Goal: Information Seeking & Learning: Learn about a topic

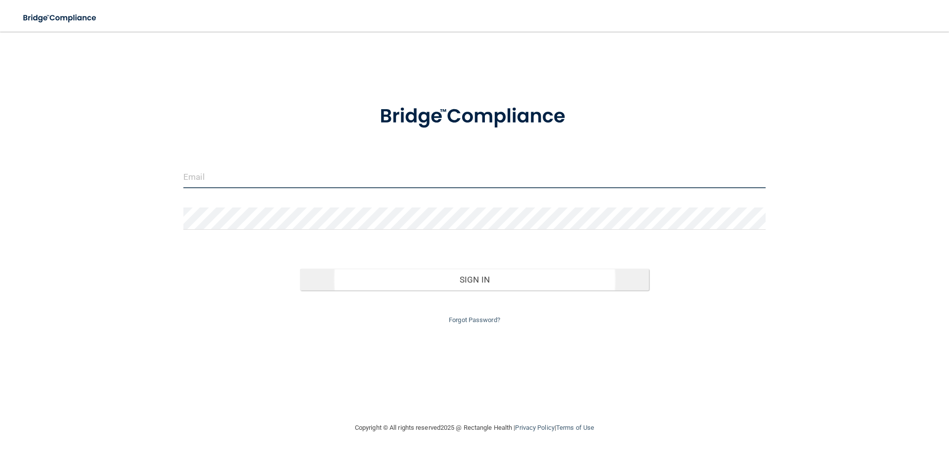
type input "[EMAIL_ADDRESS][DOMAIN_NAME]"
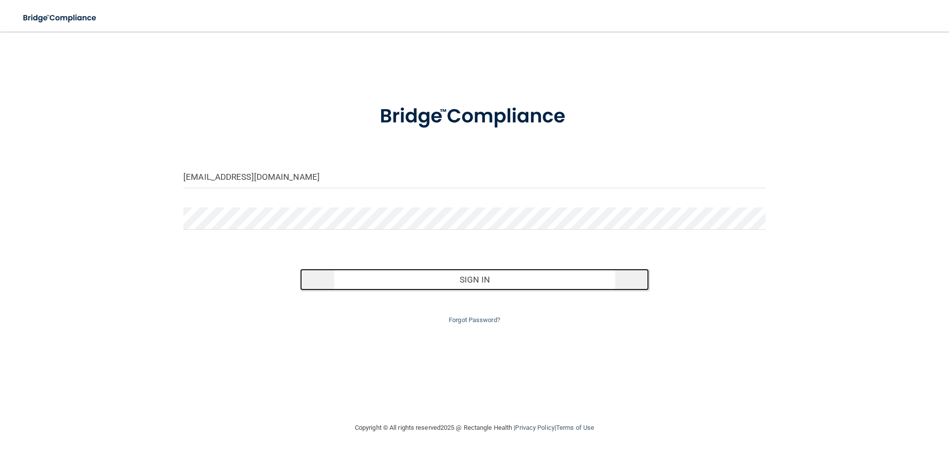
click at [436, 281] on button "Sign In" at bounding box center [474, 280] width 349 height 22
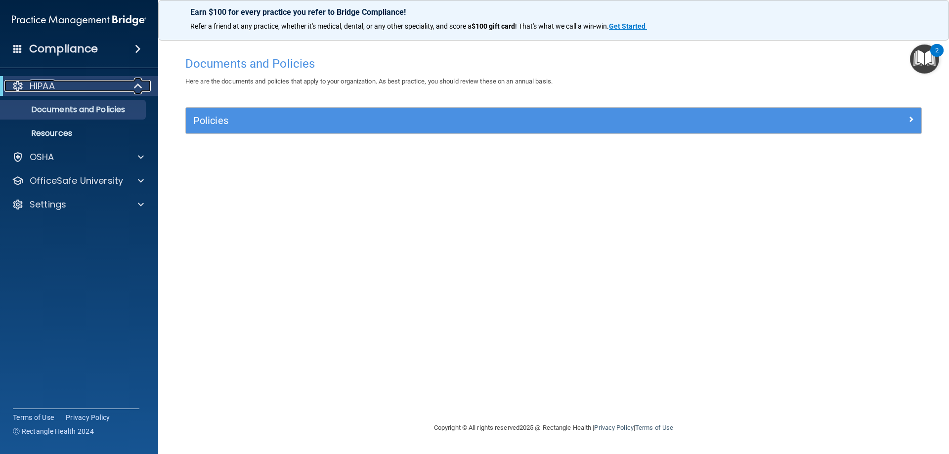
click at [135, 86] on span at bounding box center [139, 86] width 8 height 12
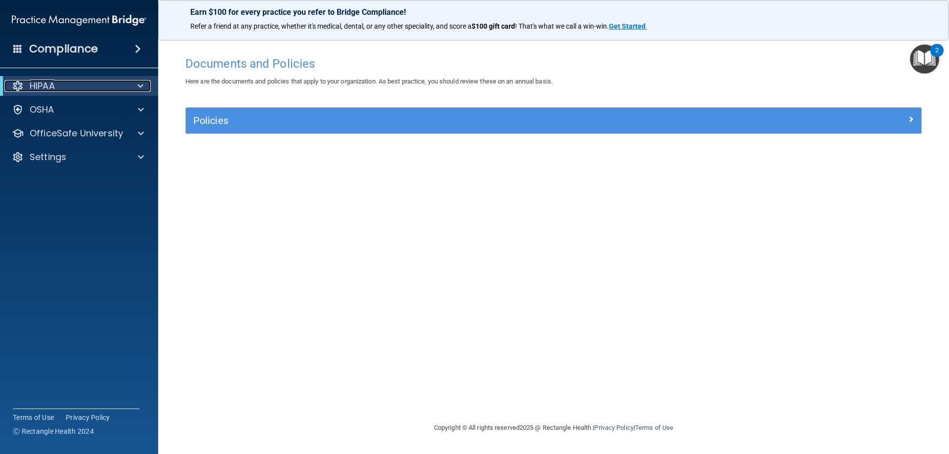
click at [133, 86] on div at bounding box center [139, 86] width 24 height 12
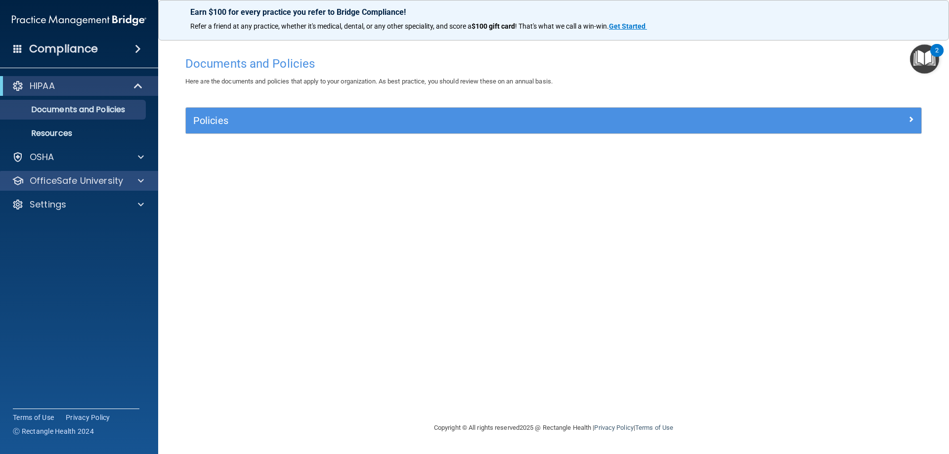
click at [136, 175] on div "OfficeSafe University" at bounding box center [79, 181] width 159 height 20
click at [134, 181] on div at bounding box center [139, 181] width 25 height 12
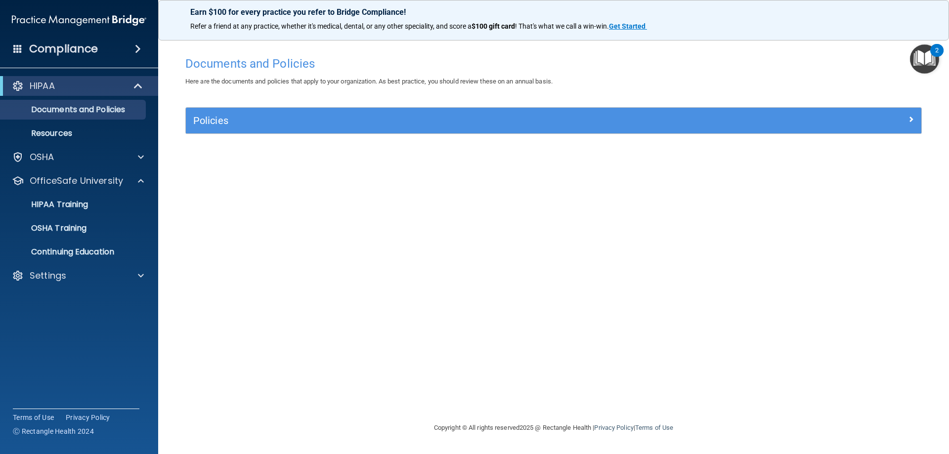
click at [12, 48] on div "Compliance" at bounding box center [79, 49] width 158 height 22
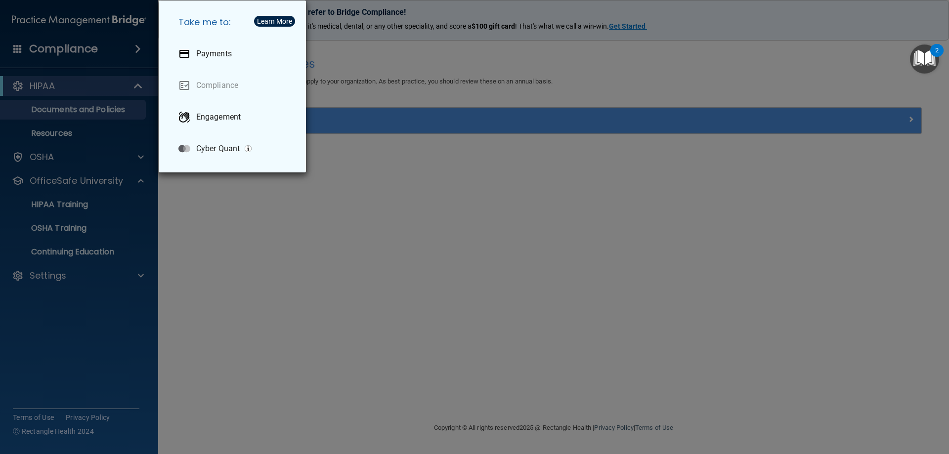
click at [668, 259] on div "Take me to: Payments Compliance Engagement Cyber Quant" at bounding box center [474, 227] width 949 height 454
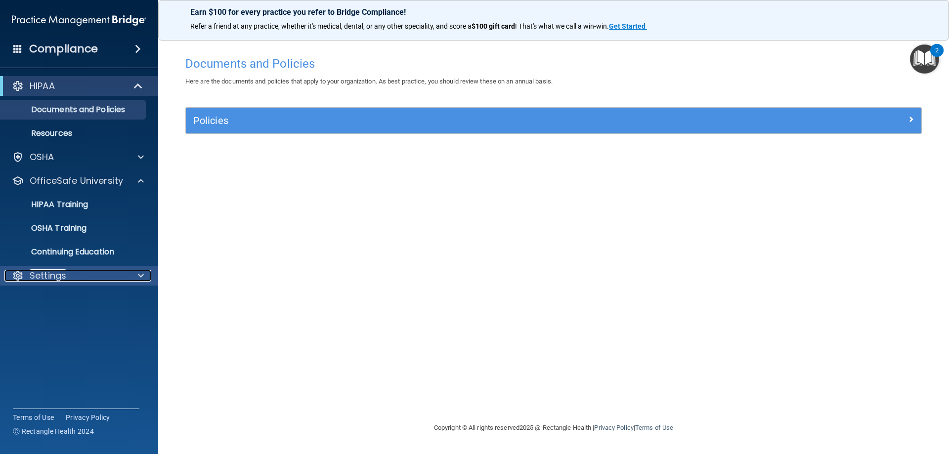
click at [141, 274] on span at bounding box center [141, 276] width 6 height 12
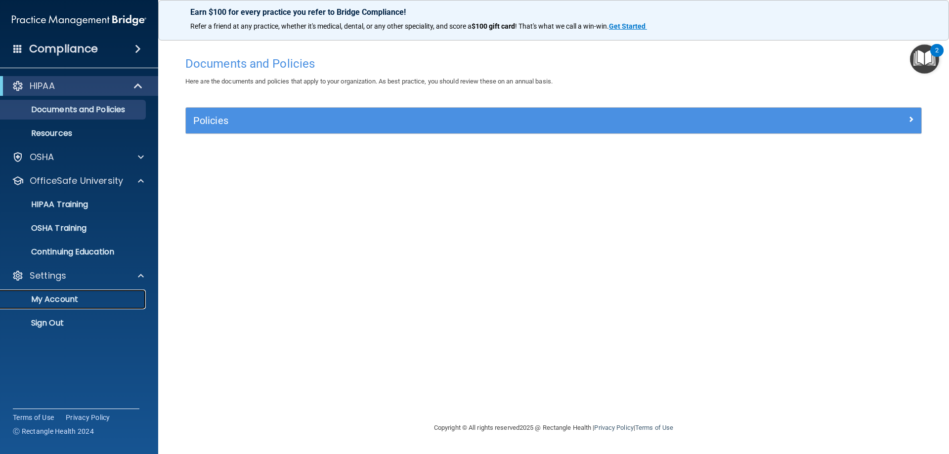
click at [116, 292] on link "My Account" at bounding box center [68, 300] width 156 height 20
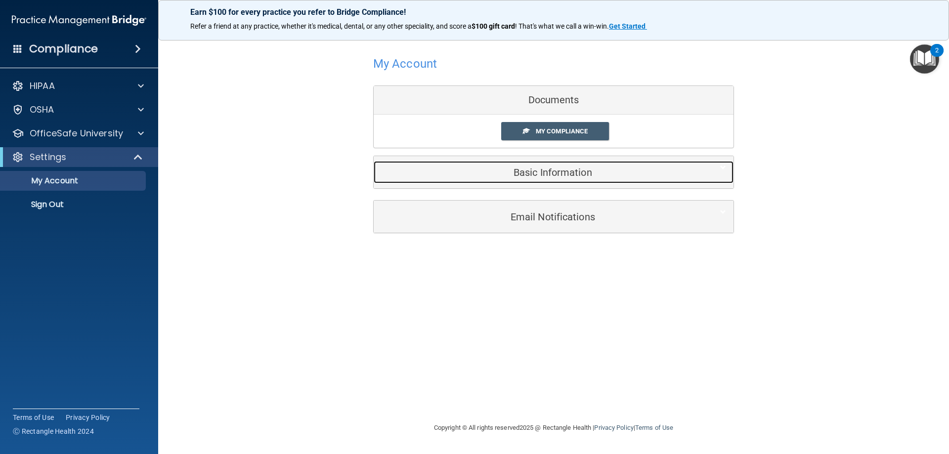
click at [521, 170] on h5 "Basic Information" at bounding box center [538, 172] width 315 height 11
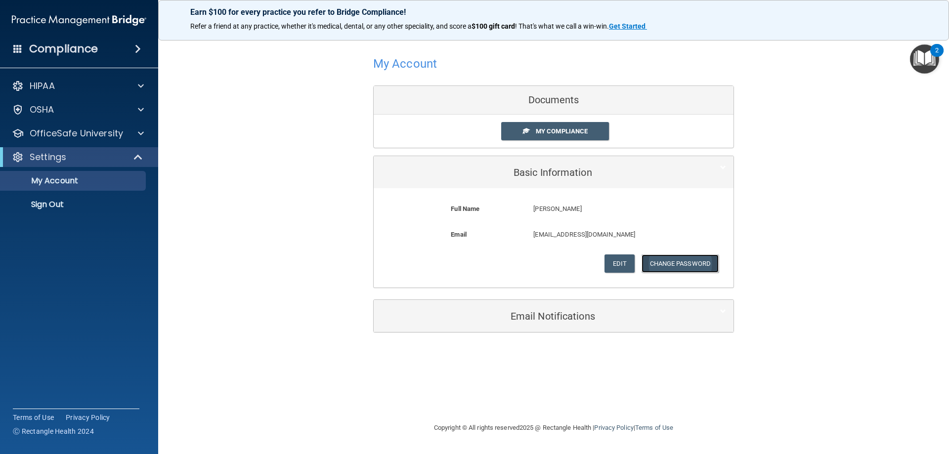
click at [659, 261] on button "Change Password" at bounding box center [680, 264] width 78 height 18
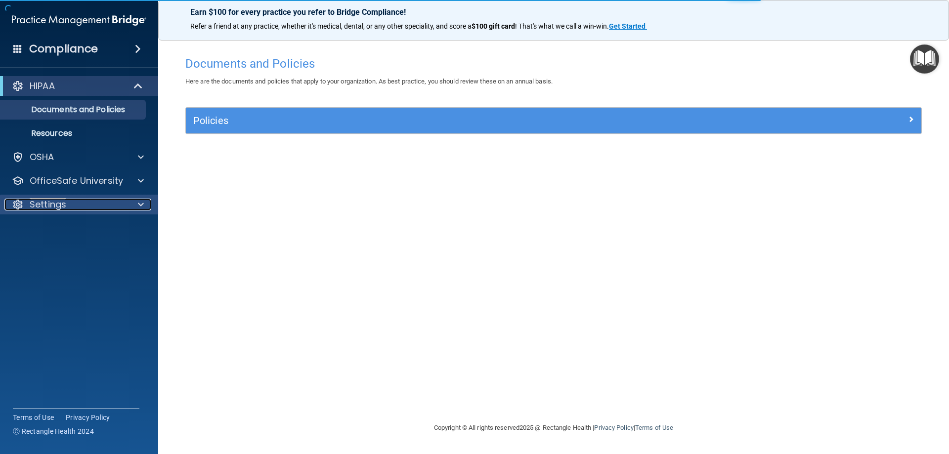
click at [119, 205] on div "Settings" at bounding box center [65, 205] width 123 height 12
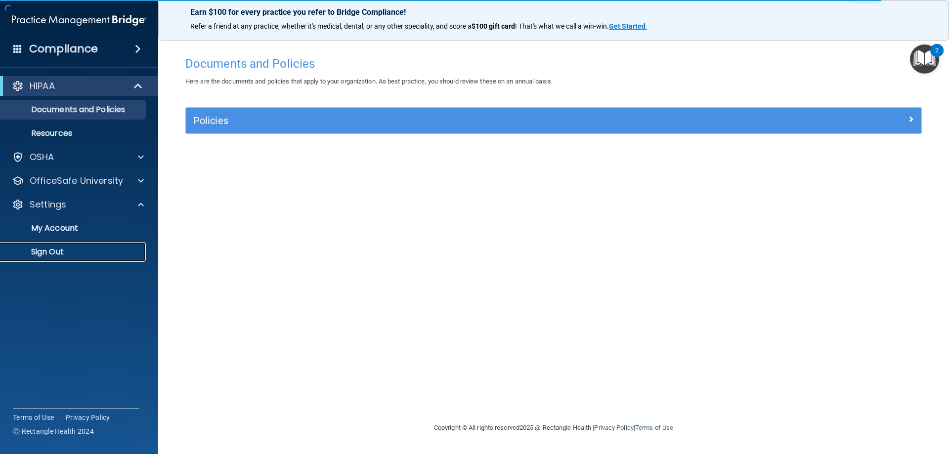
click at [105, 243] on link "Sign Out" at bounding box center [68, 252] width 156 height 20
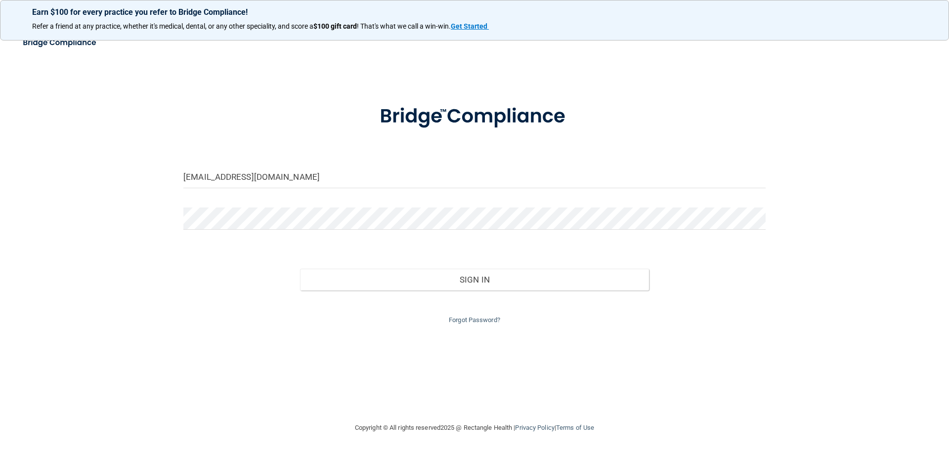
click at [872, 302] on div "[EMAIL_ADDRESS][DOMAIN_NAME] Invalid email/password. You don't have permission …" at bounding box center [474, 227] width 909 height 371
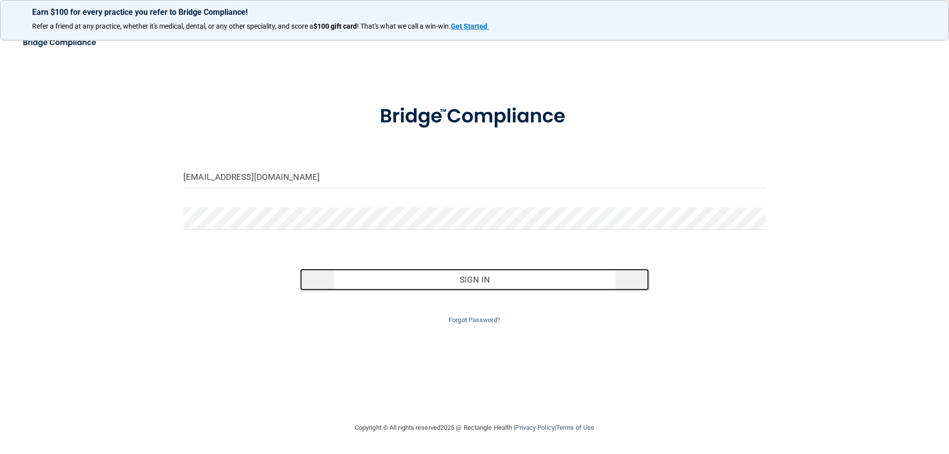
click at [583, 288] on button "Sign In" at bounding box center [474, 280] width 349 height 22
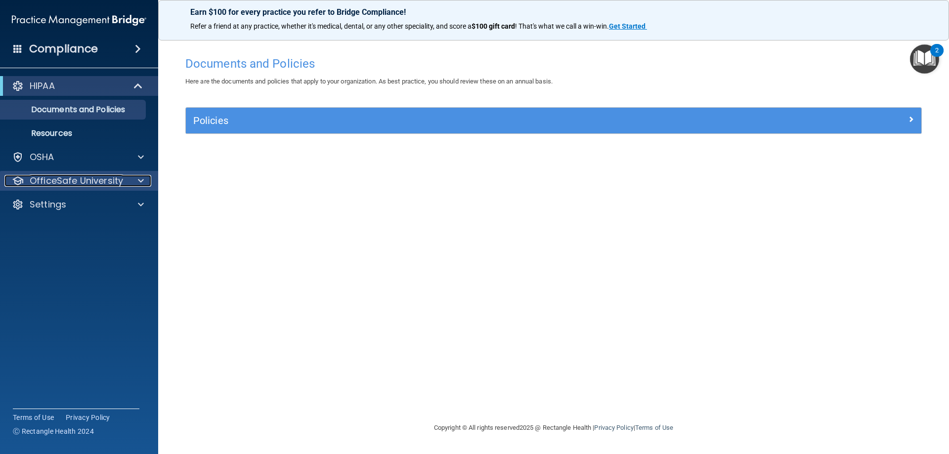
click at [128, 177] on div at bounding box center [139, 181] width 25 height 12
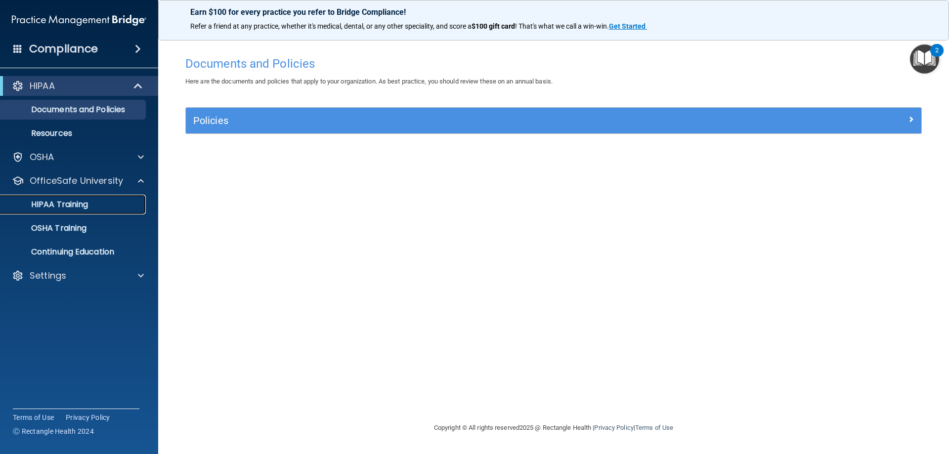
click at [102, 202] on div "HIPAA Training" at bounding box center [73, 205] width 135 height 10
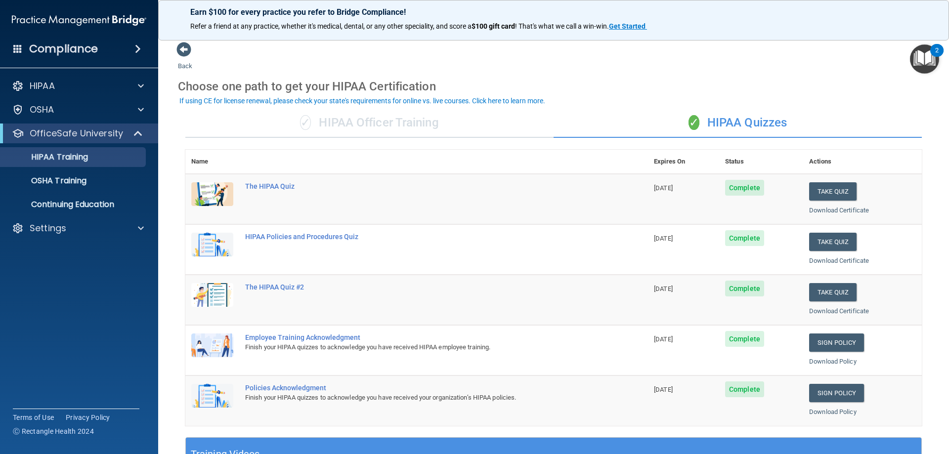
click at [857, 115] on div "✓ HIPAA Quizzes" at bounding box center [738, 123] width 368 height 30
click at [823, 192] on button "Take Quiz" at bounding box center [832, 191] width 47 height 18
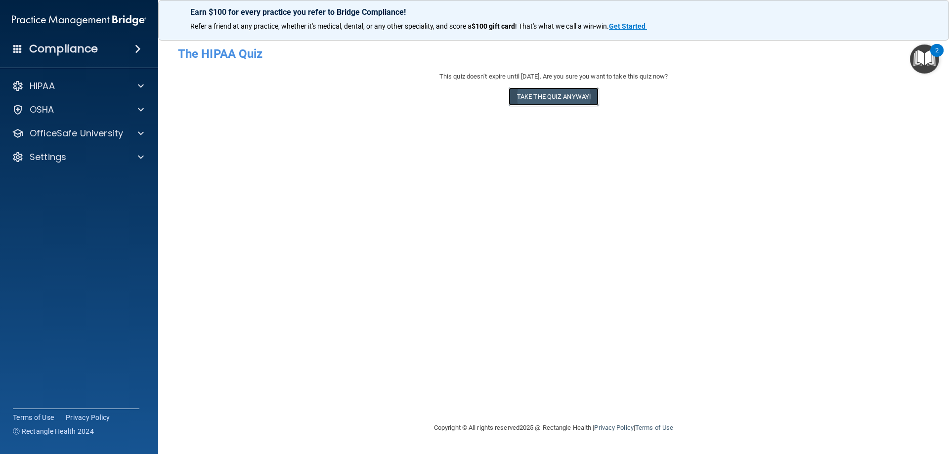
click at [529, 92] on button "Take the quiz anyway!" at bounding box center [554, 96] width 90 height 18
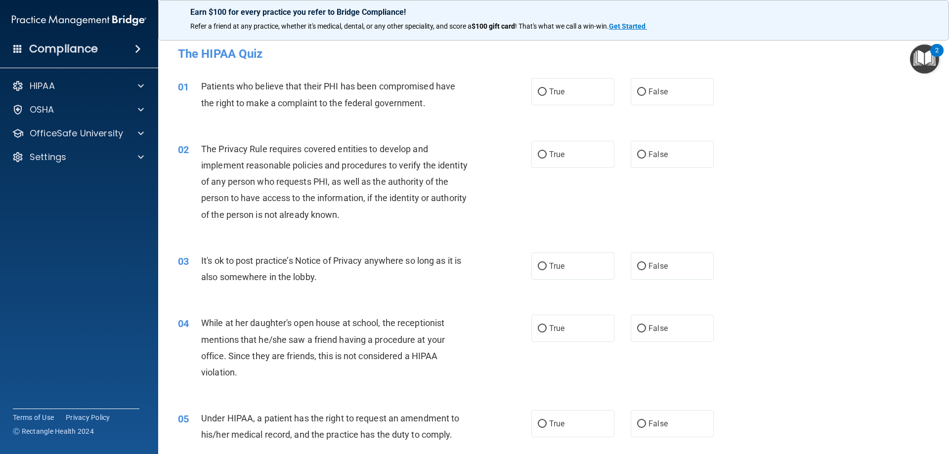
click at [60, 334] on div "Compliance HIPAA Documents and Policies Report an Incident Business Associates …" at bounding box center [79, 227] width 158 height 454
click at [827, 109] on div "01 Patients who believe that their PHI has been compromised have the right to m…" at bounding box center [554, 97] width 766 height 62
click at [549, 90] on span "True" at bounding box center [556, 91] width 15 height 9
click at [547, 90] on input "True" at bounding box center [542, 91] width 9 height 7
radio input "true"
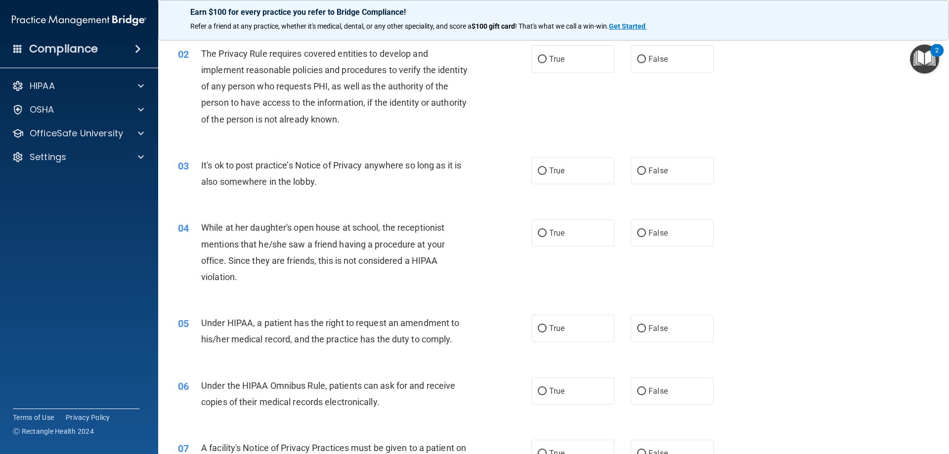
scroll to position [99, 0]
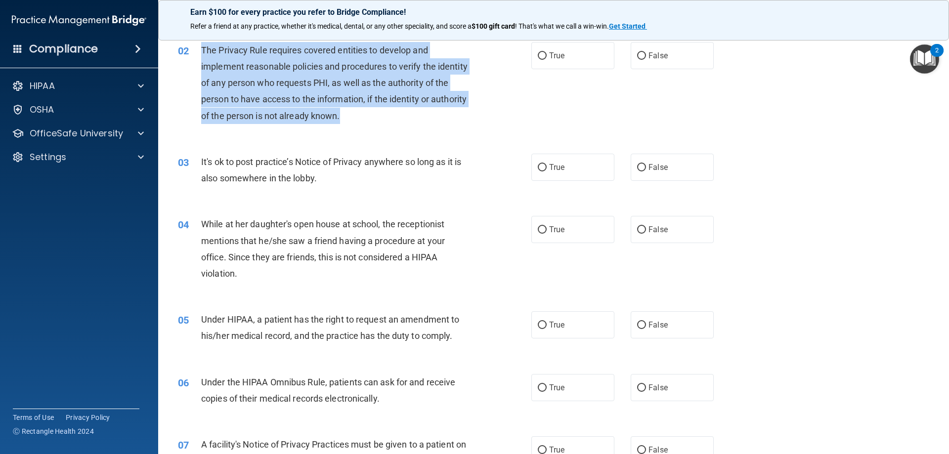
drag, startPoint x: 377, startPoint y: 117, endPoint x: 201, endPoint y: 54, distance: 187.4
click at [201, 54] on span "The Privacy Rule requires covered entities to develop and implement reasonable …" at bounding box center [334, 83] width 266 height 76
copy span "The Privacy Rule requires covered entities to develop and implement reasonable …"
click at [403, 124] on div "02 The Privacy Rule requires covered entities to develop and implement reasonab…" at bounding box center [354, 85] width 383 height 87
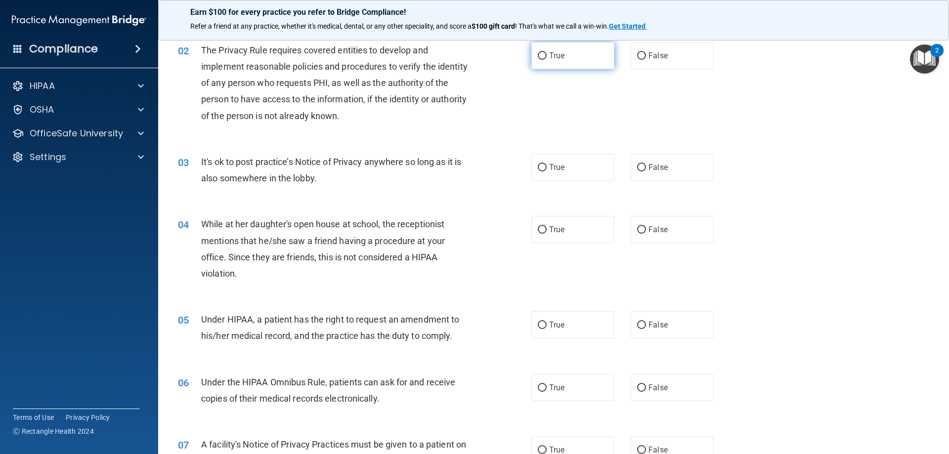
click at [580, 68] on label "True" at bounding box center [572, 55] width 83 height 27
click at [547, 60] on input "True" at bounding box center [542, 55] width 9 height 7
radio input "true"
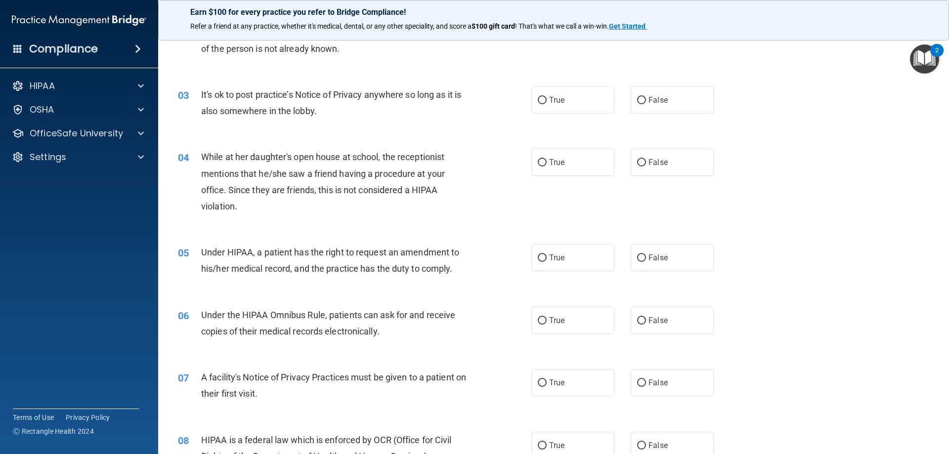
scroll to position [148, 0]
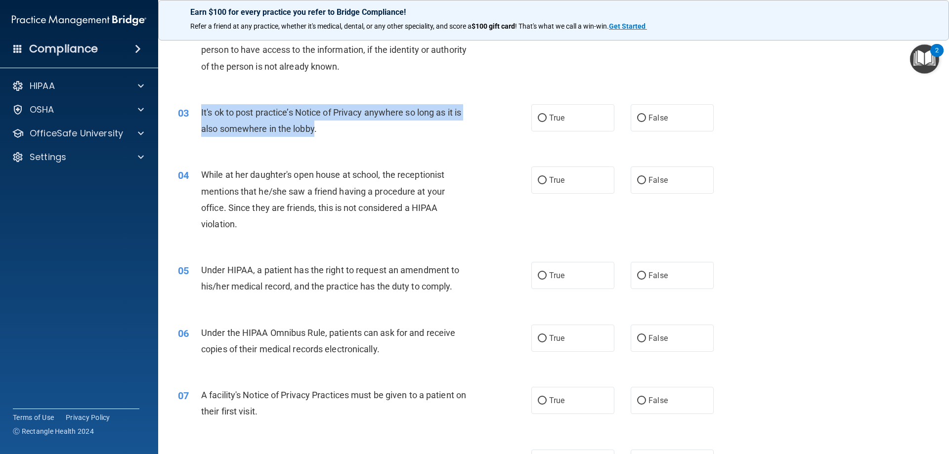
drag, startPoint x: 315, startPoint y: 132, endPoint x: 200, endPoint y: 119, distance: 115.9
click at [200, 119] on div "03 It's ok to post practice’s Notice of Privacy anywhere so long as it is also …" at bounding box center [354, 123] width 383 height 38
copy div "It's ok to post practice’s Notice of Privacy anywhere so long as it is also som…"
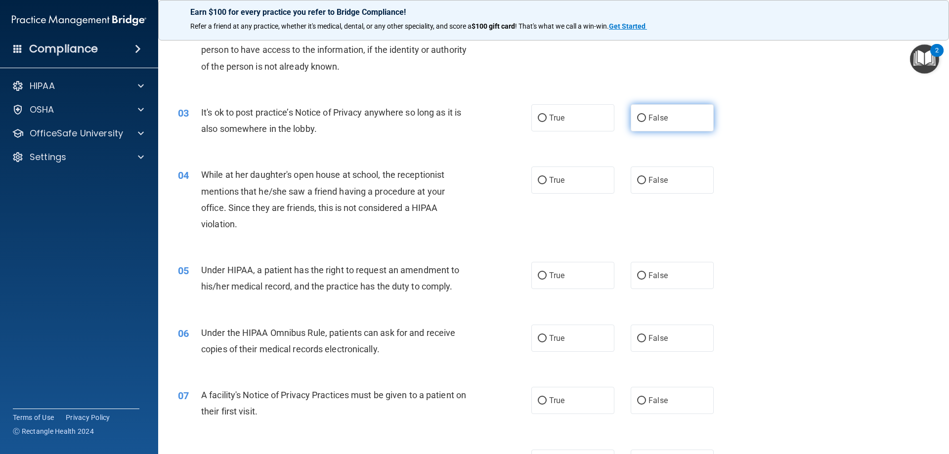
click at [645, 124] on label "False" at bounding box center [672, 117] width 83 height 27
click at [645, 122] on input "False" at bounding box center [641, 118] width 9 height 7
radio input "true"
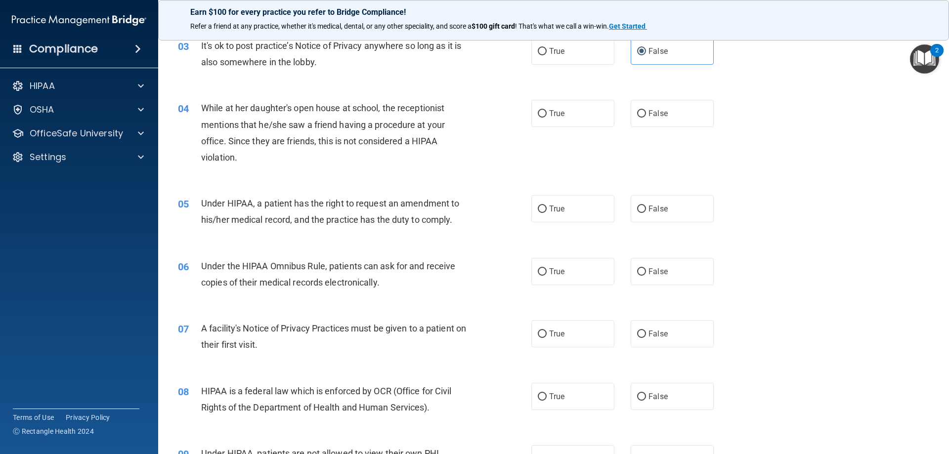
scroll to position [247, 0]
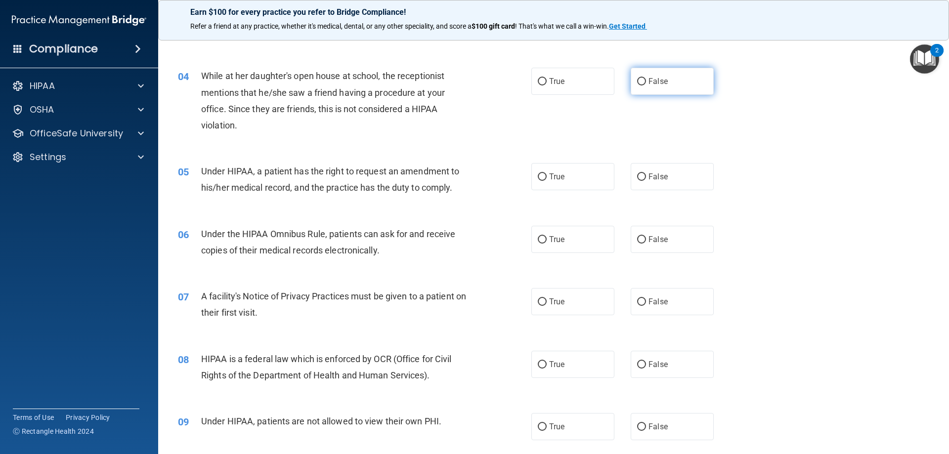
click at [697, 90] on label "False" at bounding box center [672, 81] width 83 height 27
click at [646, 85] on input "False" at bounding box center [641, 81] width 9 height 7
radio input "true"
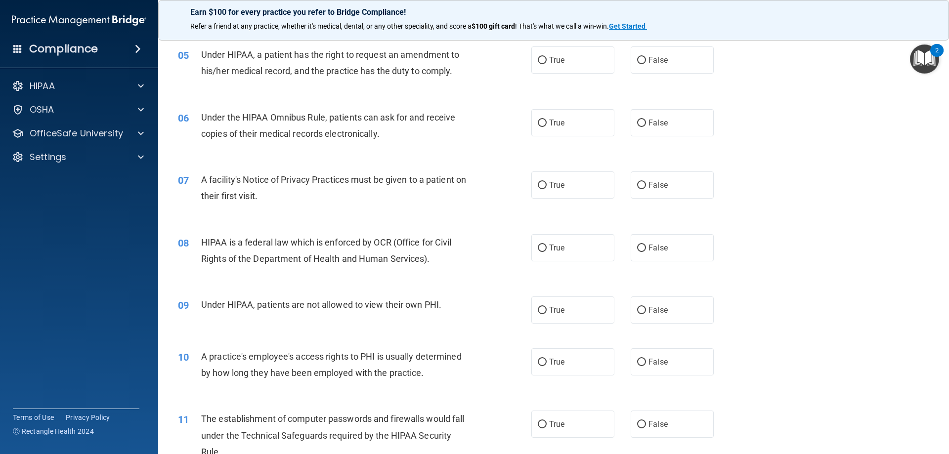
scroll to position [346, 0]
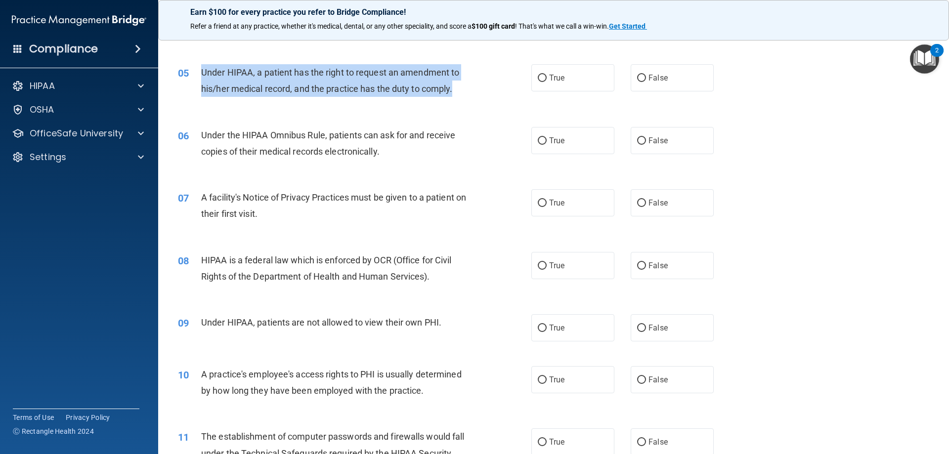
drag, startPoint x: 453, startPoint y: 90, endPoint x: 194, endPoint y: 78, distance: 259.2
click at [194, 78] on div "05 Under HIPAA, a patient has the right to request an amendment to his/her medi…" at bounding box center [354, 83] width 383 height 38
drag, startPoint x: 222, startPoint y: 77, endPoint x: 229, endPoint y: 77, distance: 6.9
copy div "Under HIPAA, a patient has the right to request an amendment to his/her medical…"
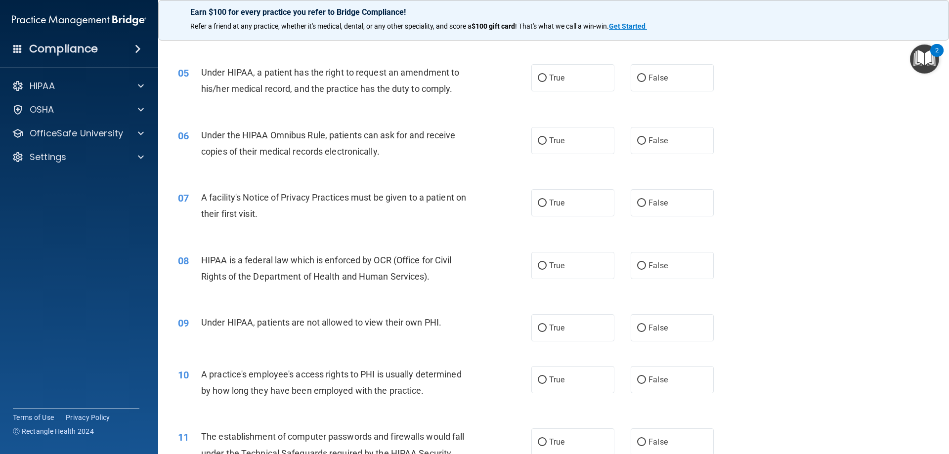
click at [215, 117] on div "06 Under the HIPAA Omnibus Rule, patients can ask for and receive copies of the…" at bounding box center [554, 146] width 766 height 62
click at [545, 80] on label "True" at bounding box center [572, 77] width 83 height 27
click at [545, 80] on input "True" at bounding box center [542, 78] width 9 height 7
radio input "true"
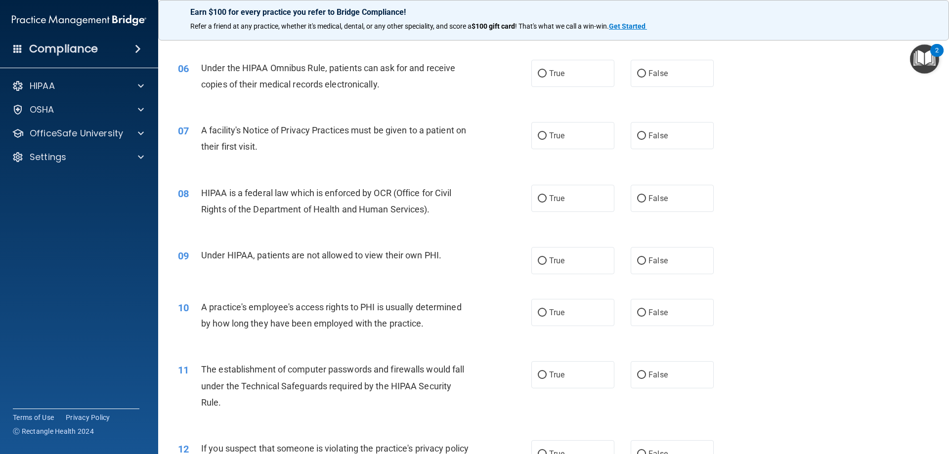
scroll to position [395, 0]
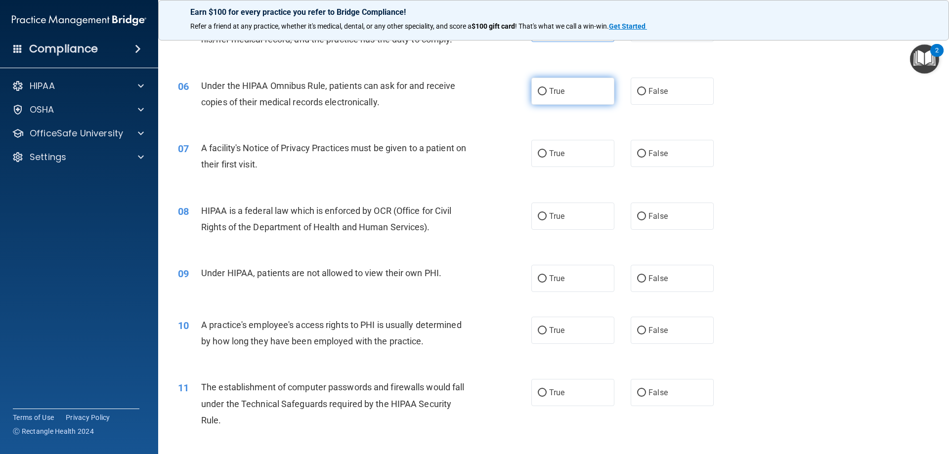
click at [538, 92] on input "True" at bounding box center [542, 91] width 9 height 7
radio input "true"
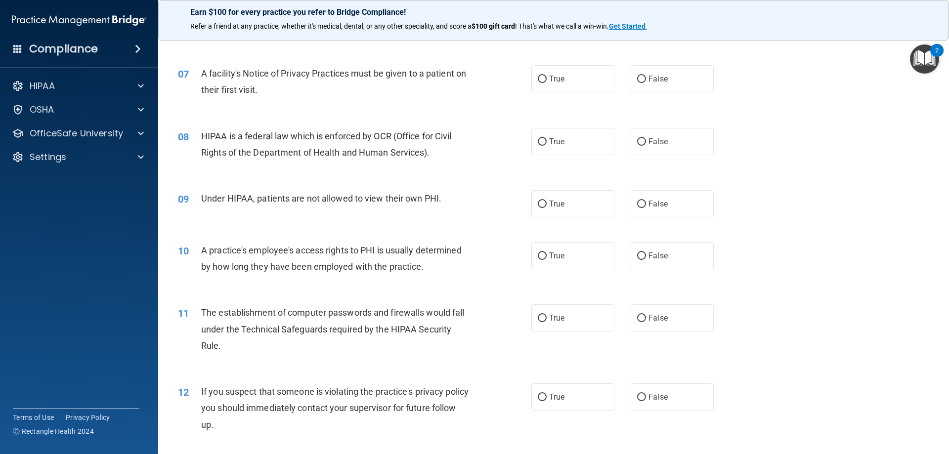
scroll to position [494, 0]
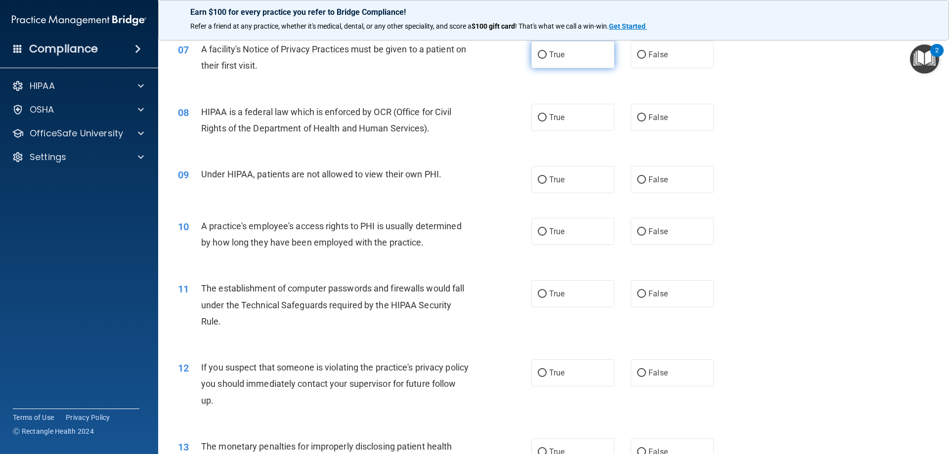
click at [553, 64] on label "True" at bounding box center [572, 54] width 83 height 27
click at [547, 59] on input "True" at bounding box center [542, 54] width 9 height 7
radio input "true"
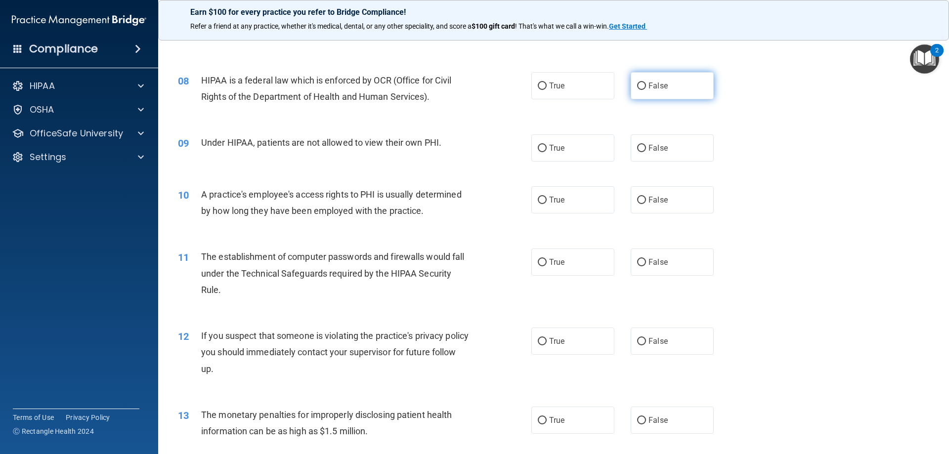
scroll to position [544, 0]
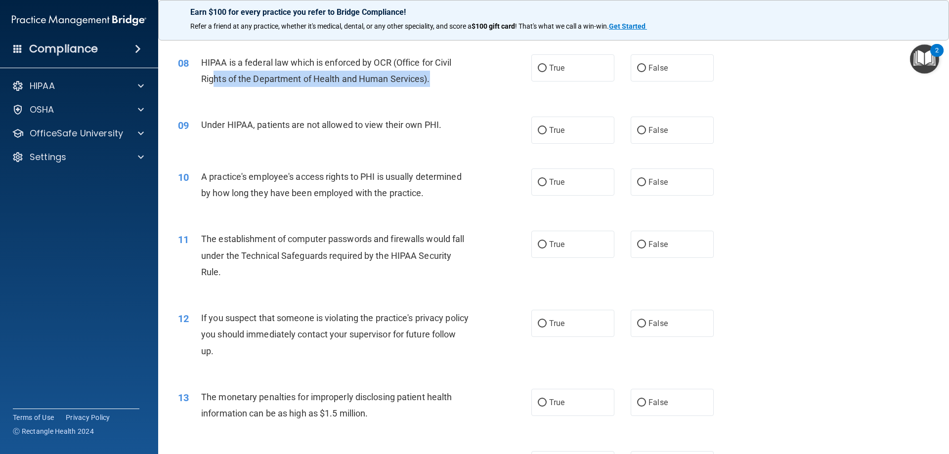
drag, startPoint x: 430, startPoint y: 80, endPoint x: 213, endPoint y: 75, distance: 217.5
click at [213, 75] on span "HIPAA is a federal law which is enforced by OCR (Office for Civil Rights of the…" at bounding box center [326, 70] width 251 height 27
click at [404, 80] on span "HIPAA is a federal law which is enforced by OCR (Office for Civil Rights of the…" at bounding box center [326, 70] width 251 height 27
click at [451, 79] on div "HIPAA is a federal law which is enforced by OCR (Office for Civil Rights of the…" at bounding box center [339, 70] width 276 height 33
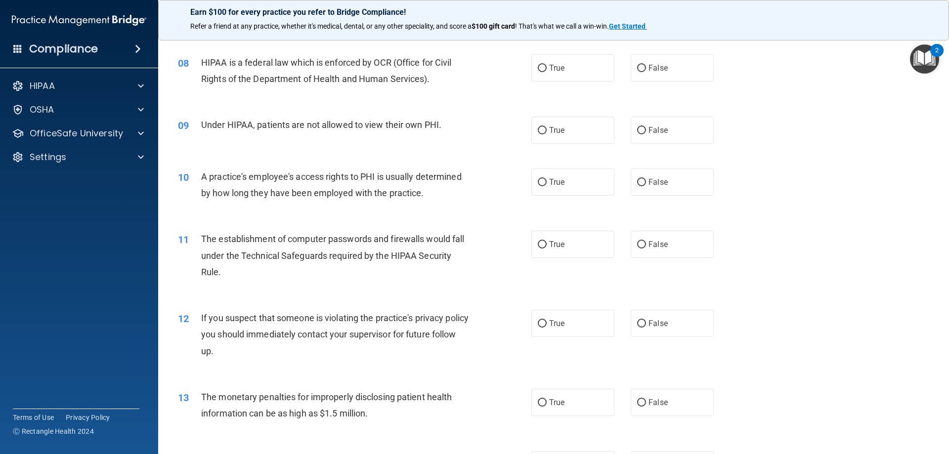
click at [451, 79] on div "HIPAA is a federal law which is enforced by OCR (Office for Civil Rights of the…" at bounding box center [339, 70] width 276 height 33
click at [354, 73] on span "HIPAA is a federal law which is enforced by OCR (Office for Civil Rights of the…" at bounding box center [326, 70] width 251 height 27
click at [426, 79] on span "HIPAA is a federal law which is enforced by OCR (Office for Civil Rights of the…" at bounding box center [326, 70] width 251 height 27
click at [430, 79] on div "HIPAA is a federal law which is enforced by OCR (Office for Civil Rights of the…" at bounding box center [339, 70] width 276 height 33
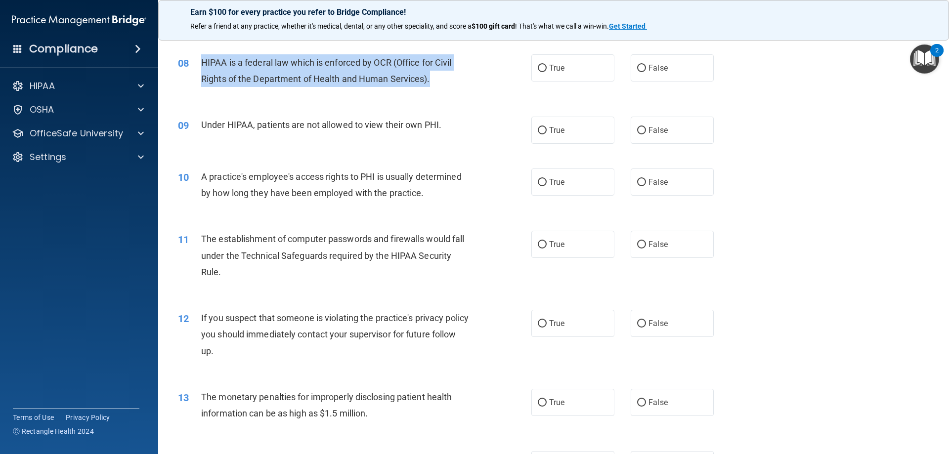
drag, startPoint x: 429, startPoint y: 81, endPoint x: 207, endPoint y: 68, distance: 222.7
click at [203, 67] on span "HIPAA is a federal law which is enforced by OCR (Office for Civil Rights of the…" at bounding box center [326, 70] width 251 height 27
copy span "HIPAA is a federal law which is enforced by OCR (Office for Civil Rights of the…"
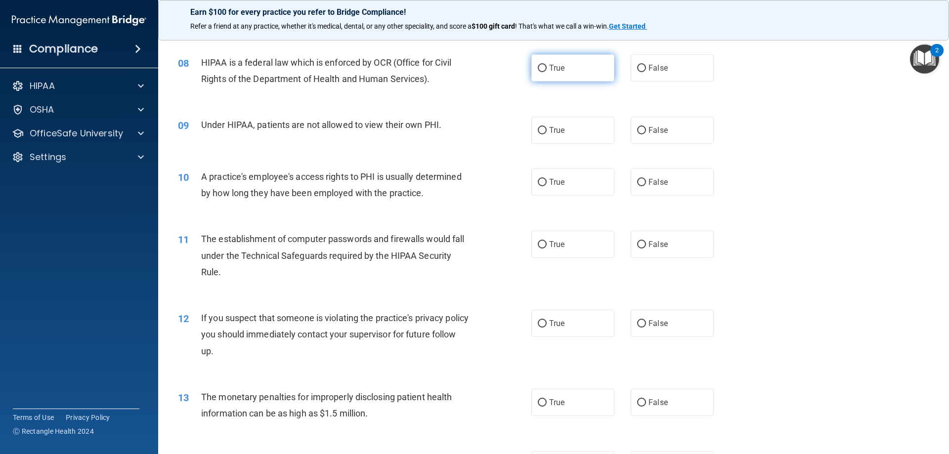
click at [566, 64] on label "True" at bounding box center [572, 67] width 83 height 27
click at [547, 65] on input "True" at bounding box center [542, 68] width 9 height 7
radio input "true"
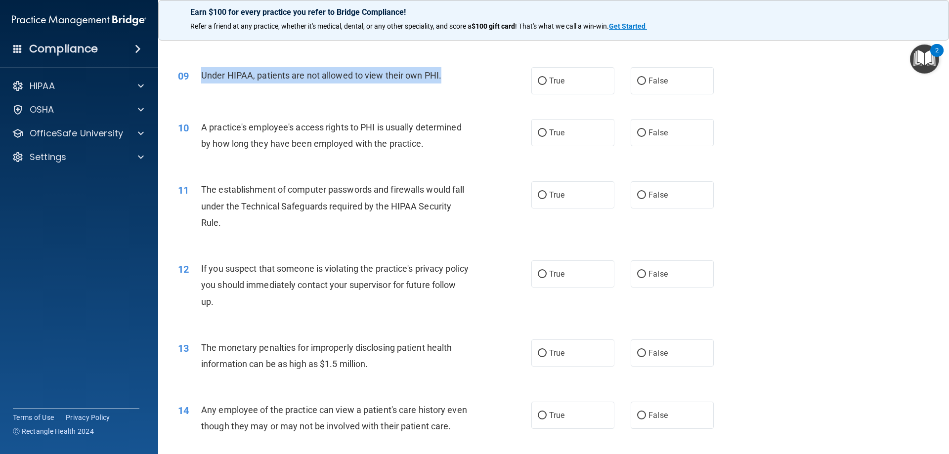
drag, startPoint x: 440, startPoint y: 77, endPoint x: 194, endPoint y: 77, distance: 246.6
click at [194, 77] on div "09 Under HIPAA, patients are not allowed to view their own PHI." at bounding box center [354, 77] width 383 height 21
copy div "Under HIPAA, patients are not allowed to view their own PHI."
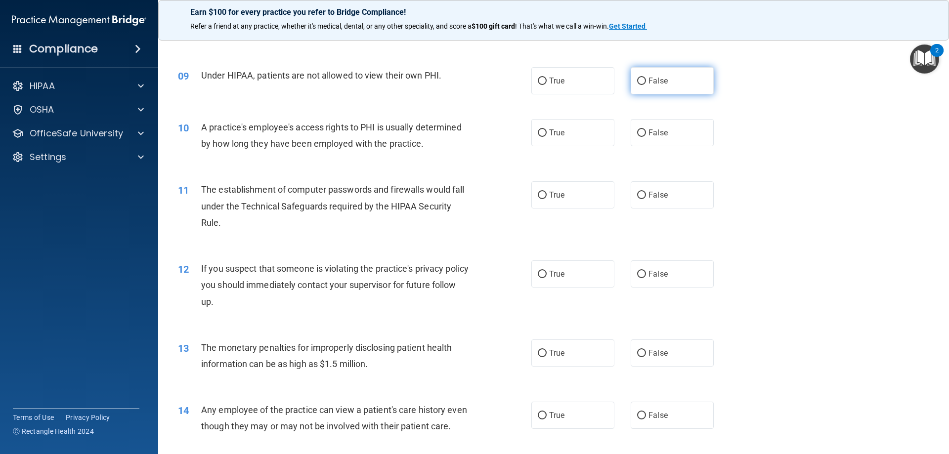
click at [652, 73] on label "False" at bounding box center [672, 80] width 83 height 27
click at [646, 78] on input "False" at bounding box center [641, 81] width 9 height 7
radio input "true"
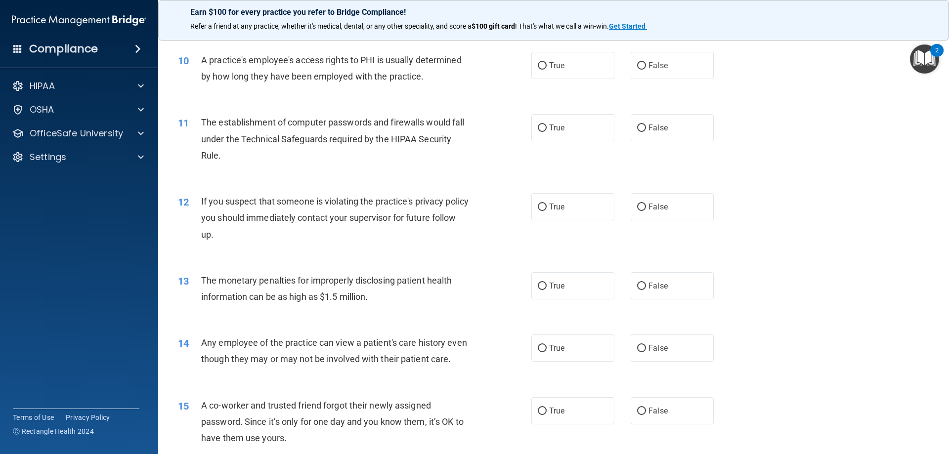
scroll to position [642, 0]
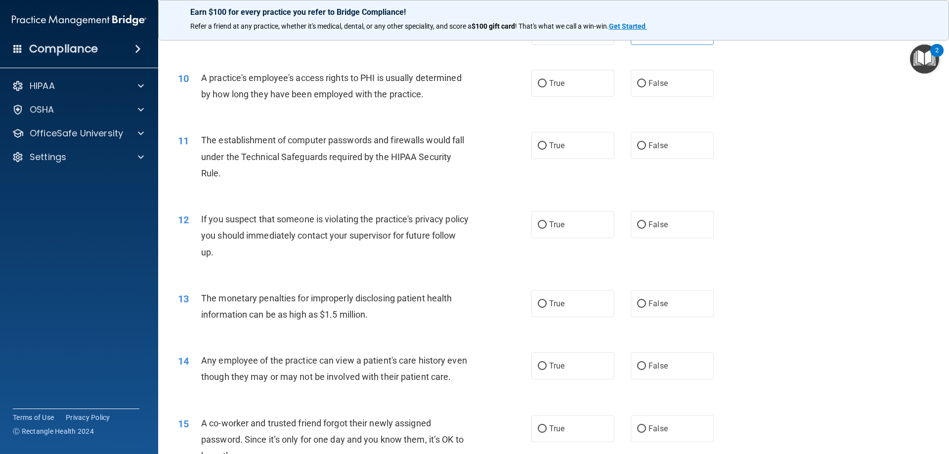
click at [318, 285] on div "13 The monetary penalties for improperly disclosing patient health information …" at bounding box center [554, 309] width 766 height 62
click at [423, 96] on div "A practice's employee's access rights to PHI is usually determined by how long …" at bounding box center [339, 86] width 276 height 33
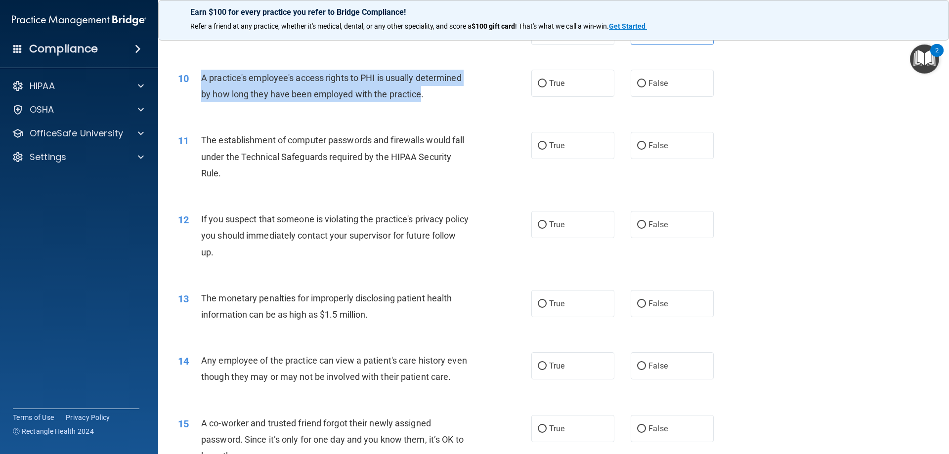
drag, startPoint x: 422, startPoint y: 96, endPoint x: 193, endPoint y: 80, distance: 229.4
click at [193, 80] on div "10 A practice's employee's access rights to PHI is usually determined by how lo…" at bounding box center [354, 89] width 383 height 38
copy div "A practice's employee's access rights to PHI is usually determined by how long …"
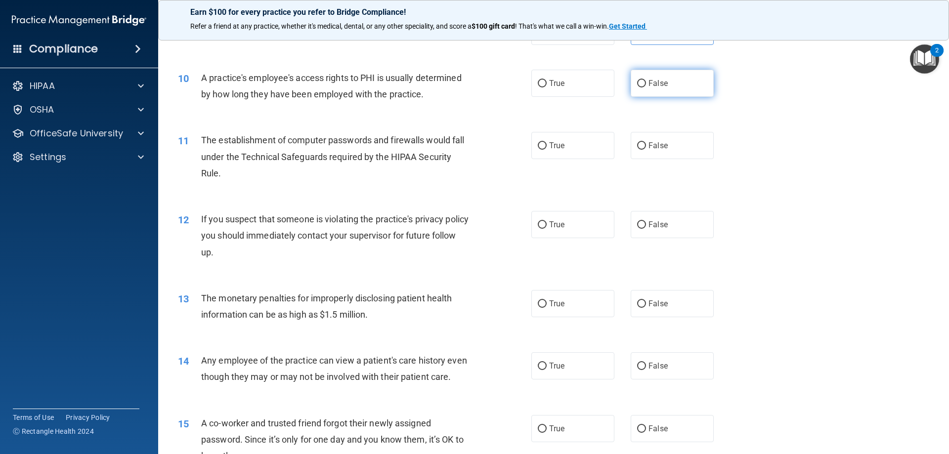
click at [659, 86] on span "False" at bounding box center [657, 83] width 19 height 9
click at [646, 86] on input "False" at bounding box center [641, 83] width 9 height 7
radio input "true"
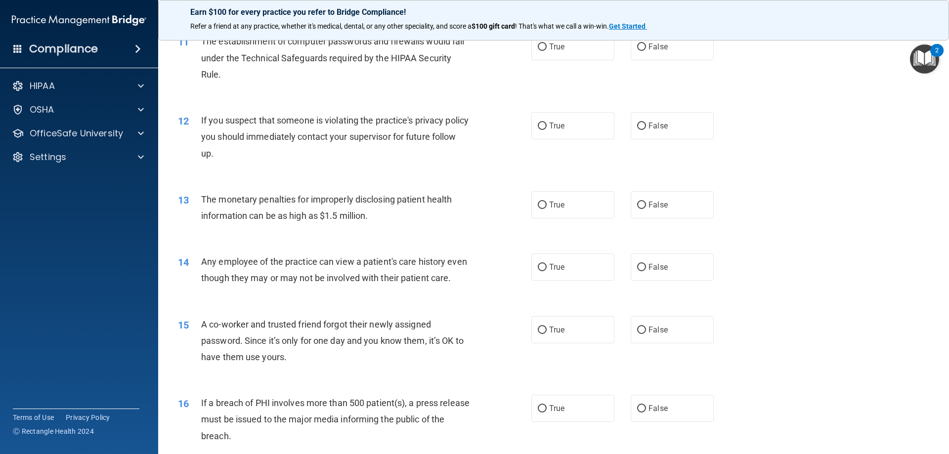
scroll to position [692, 0]
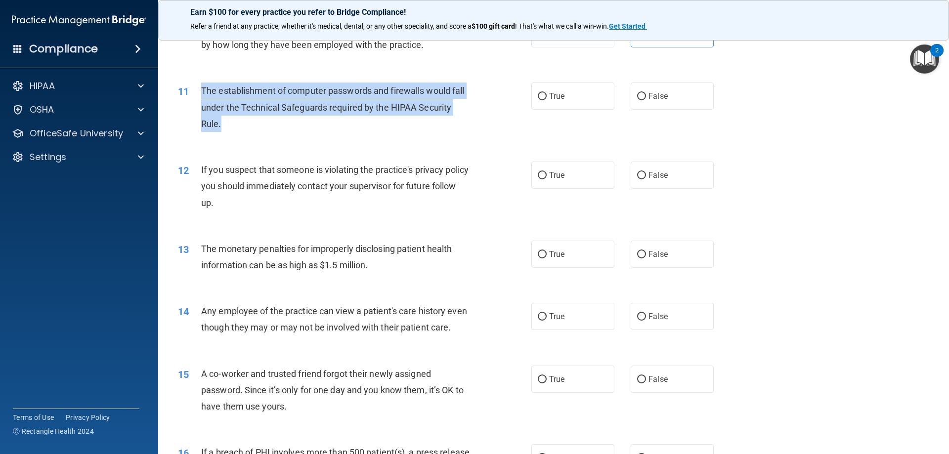
drag, startPoint x: 220, startPoint y: 125, endPoint x: 200, endPoint y: 96, distance: 35.0
click at [200, 96] on div "11 The establishment of computer passwords and firewalls would fall under the T…" at bounding box center [354, 110] width 383 height 54
copy div "The establishment of computer passwords and firewalls would fall under the Tech…"
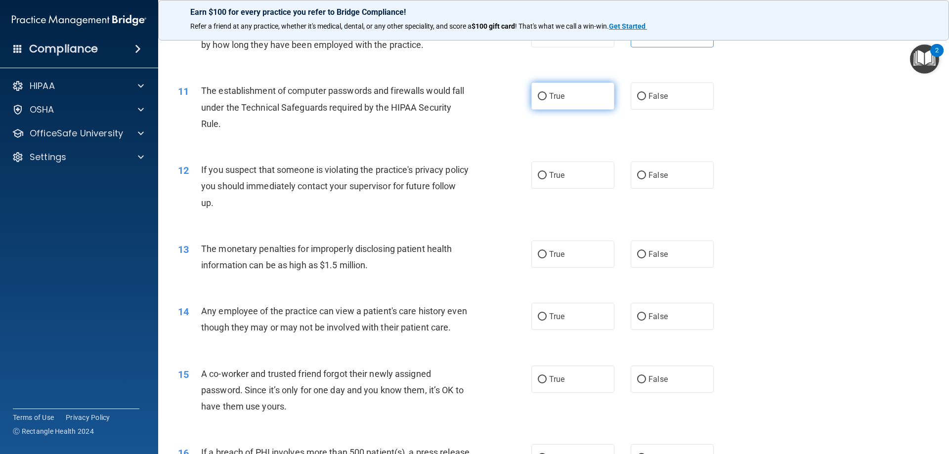
click at [573, 103] on label "True" at bounding box center [572, 96] width 83 height 27
click at [547, 100] on input "True" at bounding box center [542, 96] width 9 height 7
radio input "true"
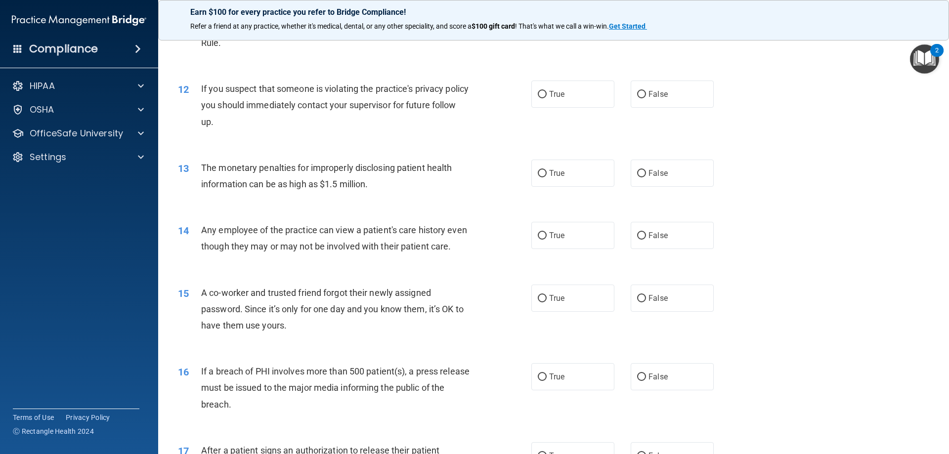
scroll to position [791, 0]
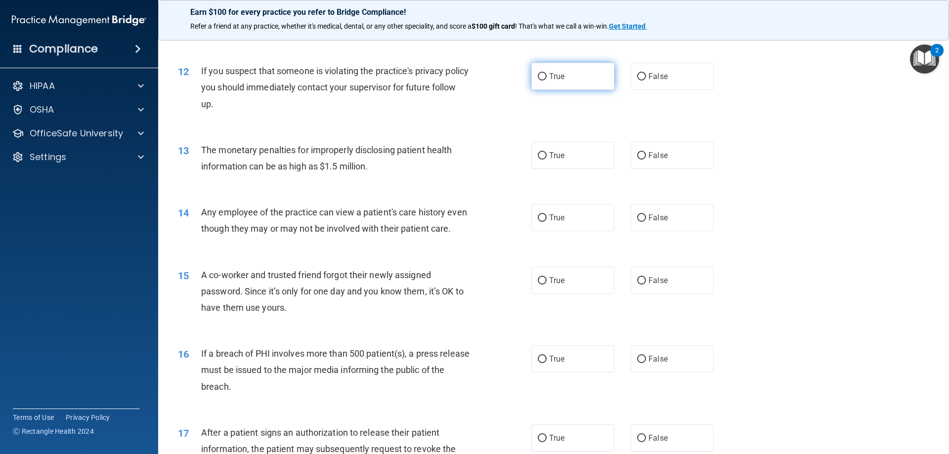
click at [557, 82] on label "True" at bounding box center [572, 76] width 83 height 27
click at [547, 81] on input "True" at bounding box center [542, 76] width 9 height 7
radio input "true"
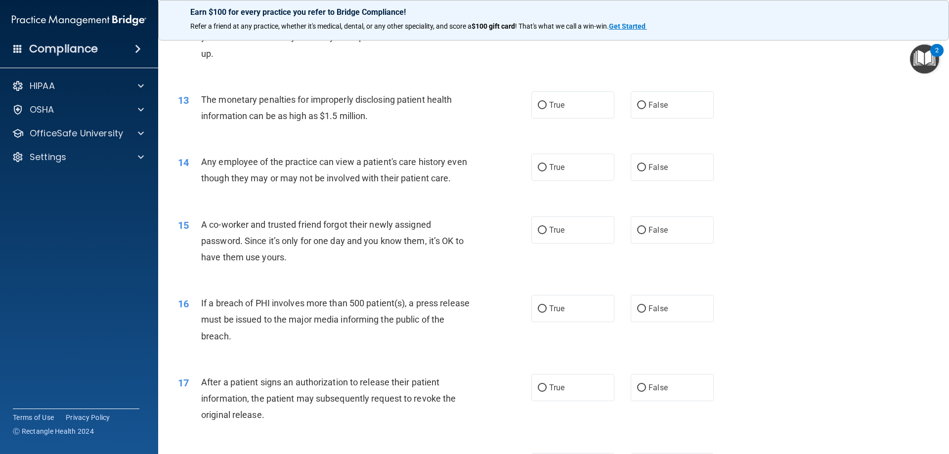
scroll to position [890, 0]
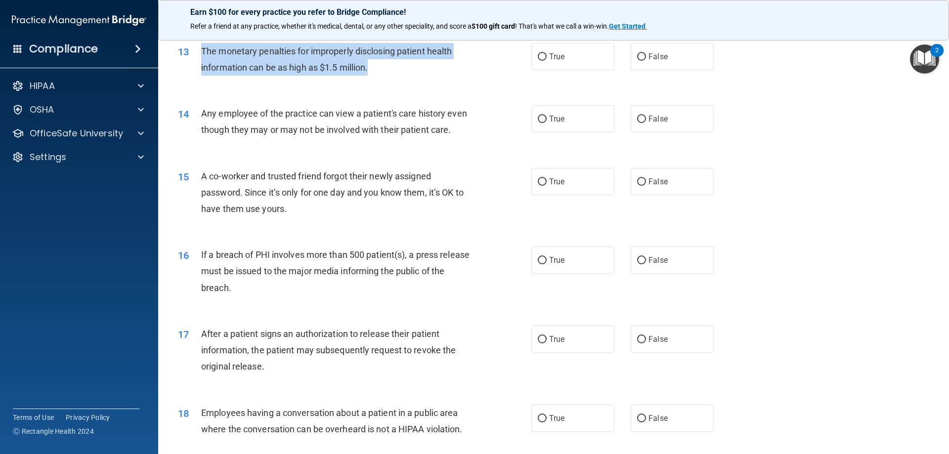
drag, startPoint x: 370, startPoint y: 68, endPoint x: 198, endPoint y: 50, distance: 173.0
click at [198, 50] on div "13 The monetary penalties for improperly disclosing patient health information …" at bounding box center [354, 62] width 383 height 38
copy div "The monetary penalties for improperly disclosing patient health information can…"
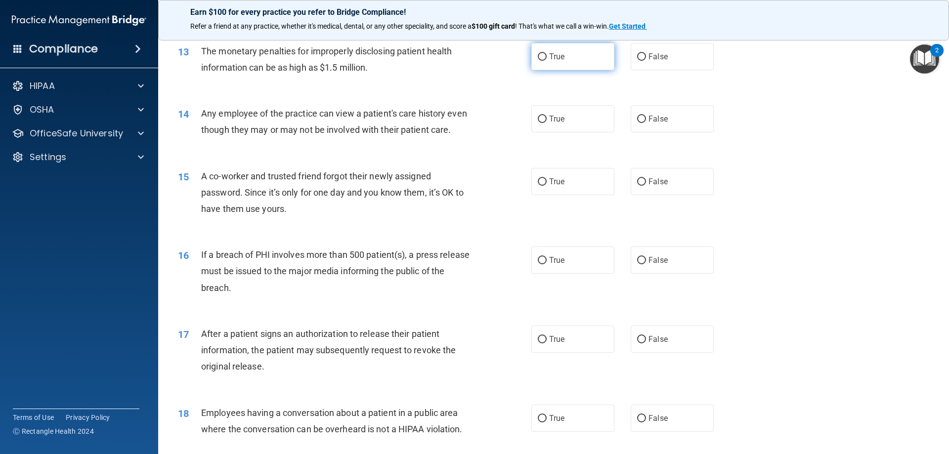
click at [556, 63] on label "True" at bounding box center [572, 56] width 83 height 27
click at [547, 61] on input "True" at bounding box center [542, 56] width 9 height 7
radio input "true"
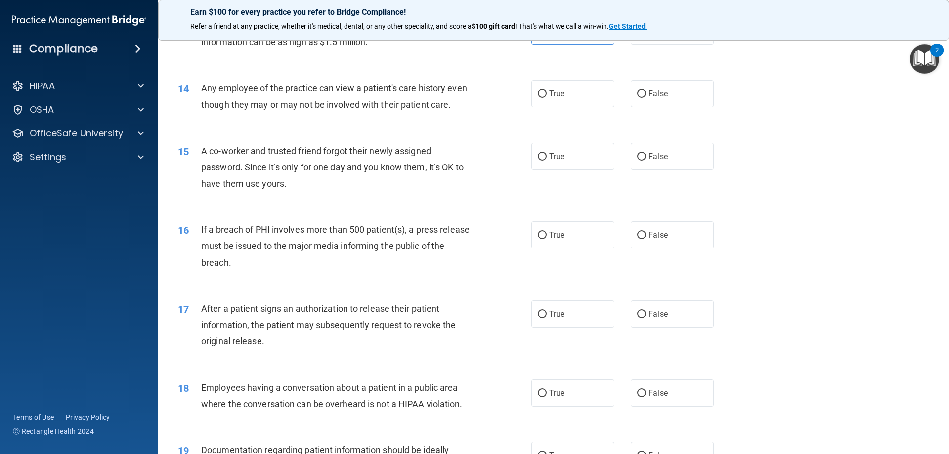
scroll to position [939, 0]
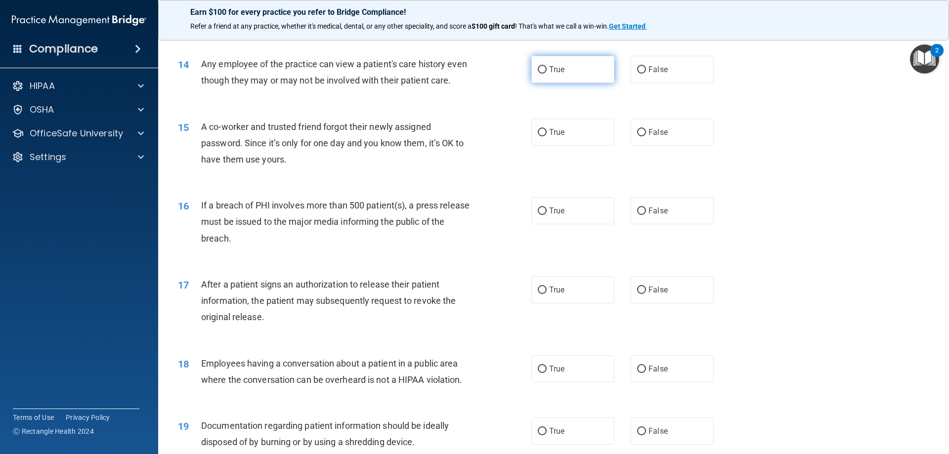
click at [591, 76] on label "True" at bounding box center [572, 69] width 83 height 27
click at [547, 74] on input "True" at bounding box center [542, 69] width 9 height 7
radio input "true"
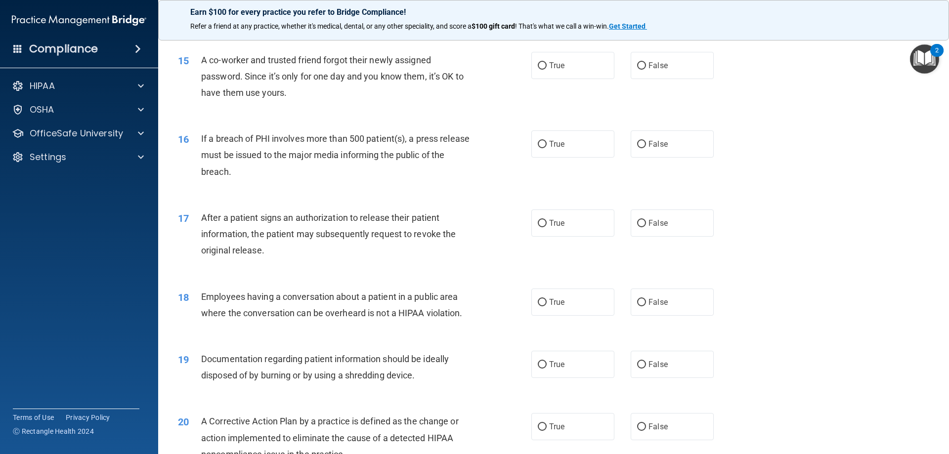
scroll to position [988, 0]
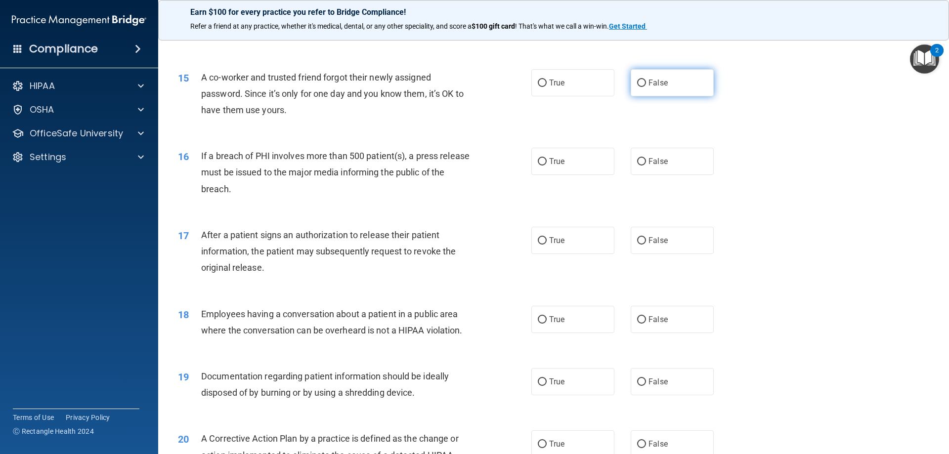
click at [650, 87] on span "False" at bounding box center [657, 82] width 19 height 9
click at [646, 87] on input "False" at bounding box center [641, 83] width 9 height 7
radio input "true"
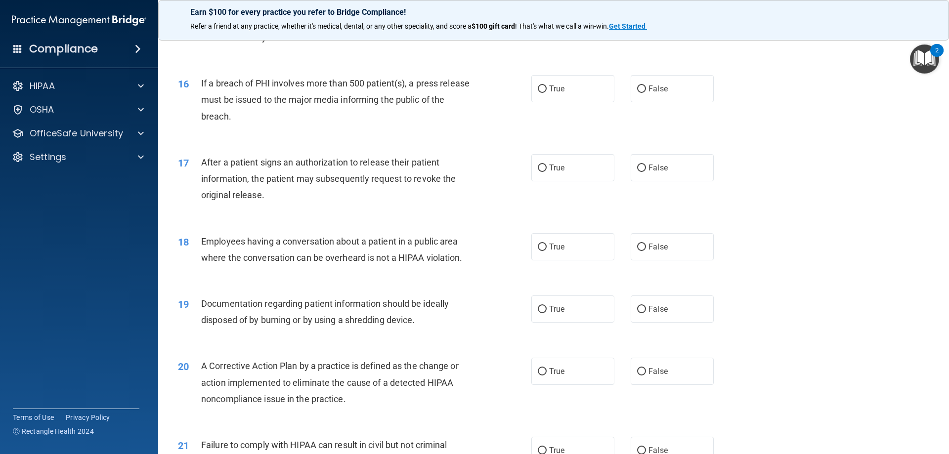
scroll to position [1087, 0]
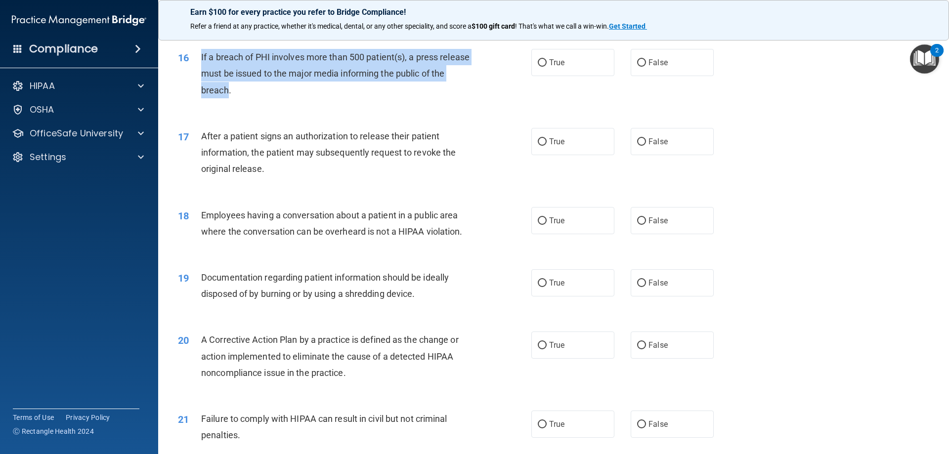
drag, startPoint x: 243, startPoint y: 107, endPoint x: 194, endPoint y: 83, distance: 54.6
click at [194, 83] on div "16 If a breach of PHI involves more than 500 patient(s), a press release must b…" at bounding box center [354, 76] width 383 height 54
copy div "If a breach of PHI involves more than 500 patient(s), a press release must be i…"
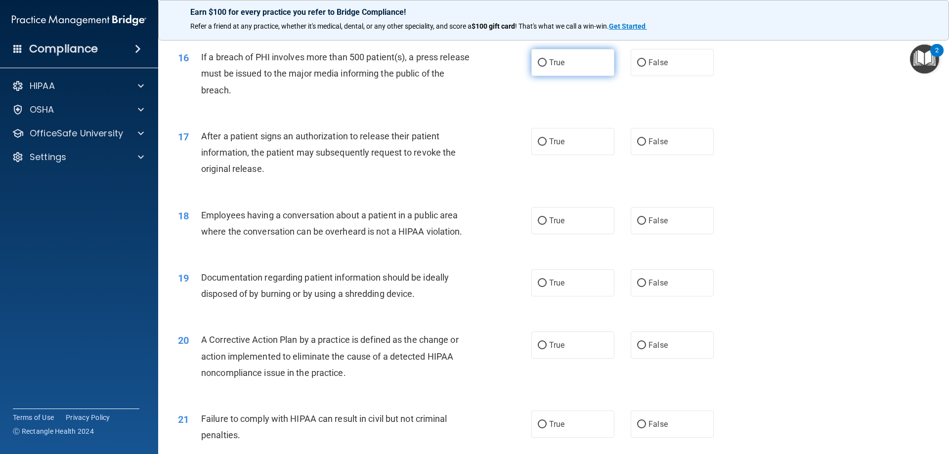
click at [595, 76] on label "True" at bounding box center [572, 62] width 83 height 27
click at [547, 67] on input "True" at bounding box center [542, 62] width 9 height 7
radio input "true"
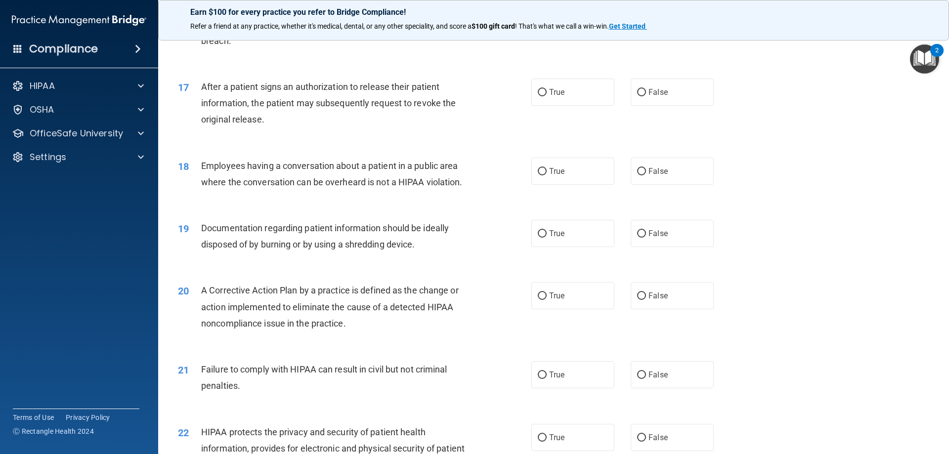
scroll to position [1186, 0]
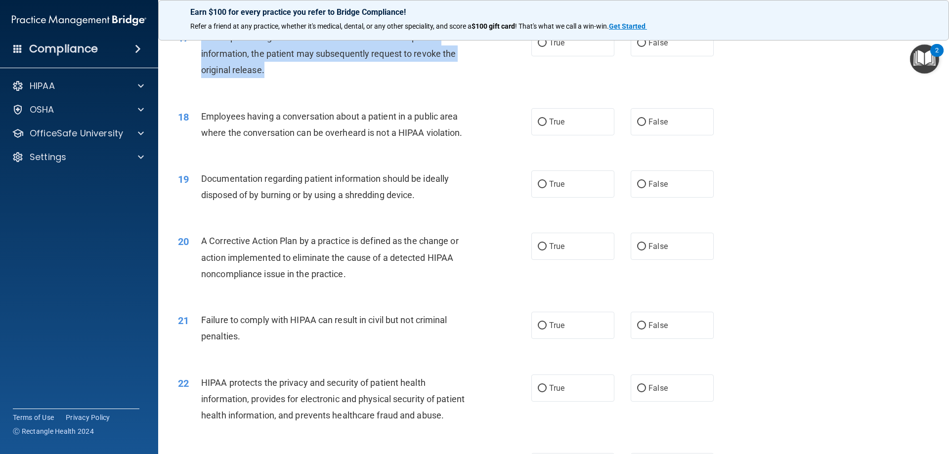
drag, startPoint x: 263, startPoint y: 87, endPoint x: 203, endPoint y: 58, distance: 67.6
click at [203, 58] on span "After a patient signs an authorization to release their patient information, th…" at bounding box center [328, 53] width 255 height 43
copy span "After a patient signs an authorization to release their patient information, th…"
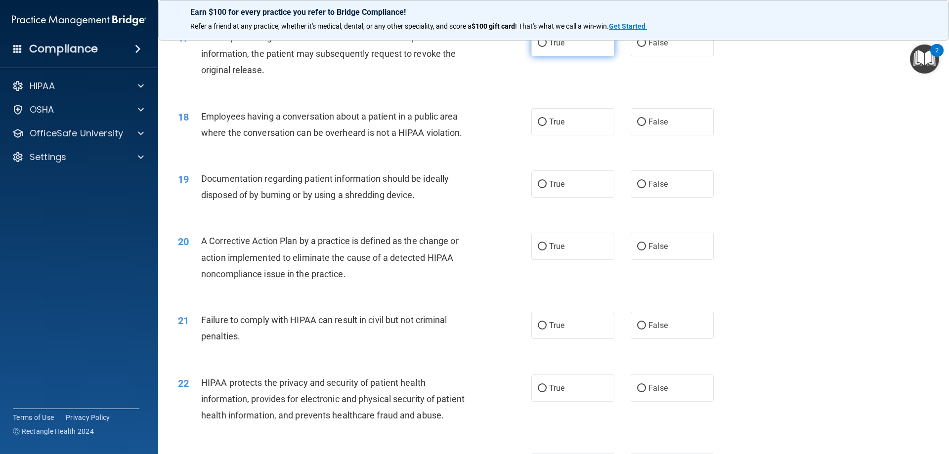
click at [531, 56] on label "True" at bounding box center [572, 42] width 83 height 27
click at [538, 47] on input "True" at bounding box center [542, 43] width 9 height 7
radio input "true"
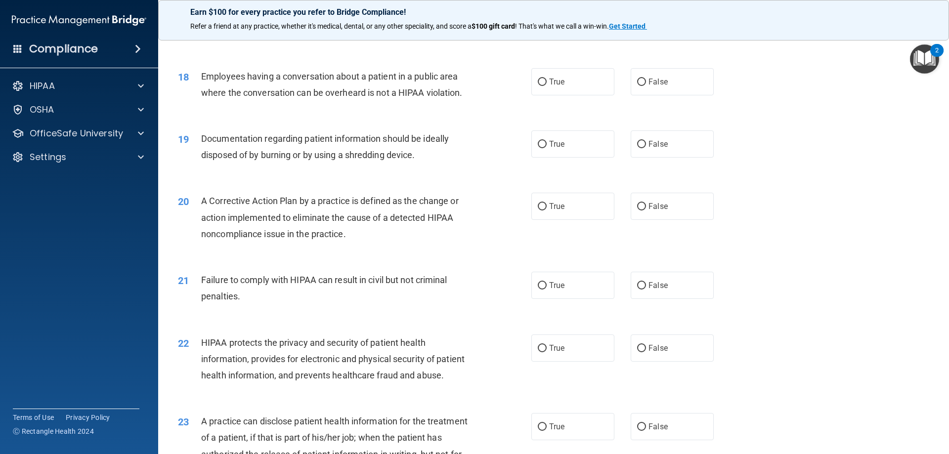
scroll to position [1236, 0]
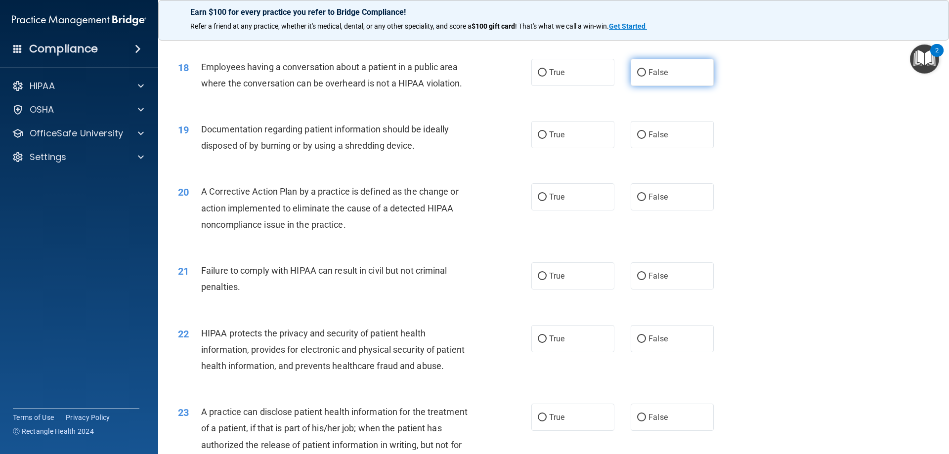
click at [695, 86] on label "False" at bounding box center [672, 72] width 83 height 27
click at [646, 77] on input "False" at bounding box center [641, 72] width 9 height 7
radio input "true"
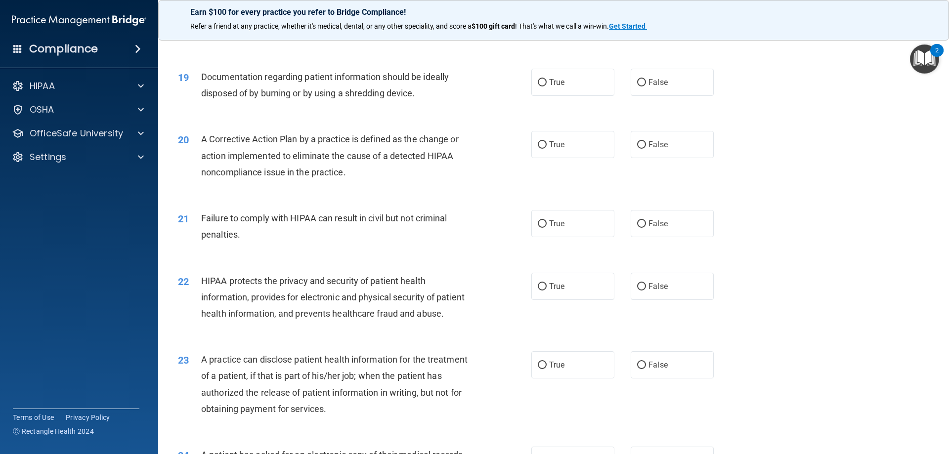
scroll to position [1334, 0]
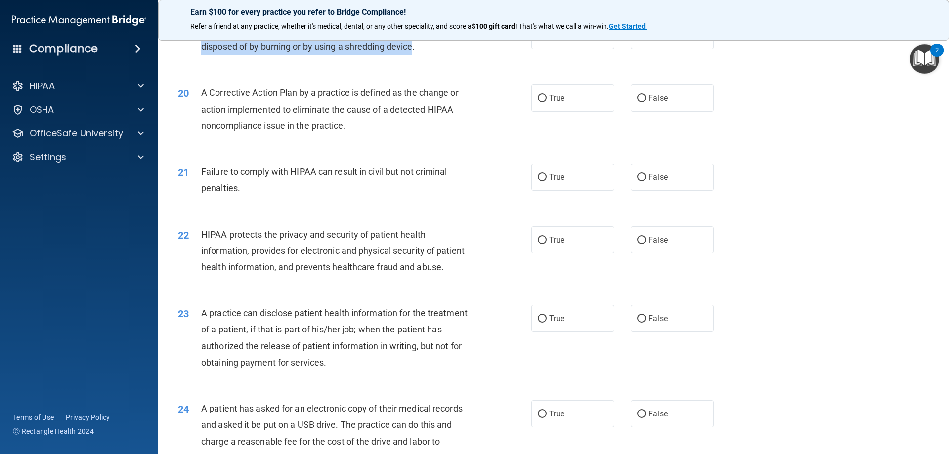
drag, startPoint x: 416, startPoint y: 65, endPoint x: 202, endPoint y: 55, distance: 214.7
click at [202, 55] on div "Documentation regarding patient information should be ideally disposed of by bu…" at bounding box center [339, 38] width 276 height 33
click at [584, 49] on label "True" at bounding box center [572, 35] width 83 height 27
click at [547, 40] on input "True" at bounding box center [542, 36] width 9 height 7
radio input "true"
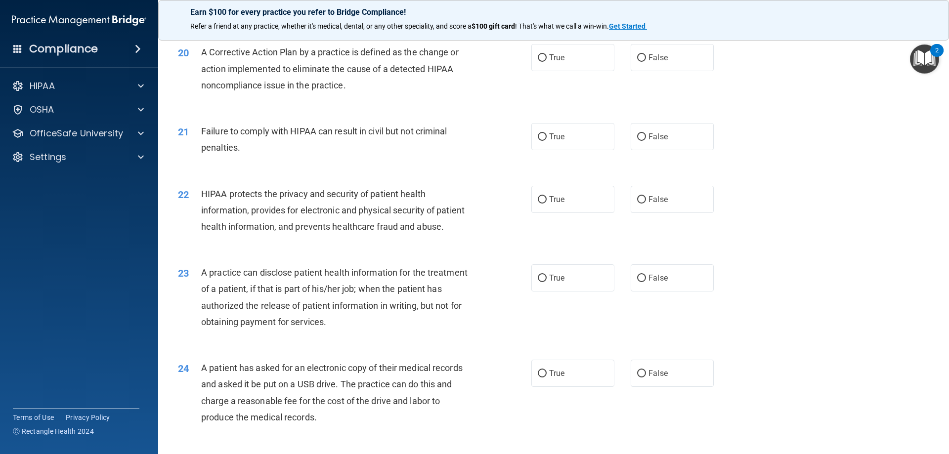
scroll to position [1384, 0]
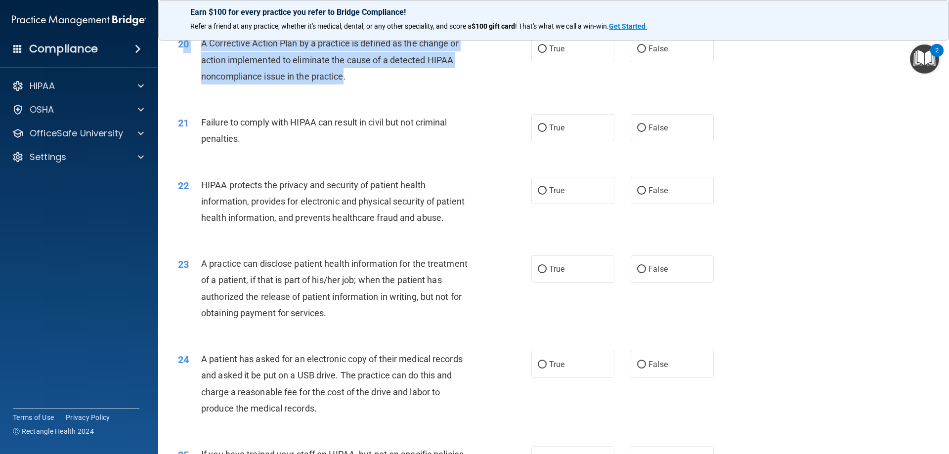
drag, startPoint x: 345, startPoint y: 92, endPoint x: 186, endPoint y: 76, distance: 159.9
click at [186, 76] on div "20 A Corrective Action Plan by a practice is defined as the change or action im…" at bounding box center [354, 62] width 383 height 54
click at [194, 75] on div "20 A Corrective Action Plan by a practice is defined as the change or action im…" at bounding box center [354, 62] width 383 height 54
click at [343, 81] on span "A Corrective Action Plan by a practice is defined as the change or action imple…" at bounding box center [329, 59] width 257 height 43
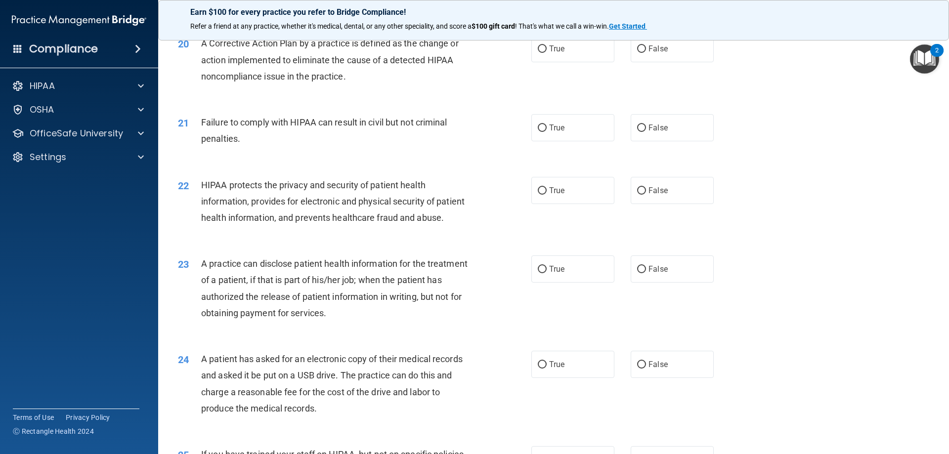
click at [348, 85] on div "A Corrective Action Plan by a practice is defined as the change or action imple…" at bounding box center [339, 59] width 276 height 49
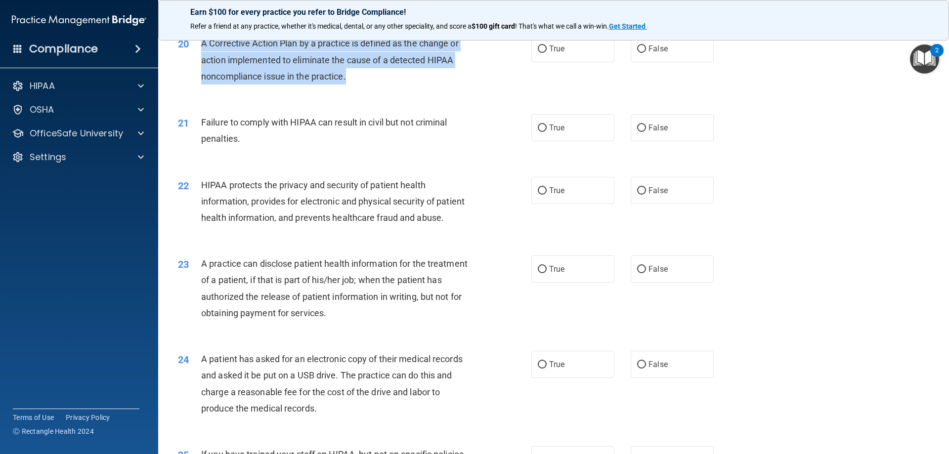
drag, startPoint x: 346, startPoint y: 95, endPoint x: 202, endPoint y: 68, distance: 146.8
click at [202, 68] on div "A Corrective Action Plan by a practice is defined as the change or action imple…" at bounding box center [339, 59] width 276 height 49
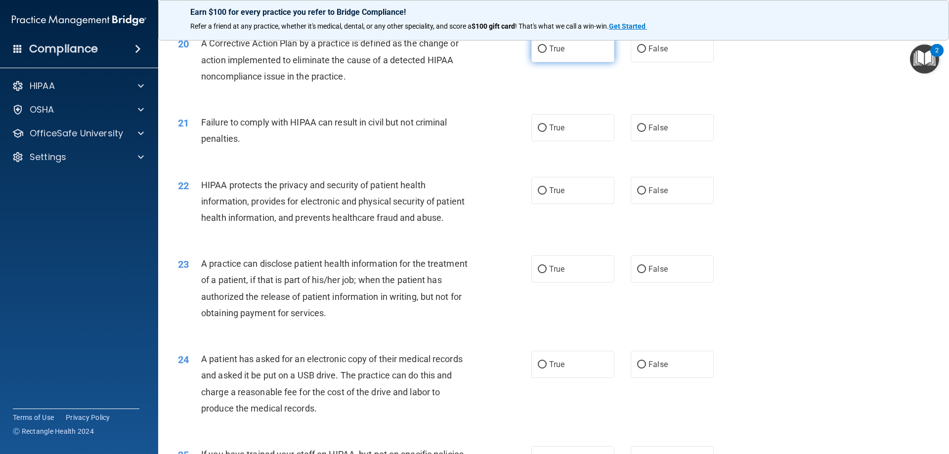
click at [598, 62] on label "True" at bounding box center [572, 48] width 83 height 27
click at [547, 53] on input "True" at bounding box center [542, 48] width 9 height 7
radio input "true"
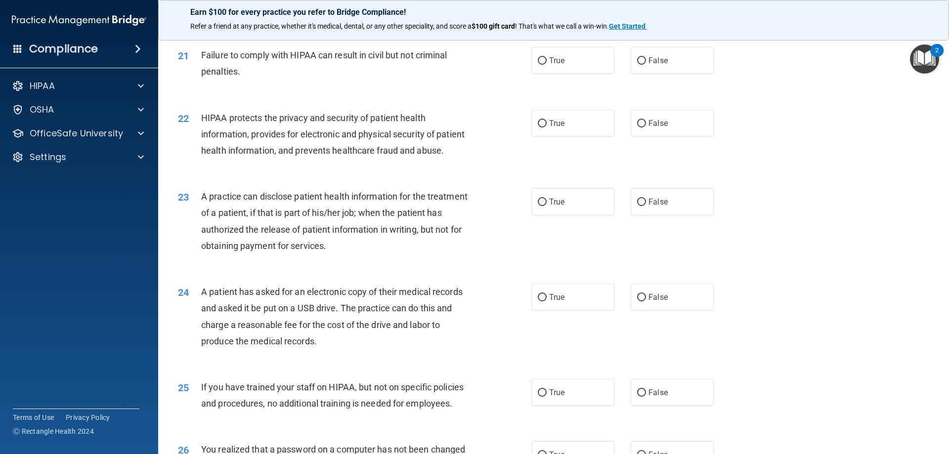
scroll to position [1433, 0]
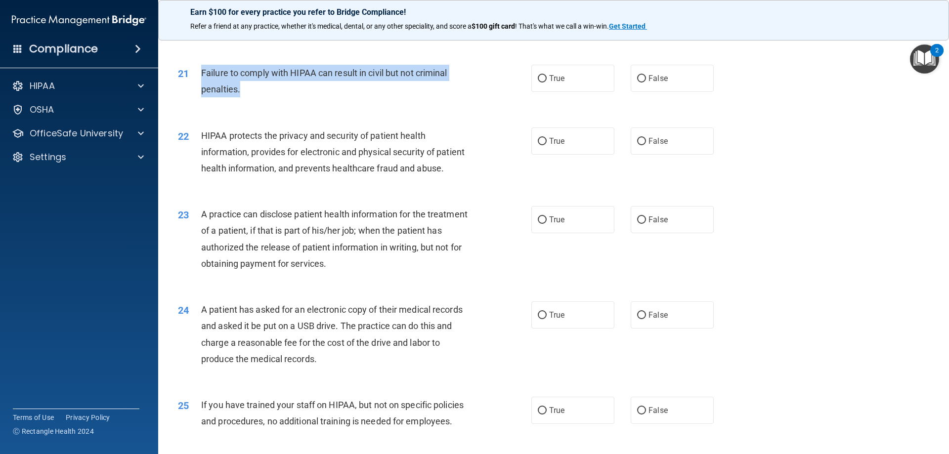
drag, startPoint x: 239, startPoint y: 109, endPoint x: 198, endPoint y: 91, distance: 44.7
click at [198, 91] on div "21 Failure to comply with HIPAA can result in civil but not criminal penalties." at bounding box center [354, 84] width 383 height 38
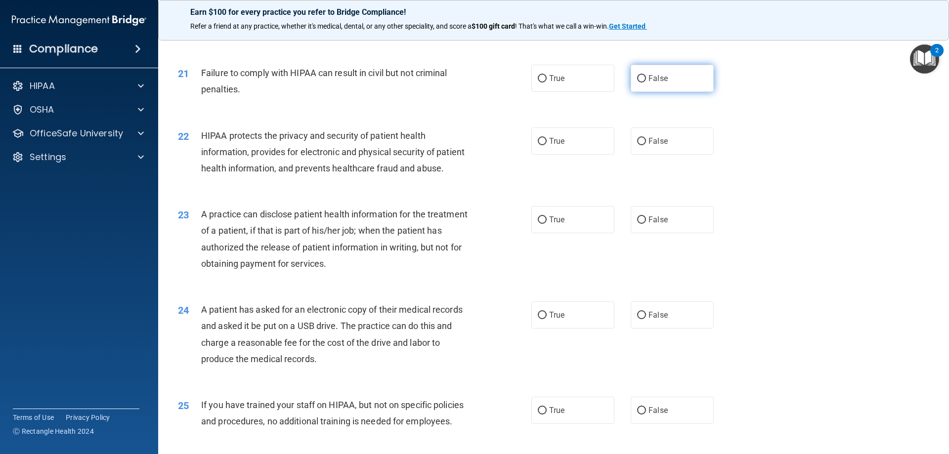
click at [651, 83] on span "False" at bounding box center [657, 78] width 19 height 9
click at [646, 83] on input "False" at bounding box center [641, 78] width 9 height 7
radio input "true"
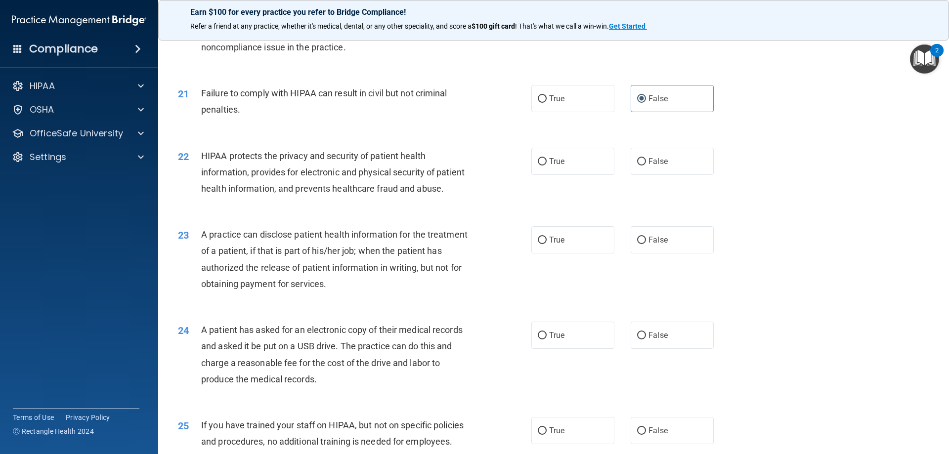
scroll to position [1384, 0]
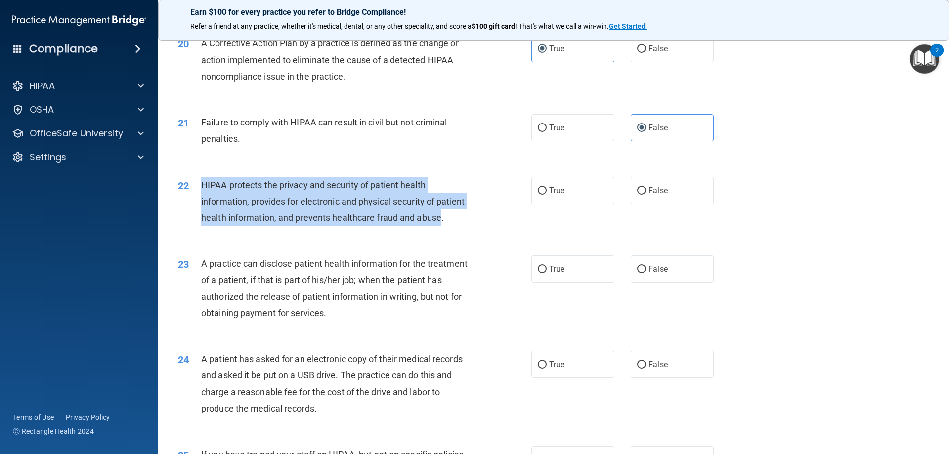
drag, startPoint x: 226, startPoint y: 252, endPoint x: 201, endPoint y: 205, distance: 53.3
click at [201, 205] on span "HIPAA protects the privacy and security of patient health information, provides…" at bounding box center [332, 201] width 263 height 43
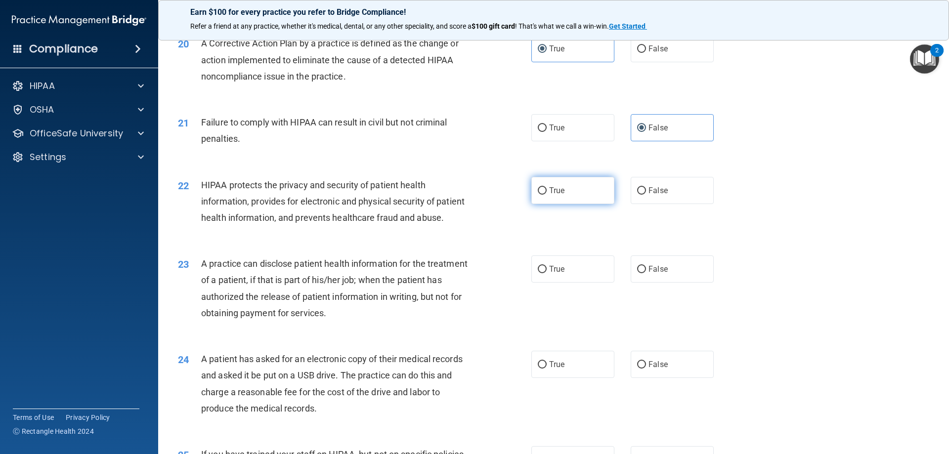
click at [569, 204] on label "True" at bounding box center [572, 190] width 83 height 27
click at [547, 195] on input "True" at bounding box center [542, 190] width 9 height 7
radio input "true"
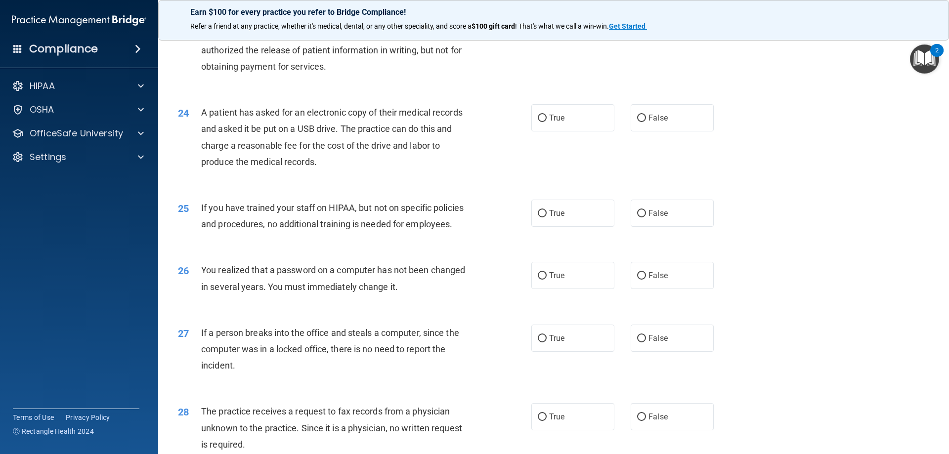
scroll to position [1631, 0]
click at [535, 36] on label "True" at bounding box center [572, 21] width 83 height 27
click at [538, 26] on input "True" at bounding box center [542, 22] width 9 height 7
radio input "true"
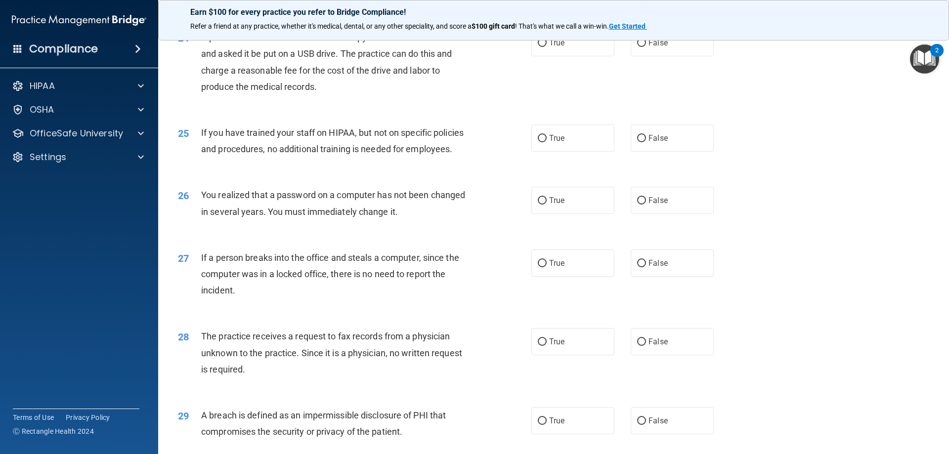
scroll to position [1730, 0]
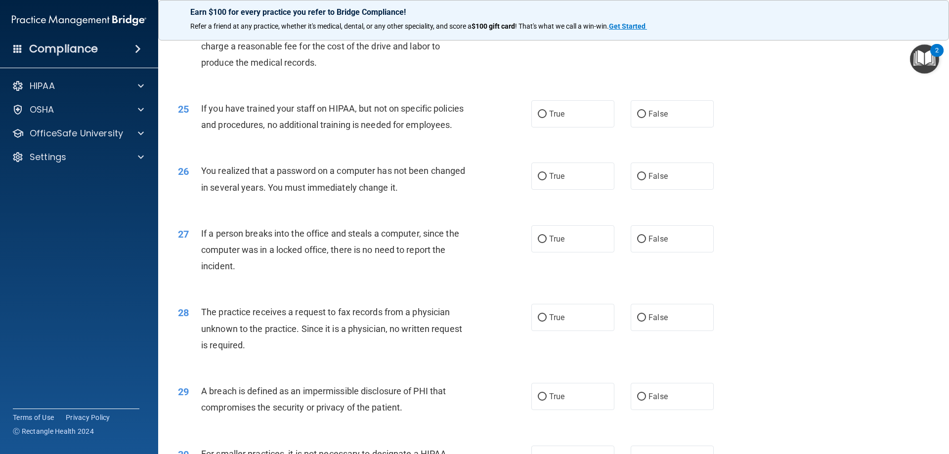
click at [703, 32] on label "False" at bounding box center [672, 18] width 83 height 27
click at [646, 23] on input "False" at bounding box center [641, 18] width 9 height 7
radio input "true"
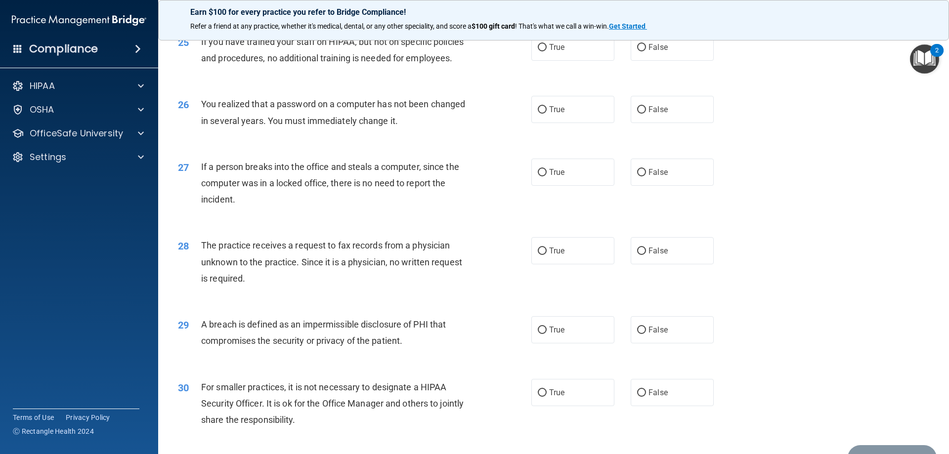
scroll to position [1779, 0]
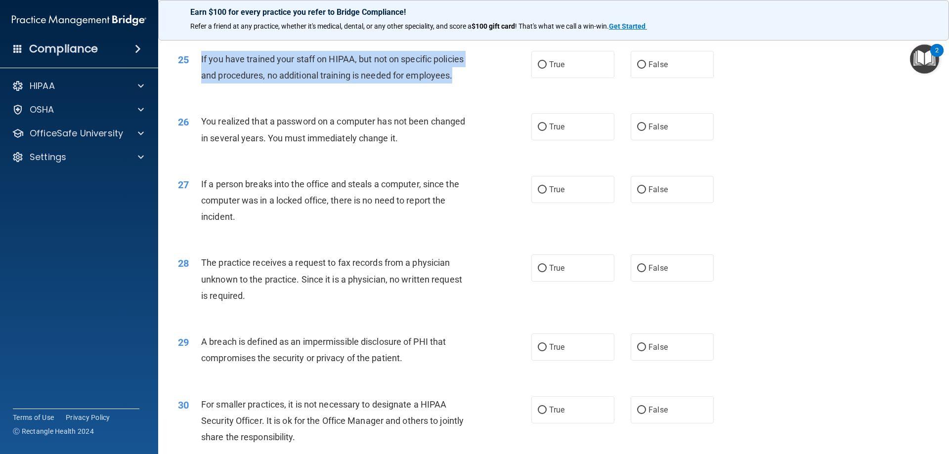
drag, startPoint x: 453, startPoint y: 108, endPoint x: 201, endPoint y: 98, distance: 252.3
click at [201, 84] on div "If you have trained your staff on HIPAA, but not on specific policies and proce…" at bounding box center [339, 67] width 276 height 33
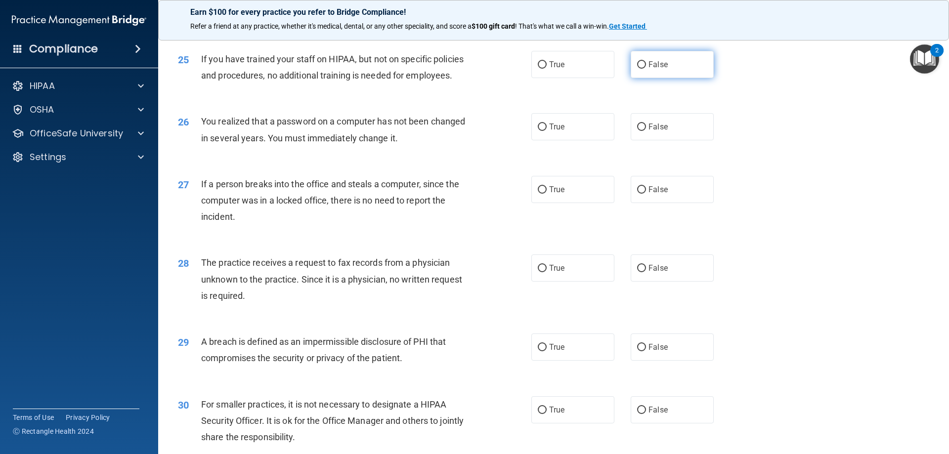
click at [639, 78] on label "False" at bounding box center [672, 64] width 83 height 27
click at [639, 69] on input "False" at bounding box center [641, 64] width 9 height 7
radio input "true"
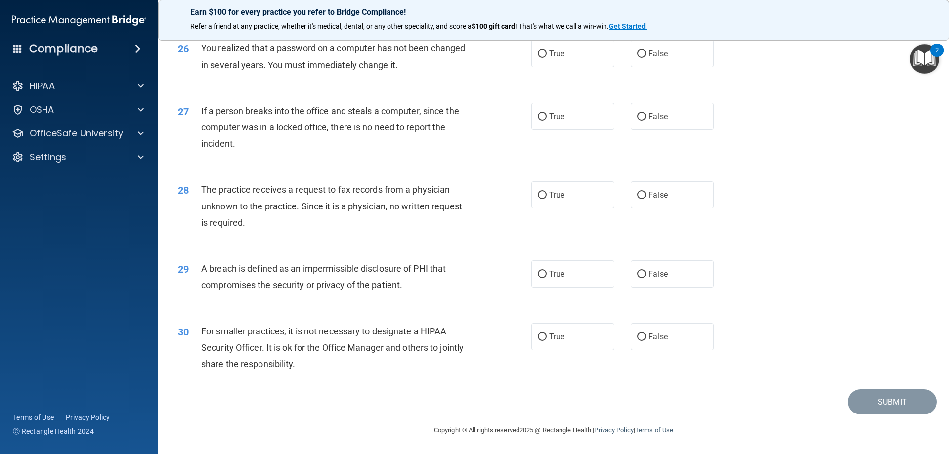
scroll to position [1878, 0]
click at [169, 400] on main "- The HIPAA Quiz This quiz doesn’t expire until [DATE]. Are you sure you want t…" at bounding box center [553, 243] width 791 height 423
click at [824, 128] on div "27 If a person breaks into the office and steals a computer, since the computer…" at bounding box center [554, 129] width 766 height 79
click at [396, 70] on span "You realized that a password on a computer has not been changed in several year…" at bounding box center [333, 56] width 264 height 27
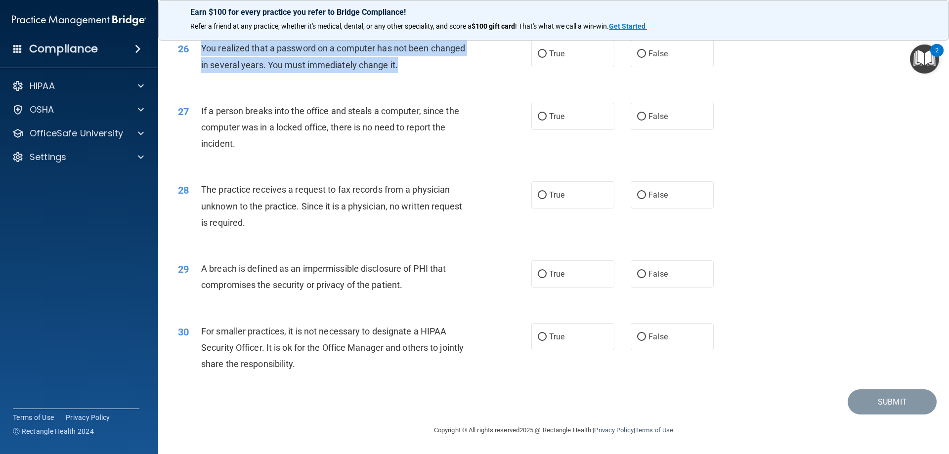
drag, startPoint x: 397, startPoint y: 72, endPoint x: 200, endPoint y: 60, distance: 198.1
click at [200, 60] on div "26 You realized that a password on a computer has not been changed in several y…" at bounding box center [354, 59] width 383 height 38
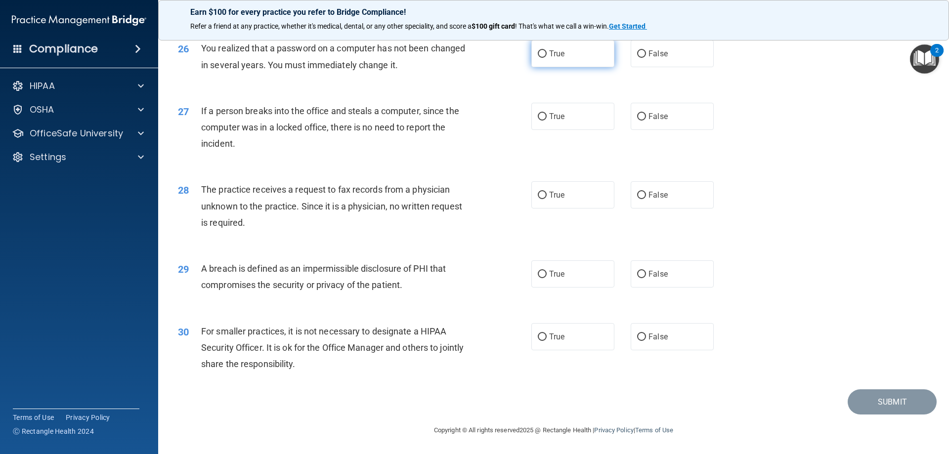
click at [544, 65] on label "True" at bounding box center [572, 53] width 83 height 27
click at [544, 58] on input "True" at bounding box center [542, 53] width 9 height 7
radio input "true"
click at [636, 104] on label "False" at bounding box center [672, 116] width 83 height 27
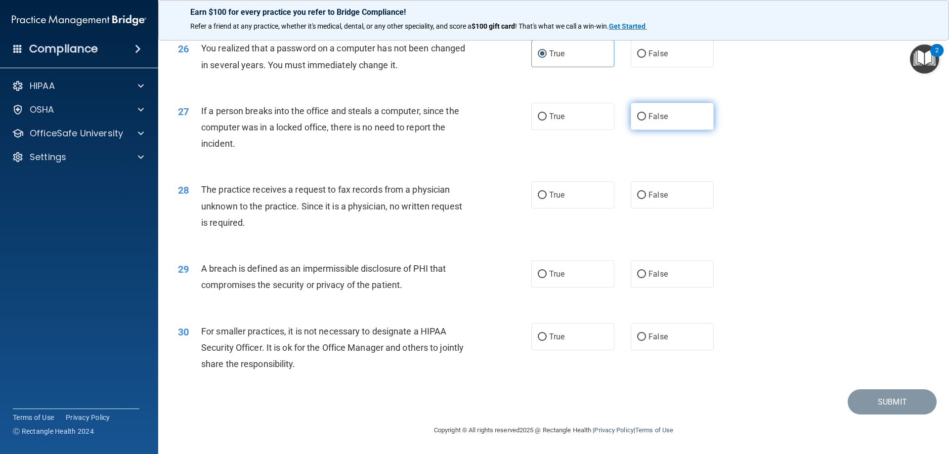
click at [637, 113] on input "False" at bounding box center [641, 116] width 9 height 7
radio input "true"
click at [824, 163] on div "27 If a person breaks into the office and steals a computer, since the computer…" at bounding box center [554, 129] width 766 height 79
click at [662, 186] on label "False" at bounding box center [672, 194] width 83 height 27
click at [646, 192] on input "False" at bounding box center [641, 195] width 9 height 7
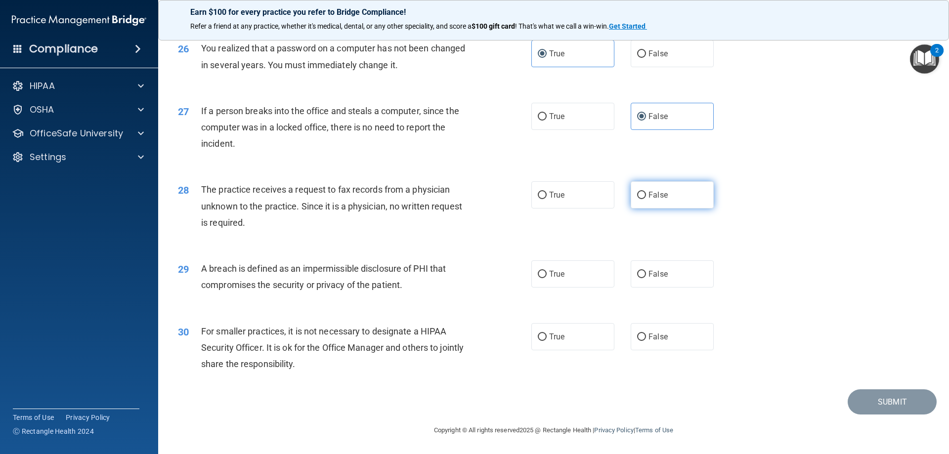
radio input "true"
click at [553, 278] on span "True" at bounding box center [556, 273] width 15 height 9
click at [547, 278] on input "True" at bounding box center [542, 274] width 9 height 7
radio input "true"
click at [568, 336] on label "True" at bounding box center [572, 336] width 83 height 27
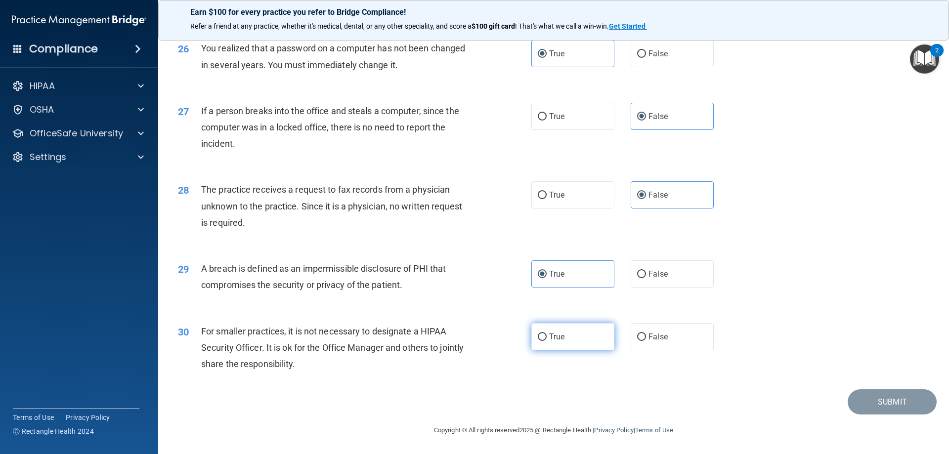
click at [547, 336] on input "True" at bounding box center [542, 337] width 9 height 7
radio input "true"
click at [866, 404] on button "Submit" at bounding box center [892, 401] width 89 height 25
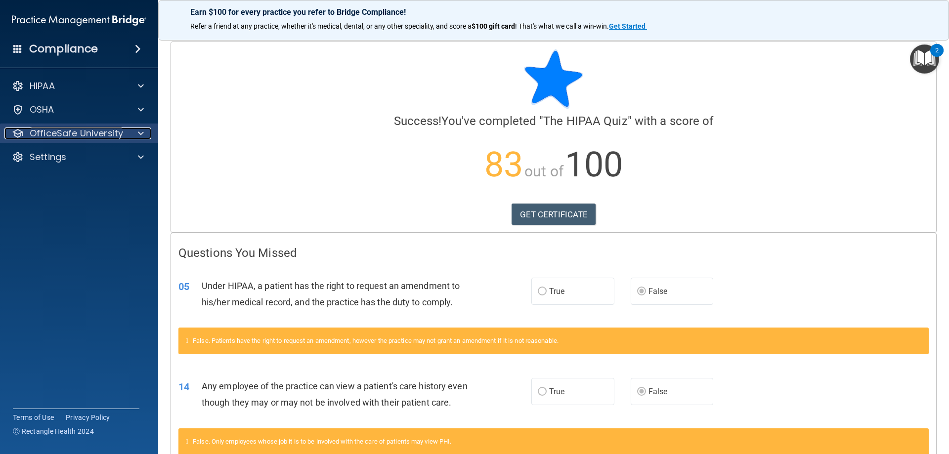
click at [135, 135] on div at bounding box center [139, 134] width 25 height 12
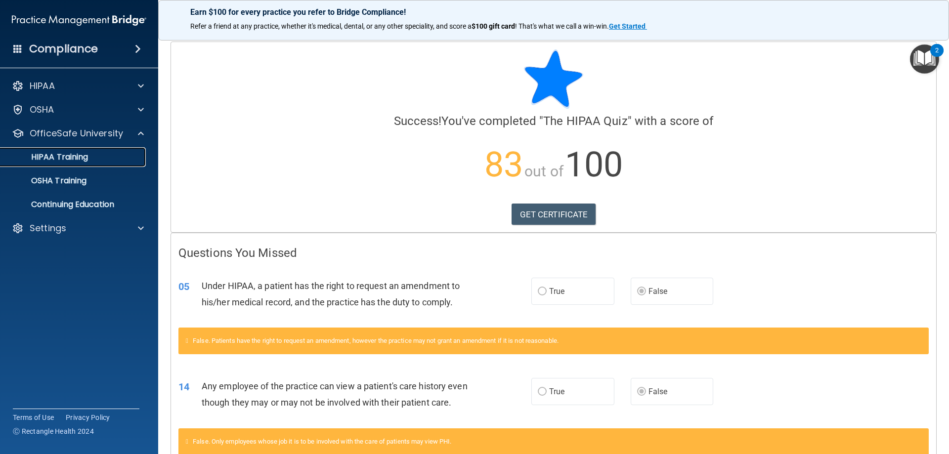
click at [63, 152] on p "HIPAA Training" at bounding box center [47, 157] width 82 height 10
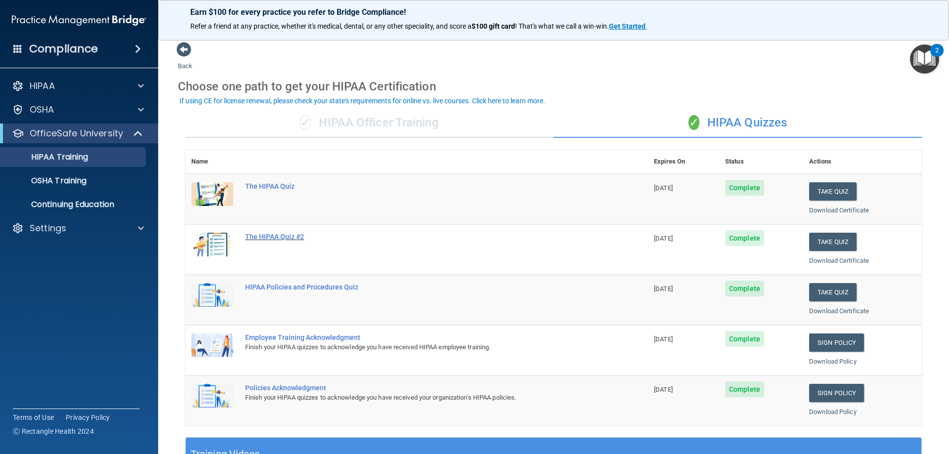
click at [287, 240] on div "The HIPAA Quiz #2" at bounding box center [421, 237] width 353 height 8
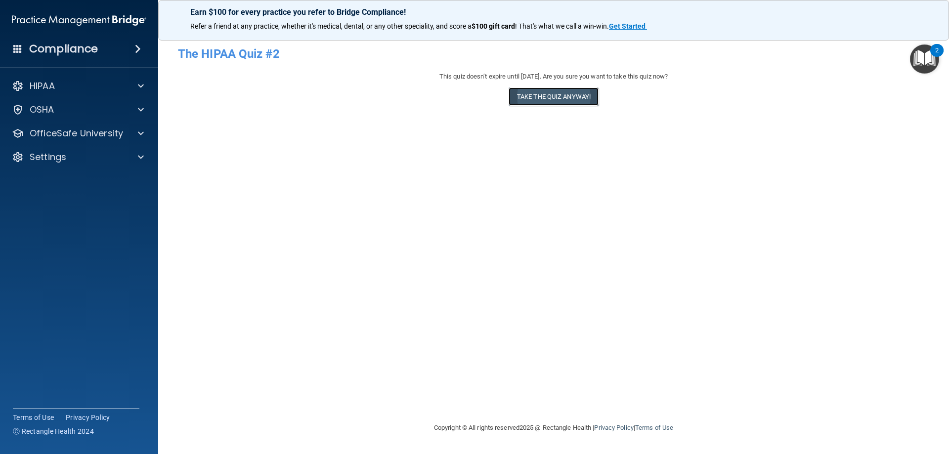
click at [580, 95] on button "Take the quiz anyway!" at bounding box center [554, 96] width 90 height 18
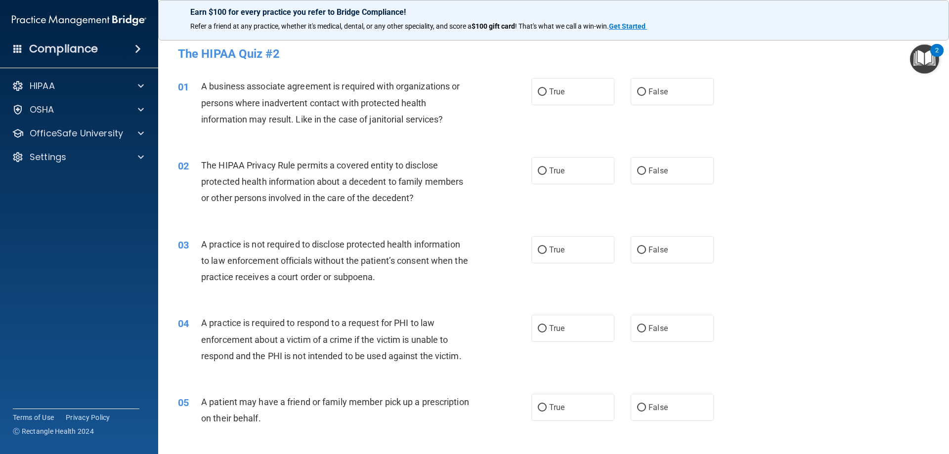
click at [442, 122] on span "A business associate agreement is required with organizations or persons where …" at bounding box center [330, 102] width 258 height 43
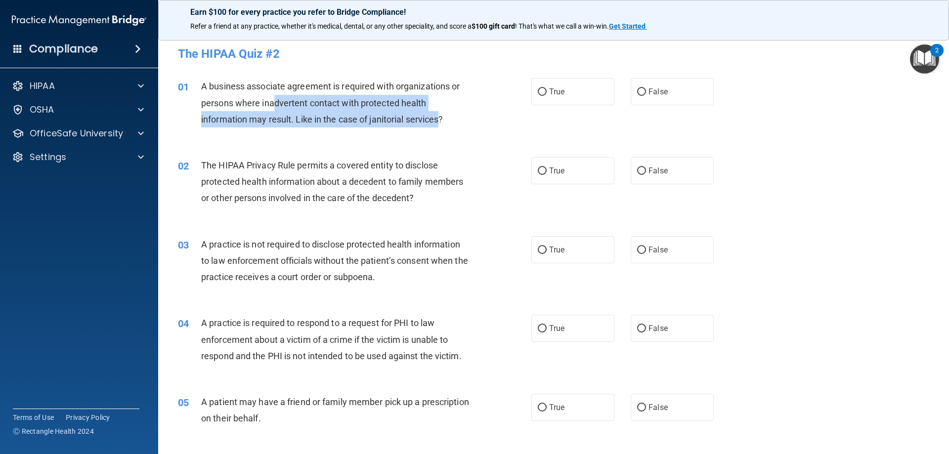
drag, startPoint x: 442, startPoint y: 119, endPoint x: 273, endPoint y: 104, distance: 169.7
click at [273, 104] on span "A business associate agreement is required with organizations or persons where …" at bounding box center [330, 102] width 258 height 43
click at [416, 124] on span "A business associate agreement is required with organizations or persons where …" at bounding box center [330, 102] width 258 height 43
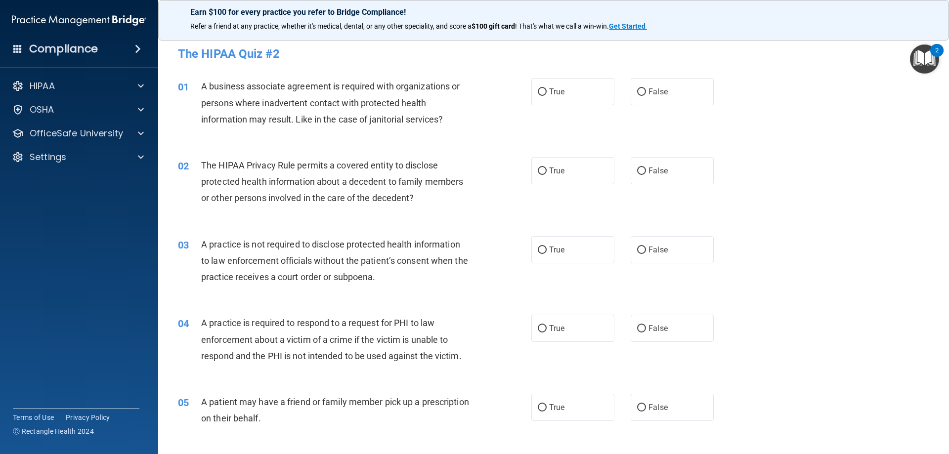
click at [443, 118] on span "A business associate agreement is required with organizations or persons where …" at bounding box center [330, 102] width 258 height 43
click at [446, 118] on div "A business associate agreement is required with organizations or persons where …" at bounding box center [339, 102] width 276 height 49
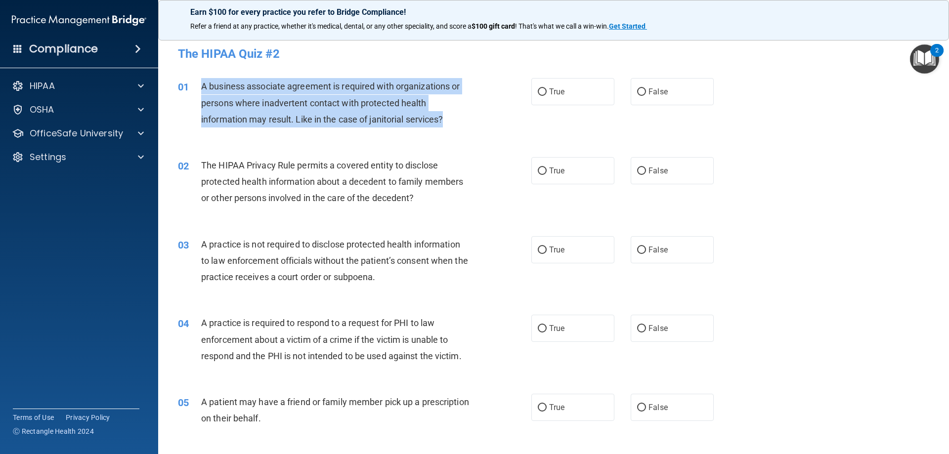
drag, startPoint x: 444, startPoint y: 118, endPoint x: 198, endPoint y: 88, distance: 247.8
click at [198, 88] on div "01 A business associate agreement is required with organizations or persons whe…" at bounding box center [354, 105] width 383 height 54
click at [538, 94] on input "True" at bounding box center [542, 91] width 9 height 7
radio input "true"
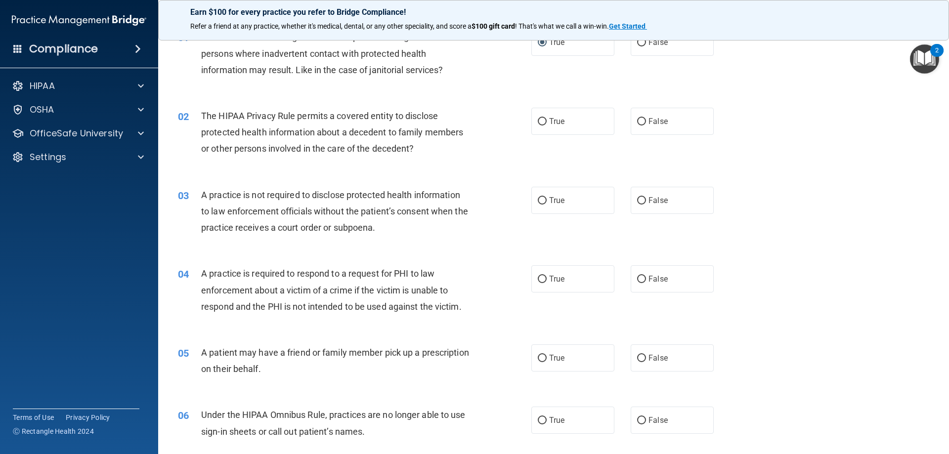
click at [773, 173] on div "02 The HIPAA Privacy Rule permits a covered entity to disclose protected health…" at bounding box center [554, 134] width 766 height 79
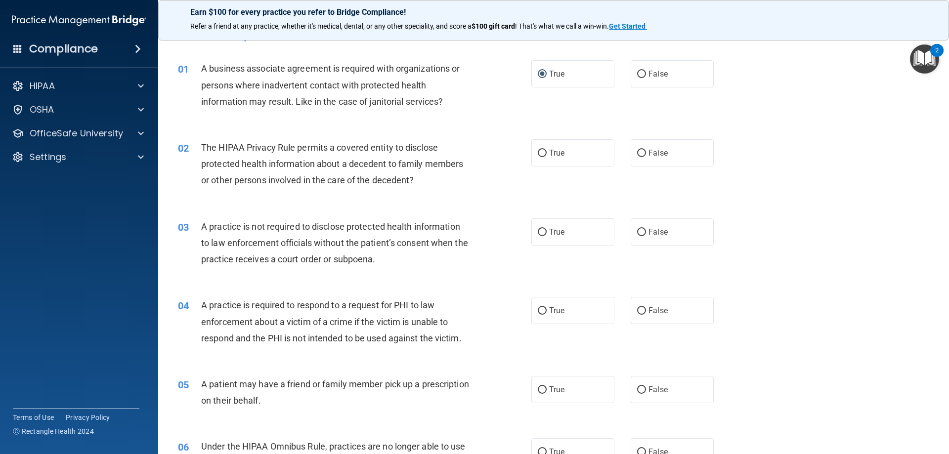
scroll to position [0, 0]
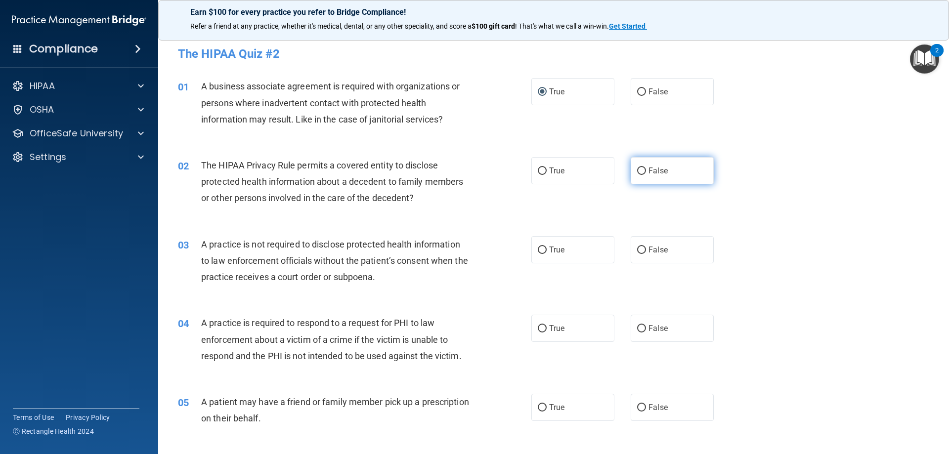
click at [637, 176] on label "False" at bounding box center [672, 170] width 83 height 27
click at [637, 175] on input "False" at bounding box center [641, 171] width 9 height 7
radio input "true"
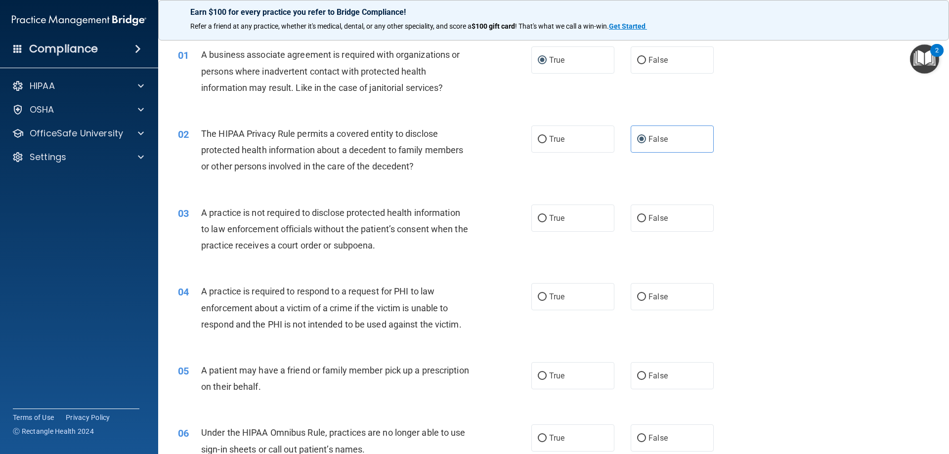
scroll to position [49, 0]
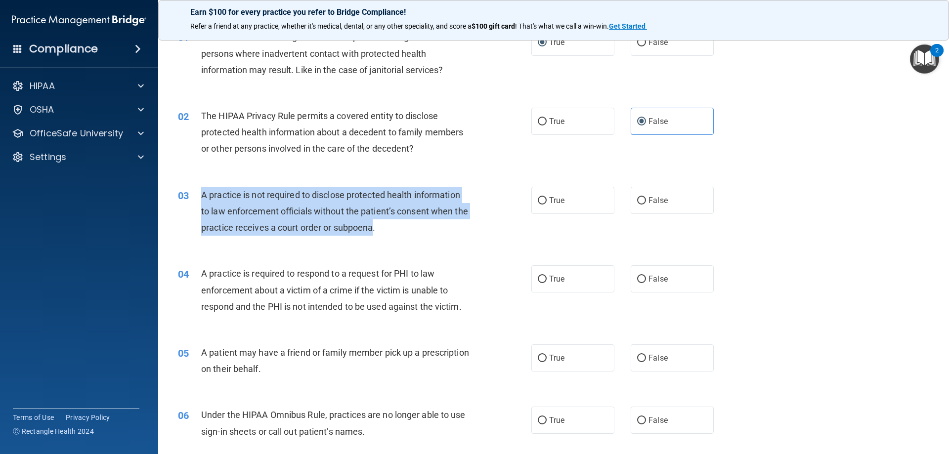
drag, startPoint x: 389, startPoint y: 228, endPoint x: 201, endPoint y: 202, distance: 190.7
click at [201, 202] on div "A practice is not required to disclose protected health information to law enfo…" at bounding box center [339, 211] width 276 height 49
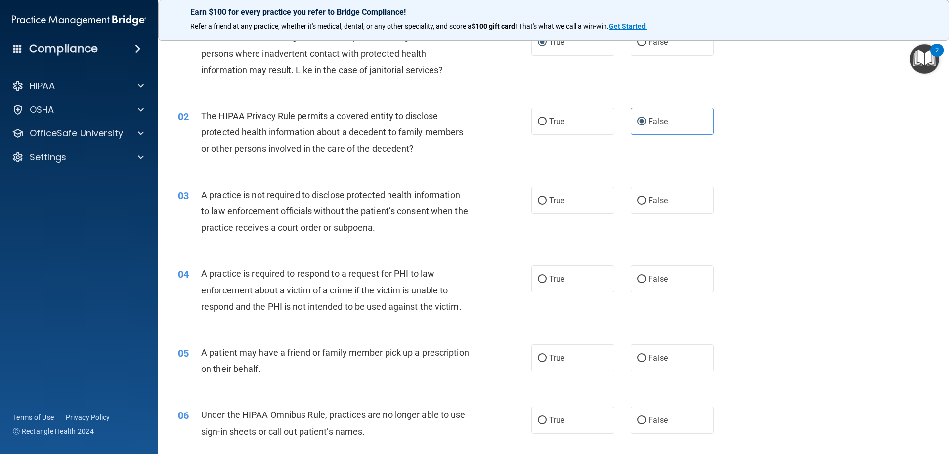
click at [785, 191] on div "03 A practice is not required to disclose protected health information to law e…" at bounding box center [554, 213] width 766 height 79
click at [675, 197] on label "False" at bounding box center [672, 200] width 83 height 27
click at [646, 197] on input "False" at bounding box center [641, 200] width 9 height 7
radio input "true"
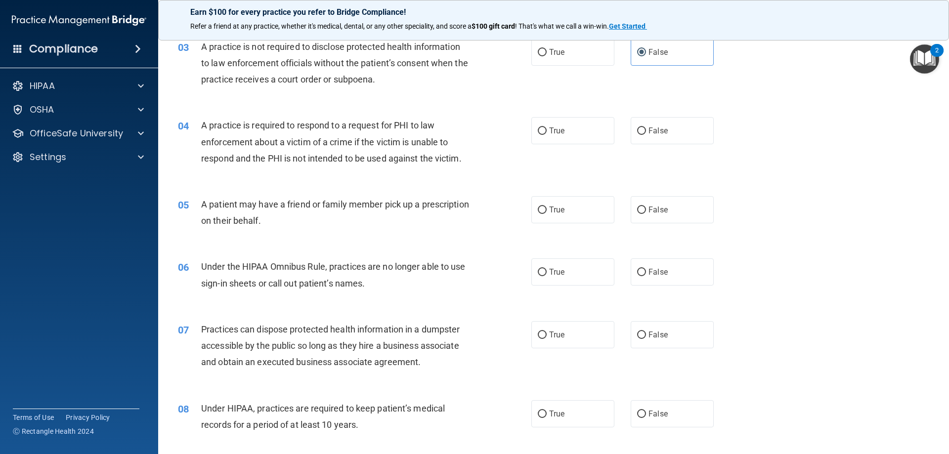
scroll to position [247, 0]
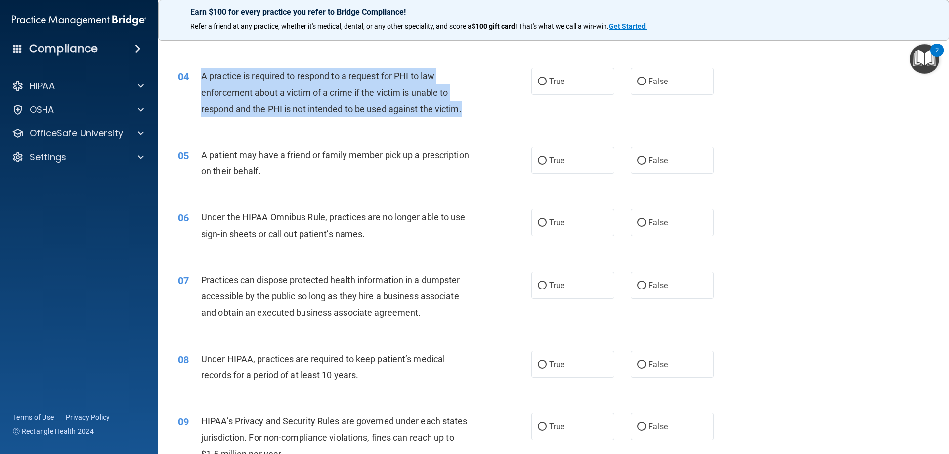
drag, startPoint x: 463, startPoint y: 108, endPoint x: 198, endPoint y: 71, distance: 267.5
click at [198, 71] on div "04 A practice is required to respond to a request for PHI to law enforcement ab…" at bounding box center [354, 95] width 383 height 54
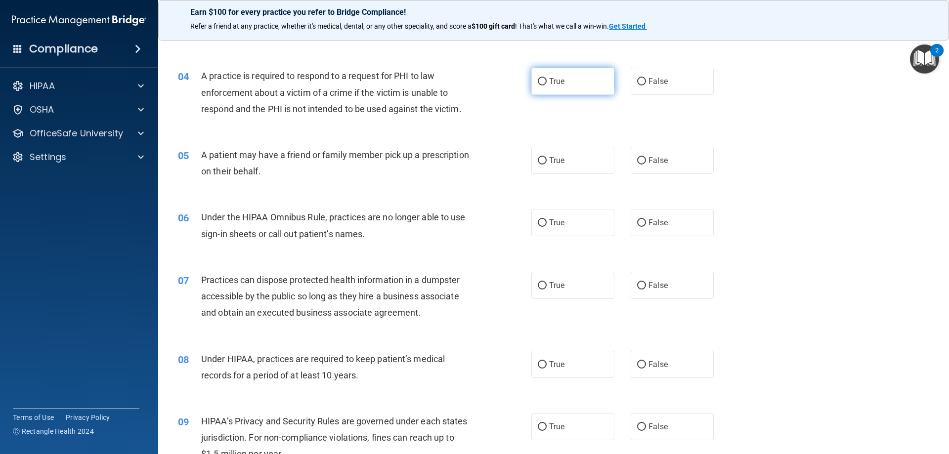
click at [549, 86] on label "True" at bounding box center [572, 81] width 83 height 27
click at [547, 85] on input "True" at bounding box center [542, 81] width 9 height 7
radio input "true"
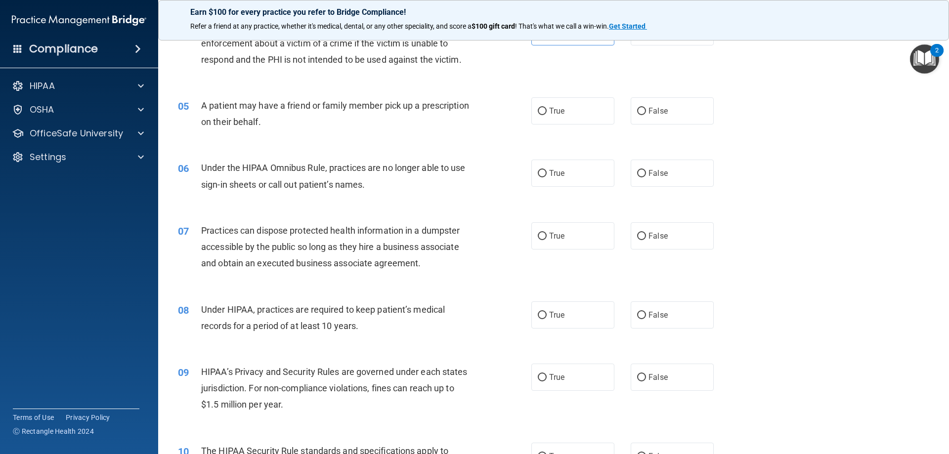
scroll to position [346, 0]
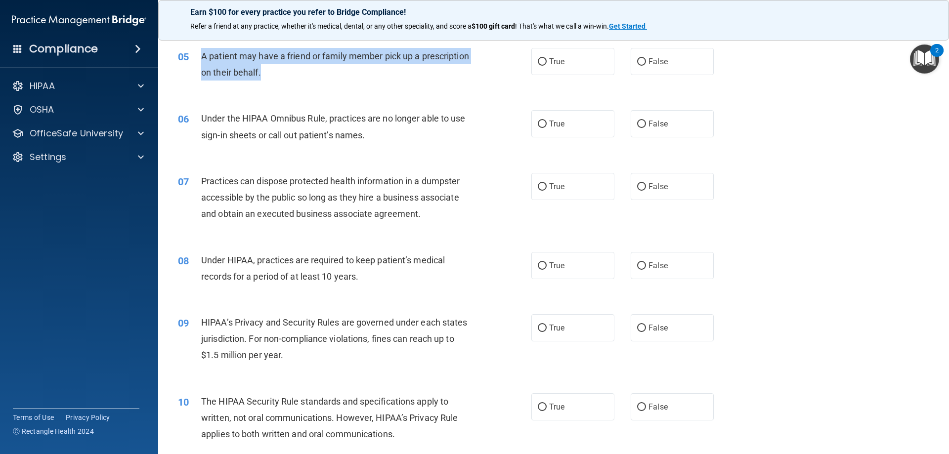
drag, startPoint x: 310, startPoint y: 75, endPoint x: 199, endPoint y: 56, distance: 113.3
click at [197, 55] on div "05 A patient may have a friend or family member pick up a prescription on their…" at bounding box center [354, 67] width 383 height 38
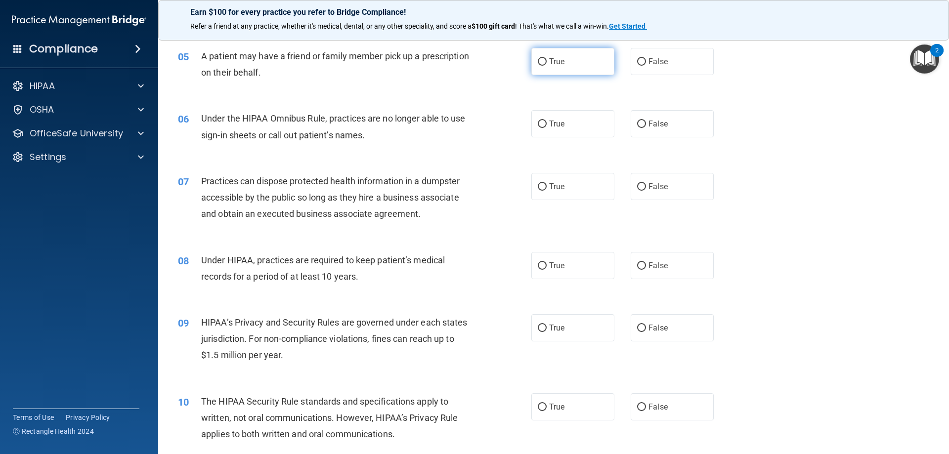
click at [553, 65] on span "True" at bounding box center [556, 61] width 15 height 9
click at [547, 65] on input "True" at bounding box center [542, 61] width 9 height 7
radio input "true"
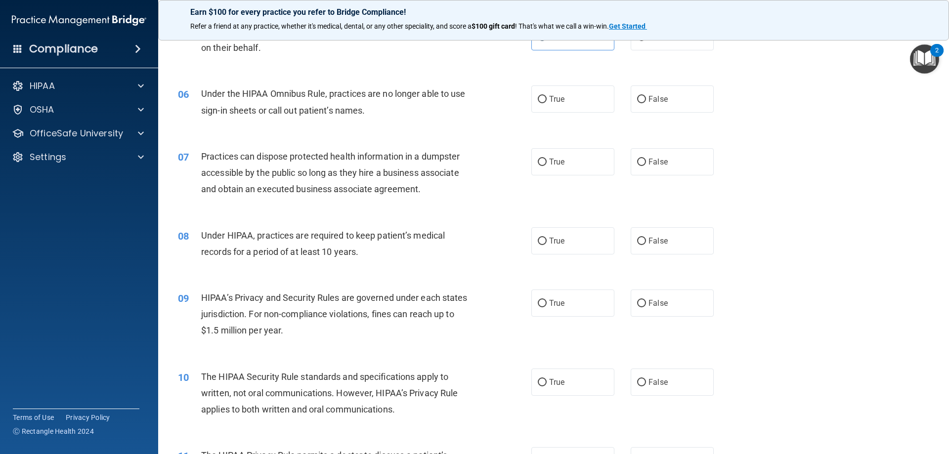
scroll to position [395, 0]
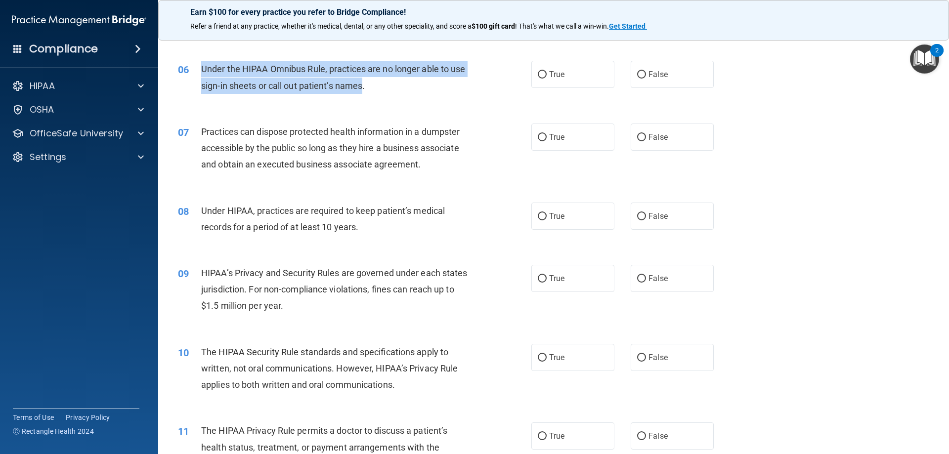
drag, startPoint x: 364, startPoint y: 86, endPoint x: 198, endPoint y: 69, distance: 167.0
click at [198, 69] on div "06 Under the HIPAA Omnibus Rule, practices are no longer able to use sign-in sh…" at bounding box center [354, 80] width 383 height 38
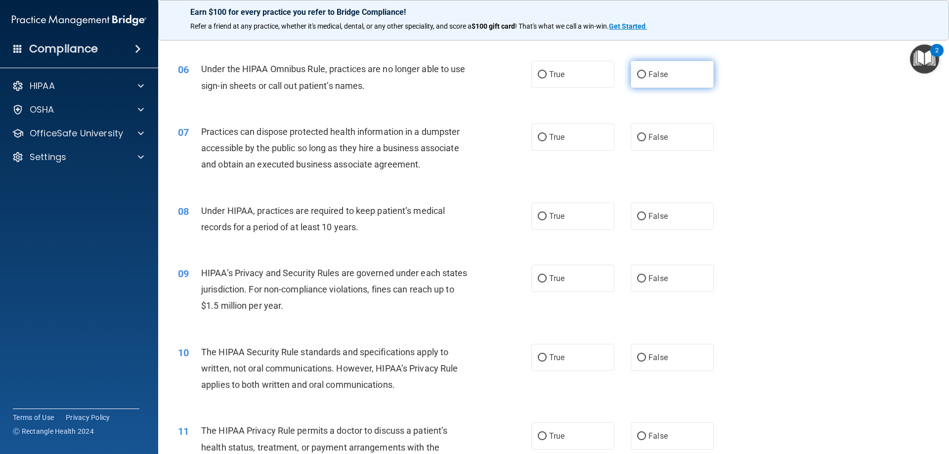
click at [642, 77] on label "False" at bounding box center [672, 74] width 83 height 27
click at [642, 77] on input "False" at bounding box center [641, 74] width 9 height 7
radio input "true"
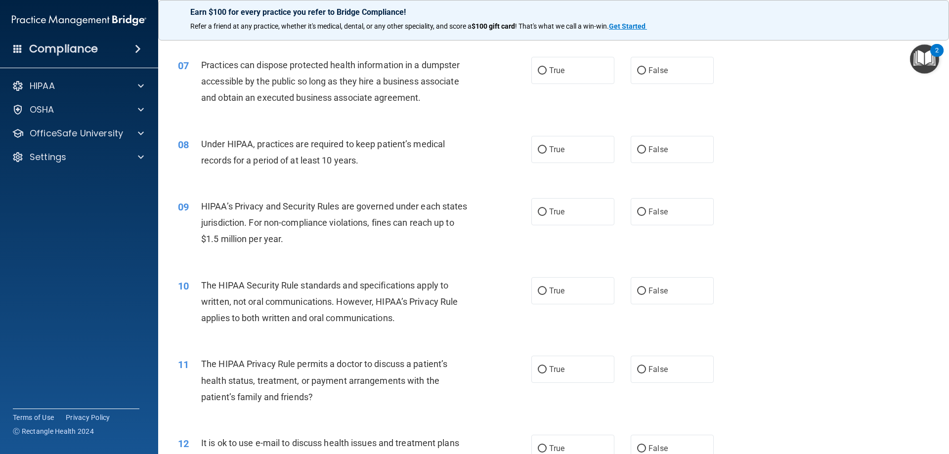
scroll to position [445, 0]
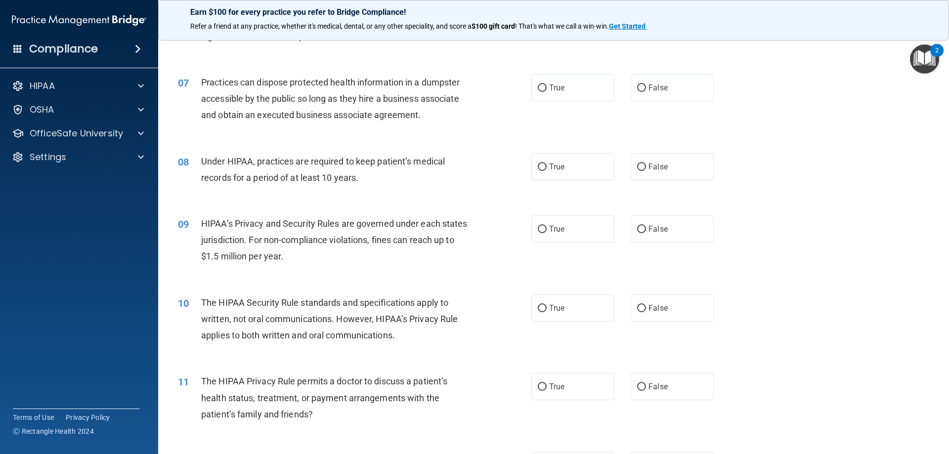
click at [420, 116] on span "Practices can dispose protected health information in a dumpster accessible by …" at bounding box center [330, 98] width 258 height 43
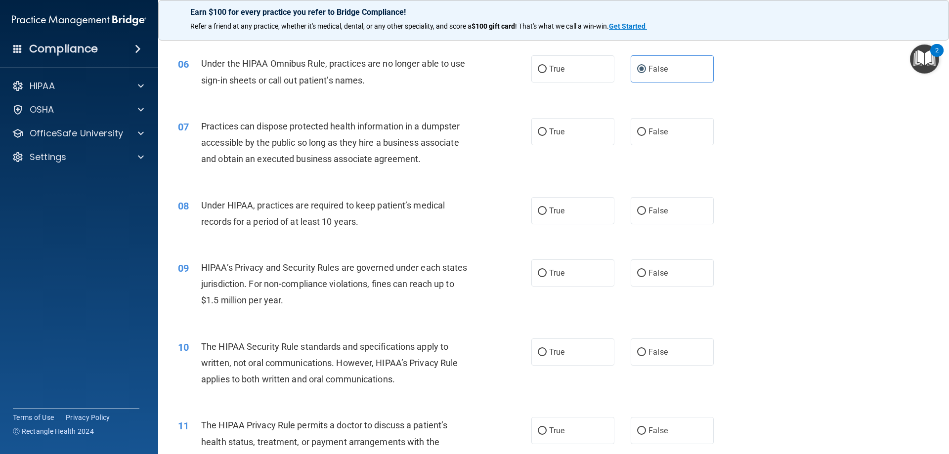
scroll to position [395, 0]
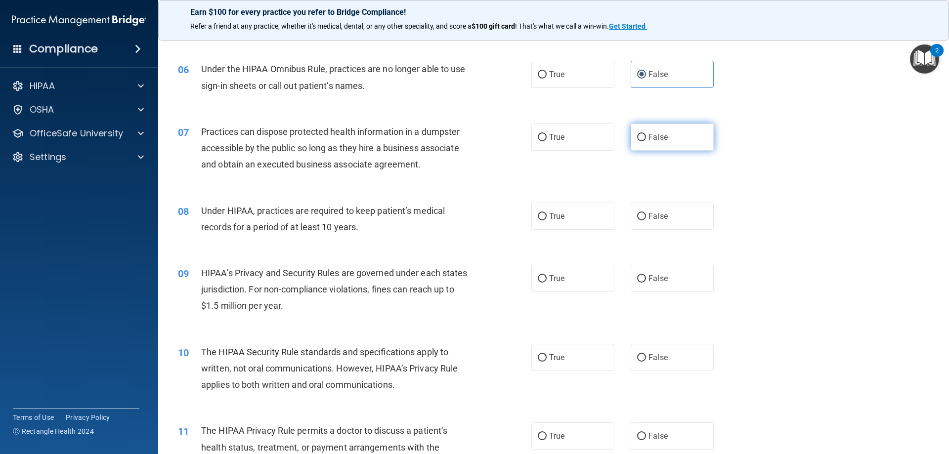
click at [668, 145] on label "False" at bounding box center [672, 137] width 83 height 27
click at [646, 141] on input "False" at bounding box center [641, 137] width 9 height 7
radio input "true"
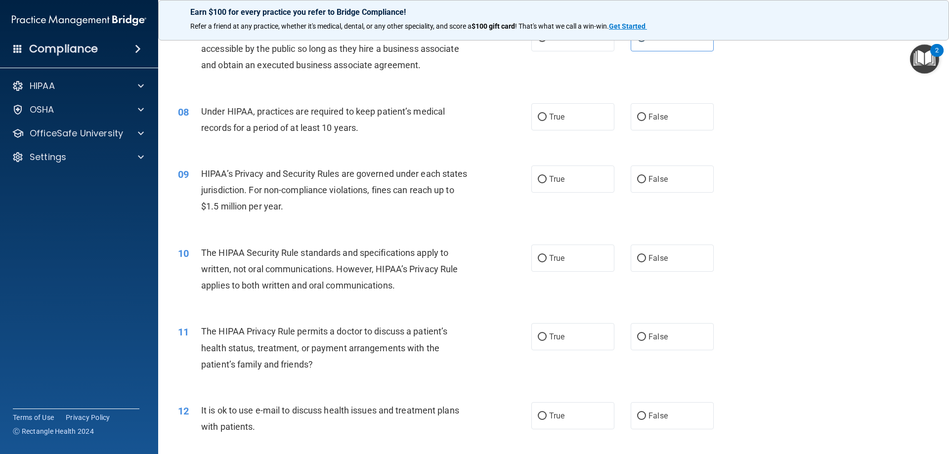
scroll to position [544, 0]
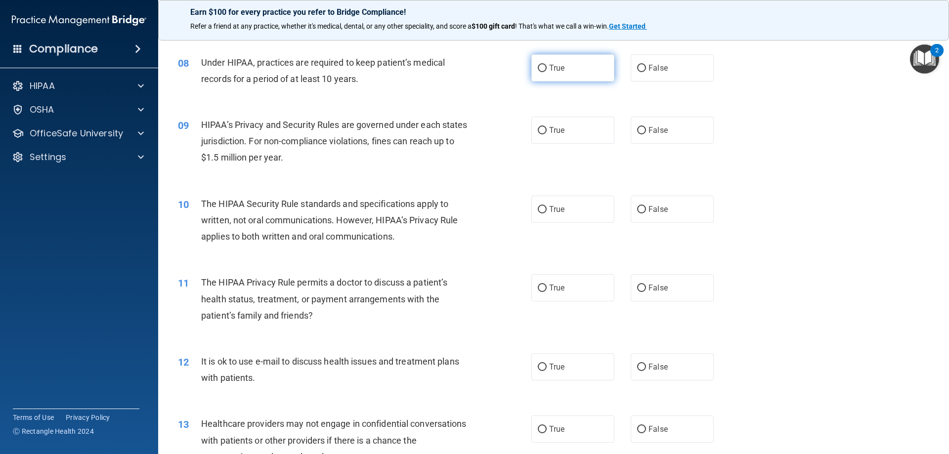
click at [572, 72] on label "True" at bounding box center [572, 67] width 83 height 27
click at [547, 72] on input "True" at bounding box center [542, 68] width 9 height 7
radio input "true"
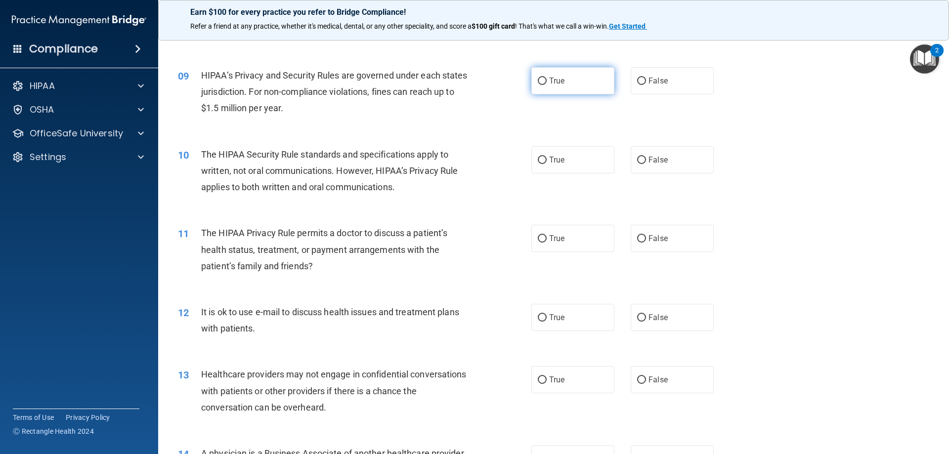
click at [599, 84] on label "True" at bounding box center [572, 80] width 83 height 27
click at [547, 84] on input "True" at bounding box center [542, 81] width 9 height 7
radio input "true"
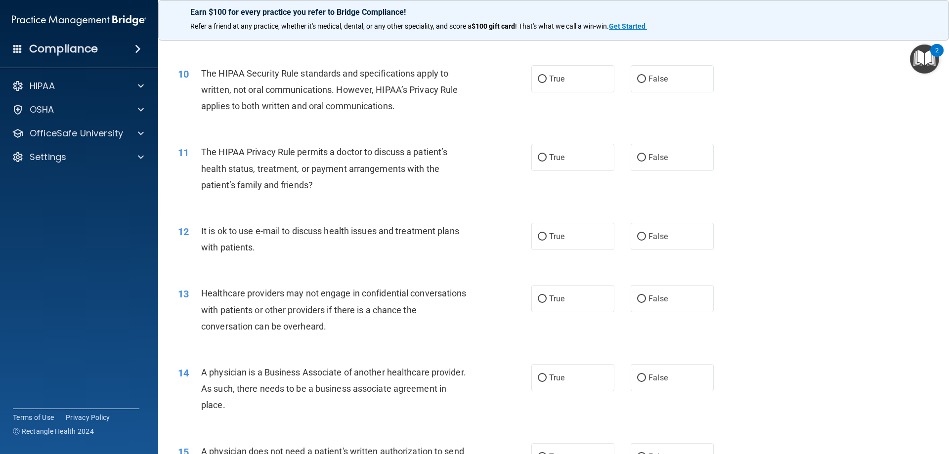
scroll to position [692, 0]
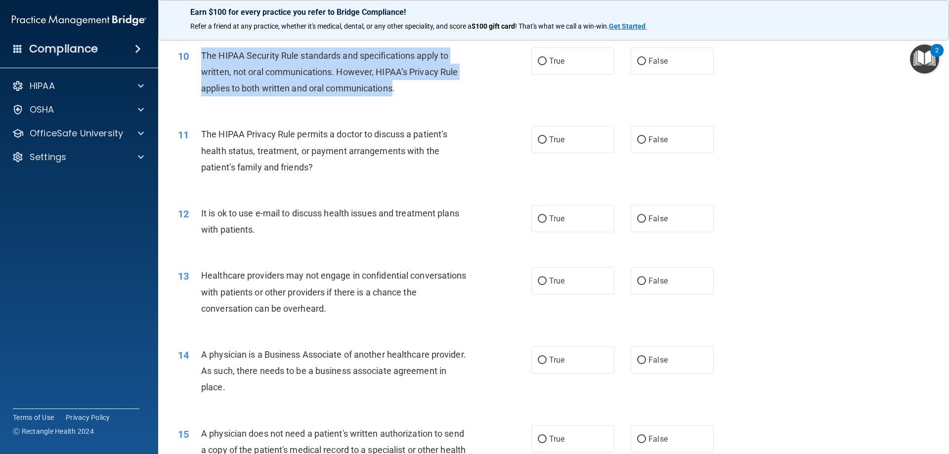
drag, startPoint x: 394, startPoint y: 90, endPoint x: 194, endPoint y: 64, distance: 201.4
click at [194, 64] on div "10 The HIPAA Security Rule standards and specifications apply to written, not o…" at bounding box center [354, 74] width 383 height 54
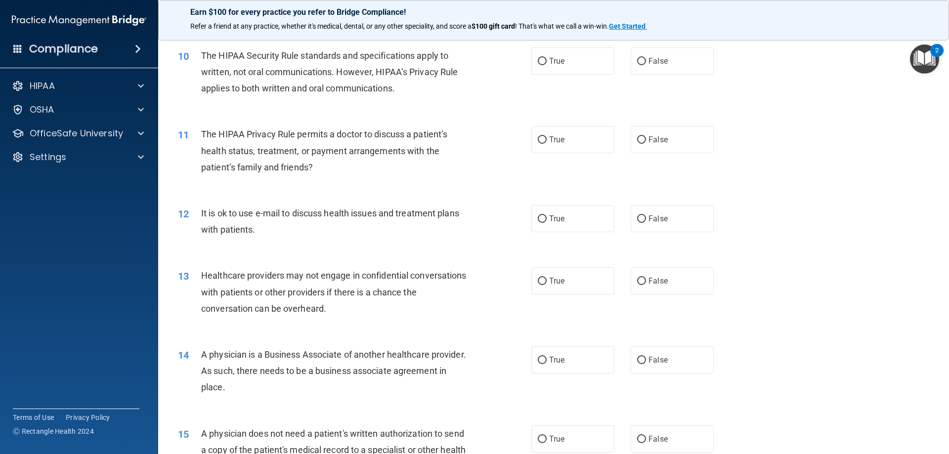
click at [325, 112] on div "10 The HIPAA Security Rule standards and specifications apply to written, not o…" at bounding box center [554, 74] width 766 height 79
click at [556, 71] on label "True" at bounding box center [572, 60] width 83 height 27
click at [547, 65] on input "True" at bounding box center [542, 61] width 9 height 7
radio input "true"
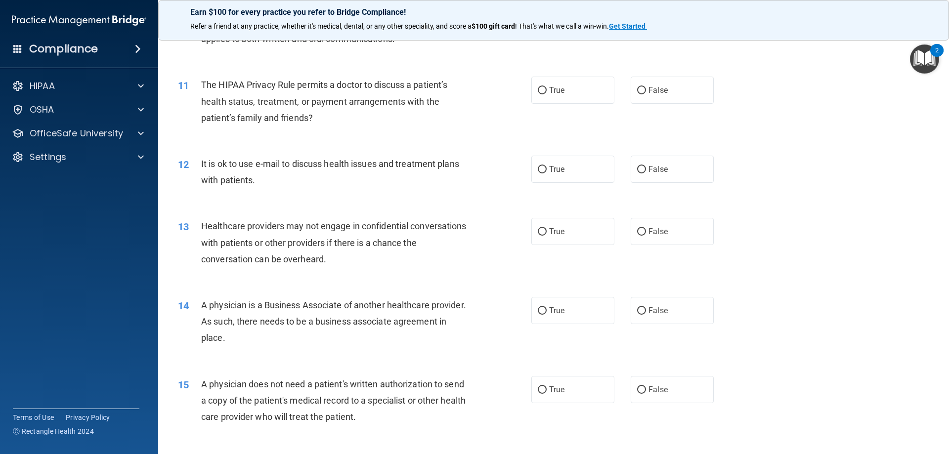
click at [312, 117] on span "The HIPAA Privacy Rule permits a doctor to discuss a patient’s health status, t…" at bounding box center [324, 101] width 246 height 43
click at [312, 116] on span "The HIPAA Privacy Rule permits a doctor to discuss a patient’s health status, t…" at bounding box center [324, 101] width 246 height 43
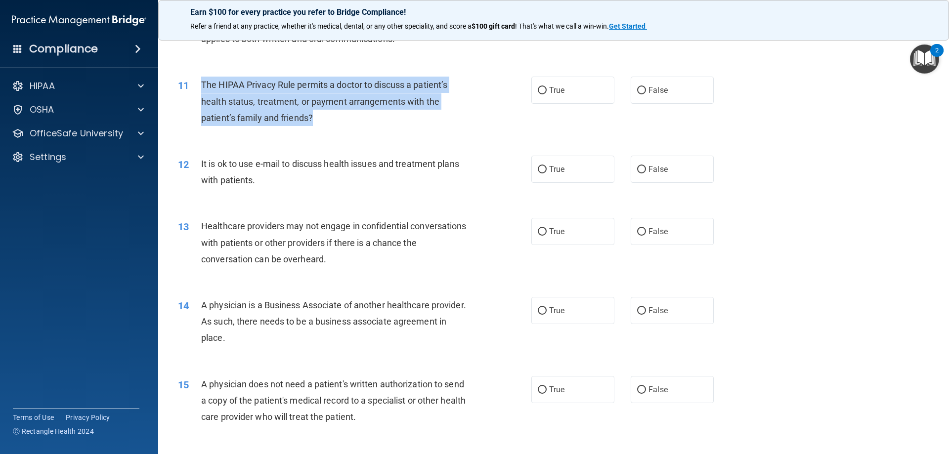
drag, startPoint x: 312, startPoint y: 117, endPoint x: 200, endPoint y: 83, distance: 117.4
click at [200, 83] on div "11 The HIPAA Privacy Rule permits a doctor to discuss a patient’s health status…" at bounding box center [354, 104] width 383 height 54
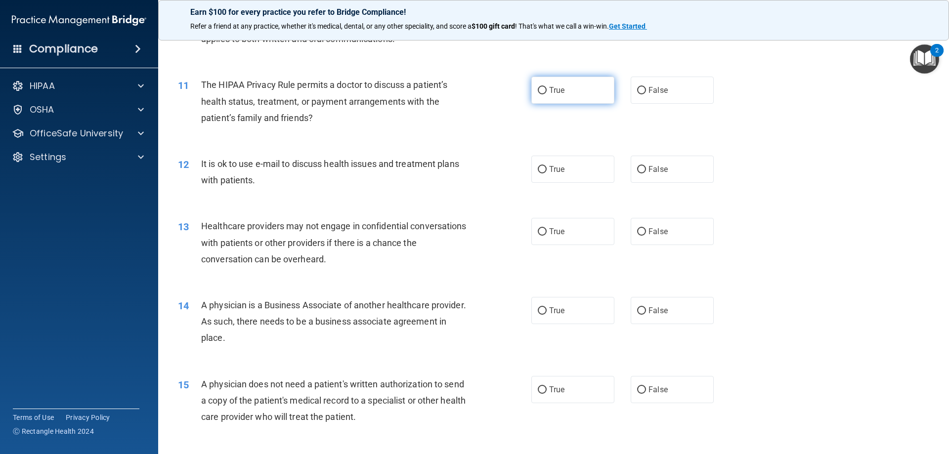
click at [557, 82] on label "True" at bounding box center [572, 90] width 83 height 27
click at [547, 87] on input "True" at bounding box center [542, 90] width 9 height 7
radio input "true"
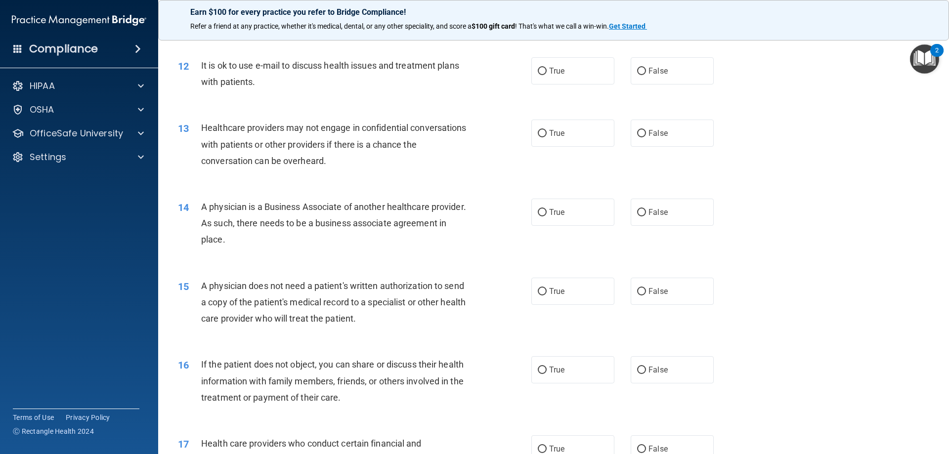
scroll to position [840, 0]
click at [254, 81] on div "It is ok to use e-mail to discuss health issues and treatment plans with patien…" at bounding box center [339, 73] width 276 height 33
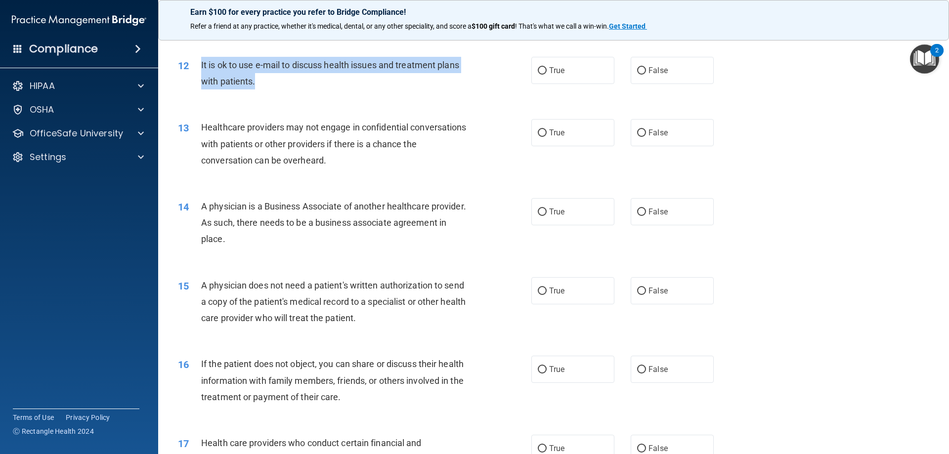
drag, startPoint x: 255, startPoint y: 84, endPoint x: 201, endPoint y: 67, distance: 56.4
click at [201, 67] on span "It is ok to use e-mail to discuss health issues and treatment plans with patien…" at bounding box center [330, 73] width 258 height 27
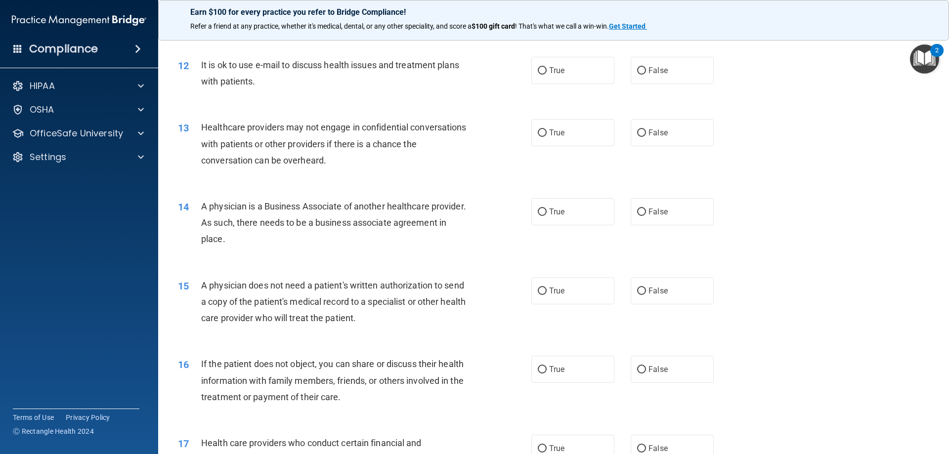
click at [560, 88] on div "12 It is ok to use e-mail to discuss health issues and treatment plans with pat…" at bounding box center [554, 75] width 766 height 62
click at [555, 71] on span "True" at bounding box center [556, 70] width 15 height 9
click at [547, 71] on input "True" at bounding box center [542, 70] width 9 height 7
radio input "true"
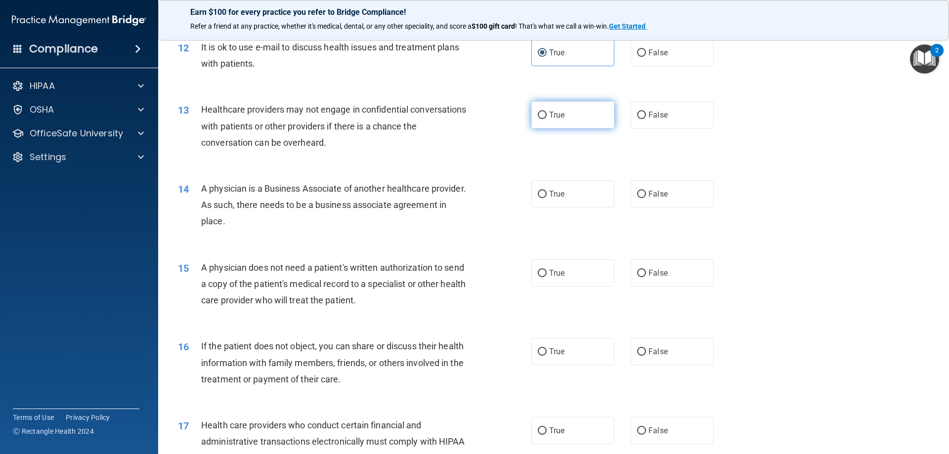
click at [580, 123] on label "True" at bounding box center [572, 114] width 83 height 27
click at [547, 119] on input "True" at bounding box center [542, 115] width 9 height 7
radio input "true"
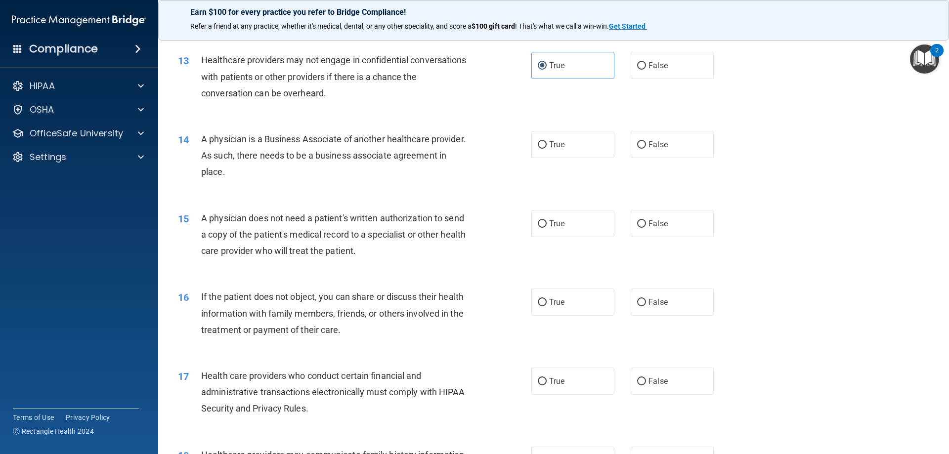
scroll to position [957, 0]
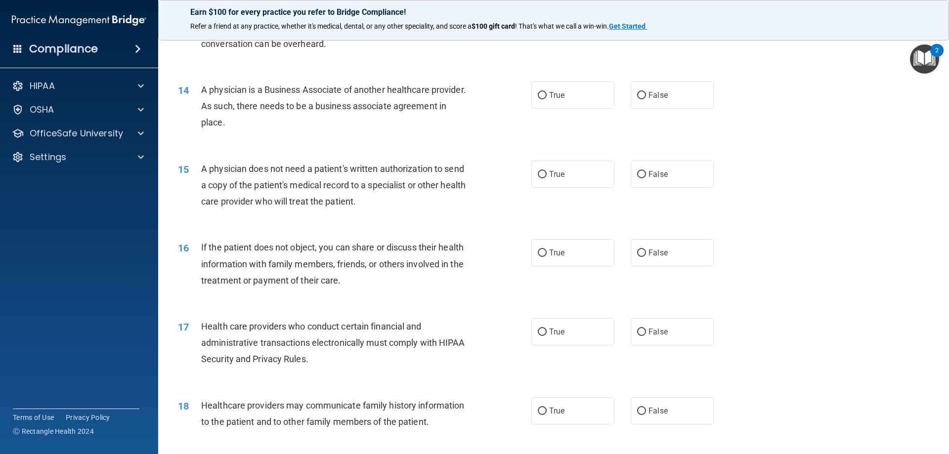
drag, startPoint x: 291, startPoint y: 120, endPoint x: 284, endPoint y: 122, distance: 7.2
click at [291, 120] on div "A physician is a Business Associate of another healthcare provider. As such, th…" at bounding box center [339, 106] width 276 height 49
drag, startPoint x: 279, startPoint y: 124, endPoint x: 200, endPoint y: 96, distance: 84.2
click at [200, 96] on div "14 A physician is a Business Associate of another healthcare provider. As such,…" at bounding box center [354, 109] width 383 height 54
click at [561, 106] on label "True" at bounding box center [572, 95] width 83 height 27
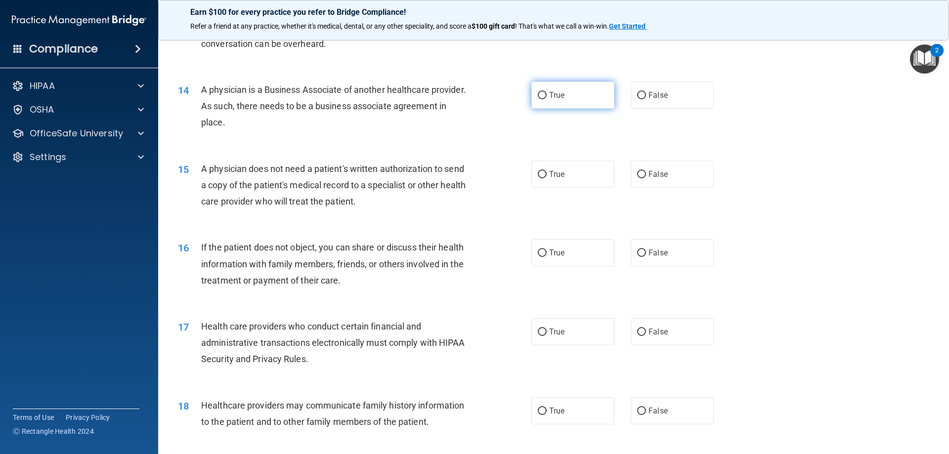
click at [547, 99] on input "True" at bounding box center [542, 95] width 9 height 7
radio input "true"
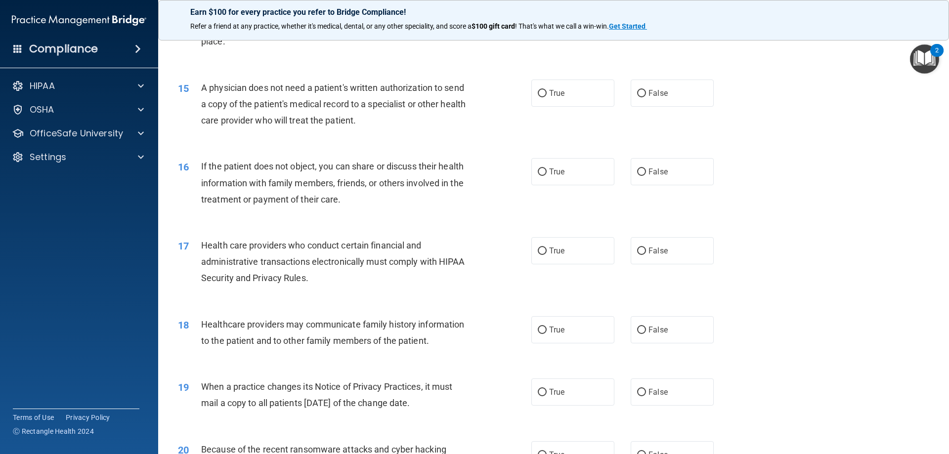
scroll to position [1056, 0]
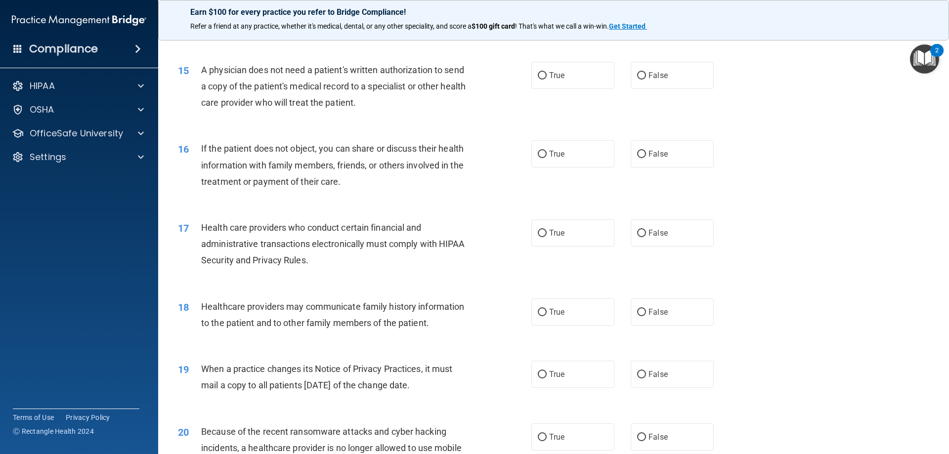
click at [385, 102] on div "A physician does not need a patient's written authorization to send a copy of t…" at bounding box center [339, 86] width 276 height 49
click at [382, 102] on div "A physician does not need a patient's written authorization to send a copy of t…" at bounding box center [339, 86] width 276 height 49
click at [382, 102] on span "A physician does not need a patient's written authorization to send a copy of t…" at bounding box center [333, 86] width 264 height 43
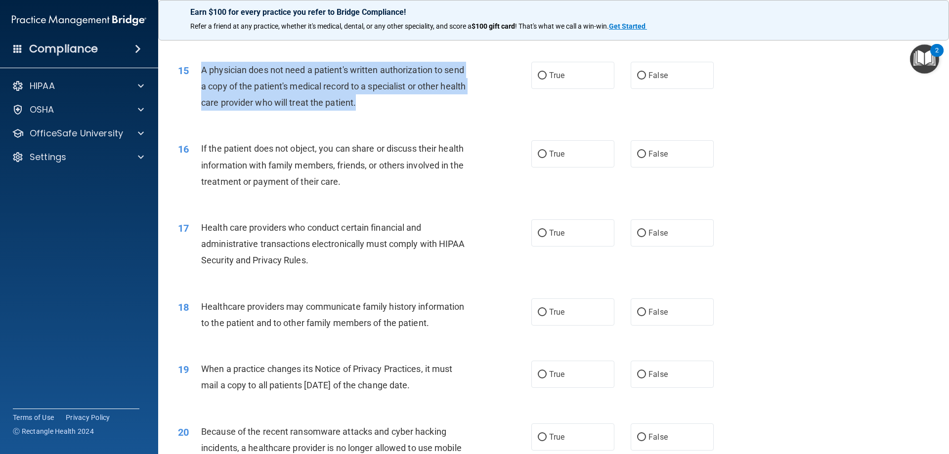
drag, startPoint x: 382, startPoint y: 102, endPoint x: 201, endPoint y: 72, distance: 183.0
click at [201, 72] on span "A physician does not need a patient's written authorization to send a copy of t…" at bounding box center [333, 86] width 264 height 43
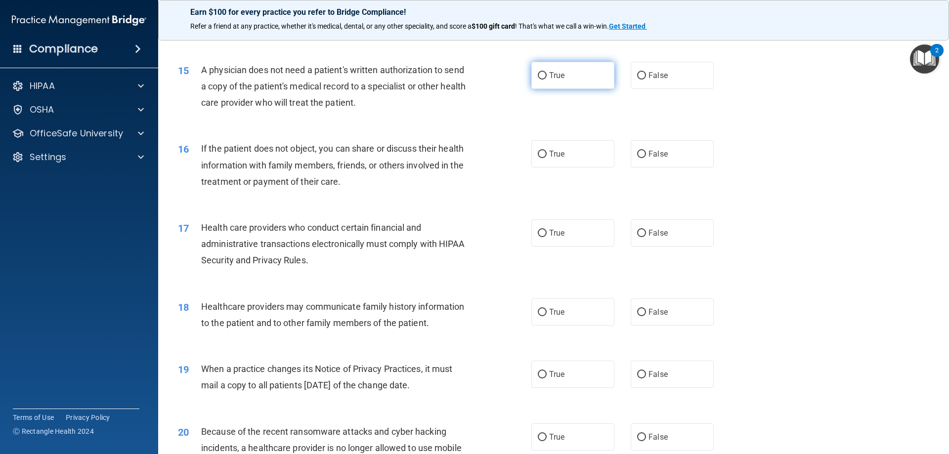
click at [553, 84] on label "True" at bounding box center [572, 75] width 83 height 27
click at [547, 80] on input "True" at bounding box center [542, 75] width 9 height 7
radio input "true"
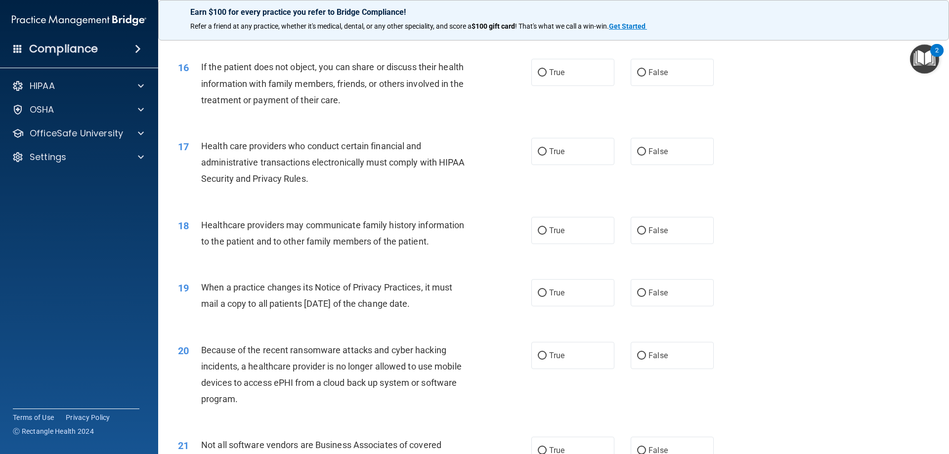
scroll to position [1154, 0]
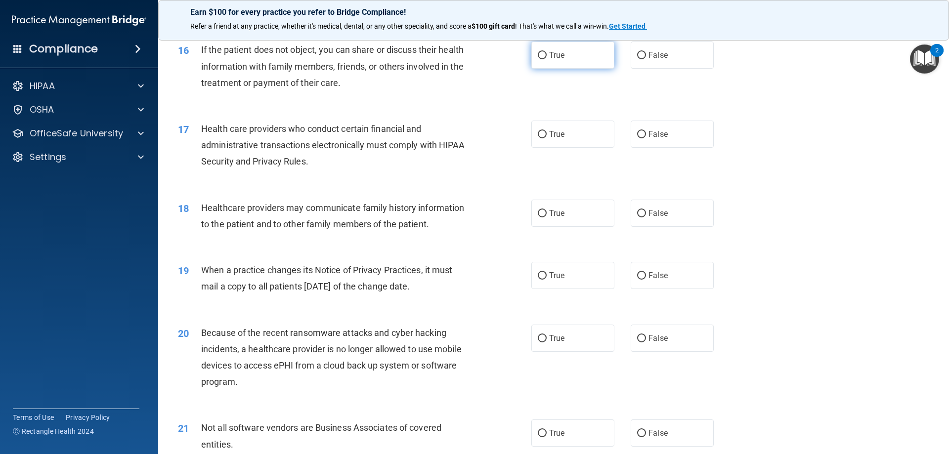
click at [580, 64] on label "True" at bounding box center [572, 55] width 83 height 27
click at [547, 59] on input "True" at bounding box center [542, 55] width 9 height 7
radio input "true"
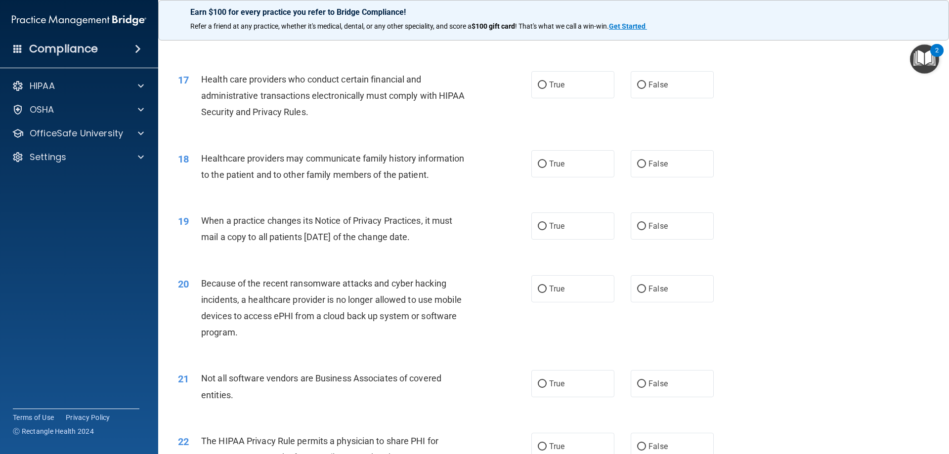
click at [302, 118] on div "Health care providers who conduct certain financial and administrative transact…" at bounding box center [339, 95] width 276 height 49
click at [304, 112] on span "Health care providers who conduct certain financial and administrative transact…" at bounding box center [333, 95] width 264 height 43
click at [307, 112] on span "Health care providers who conduct certain financial and administrative transact…" at bounding box center [333, 95] width 264 height 43
click at [308, 112] on span "Health care providers who conduct certain financial and administrative transact…" at bounding box center [333, 95] width 264 height 43
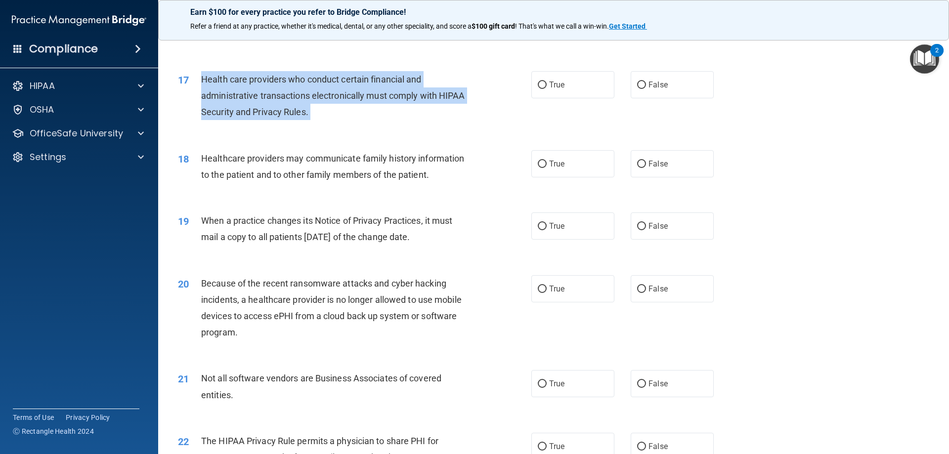
drag, startPoint x: 308, startPoint y: 112, endPoint x: 207, endPoint y: 80, distance: 105.8
click at [207, 80] on span "Health care providers who conduct certain financial and administrative transact…" at bounding box center [333, 95] width 264 height 43
drag, startPoint x: 521, startPoint y: 78, endPoint x: 542, endPoint y: 88, distance: 23.0
click at [523, 78] on div "17 Health care providers who conduct certain financial and administrative trans…" at bounding box center [354, 98] width 383 height 54
click at [543, 88] on input "True" at bounding box center [542, 85] width 9 height 7
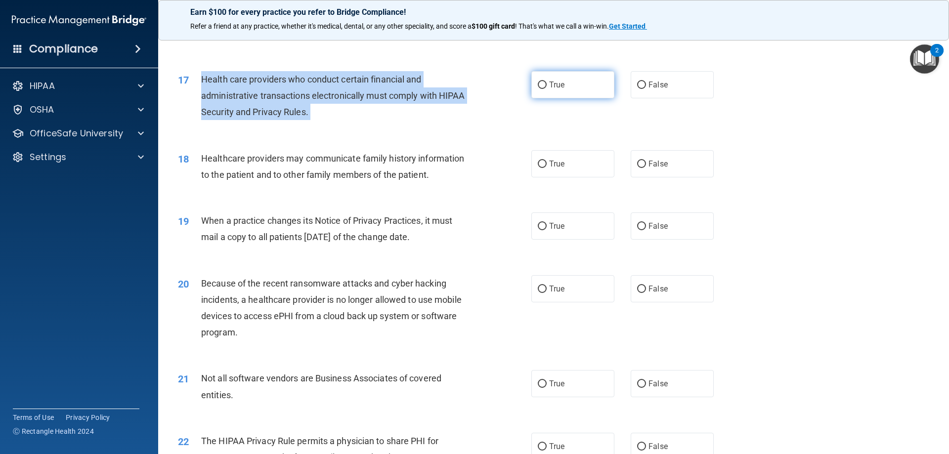
radio input "true"
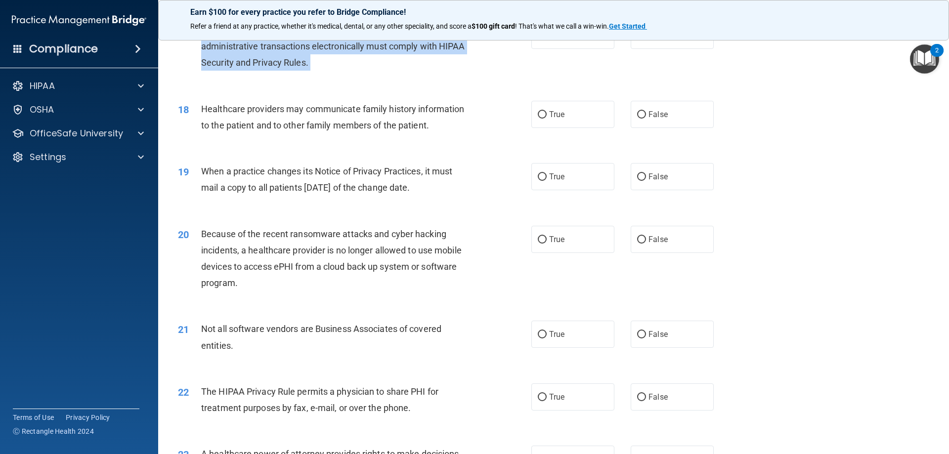
scroll to position [1303, 0]
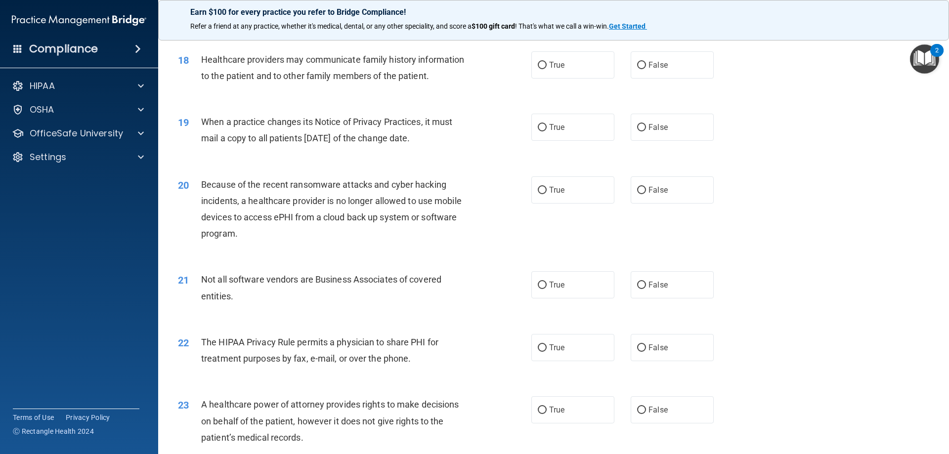
click at [428, 77] on span "Healthcare providers may communicate family history information to the patient …" at bounding box center [332, 67] width 263 height 27
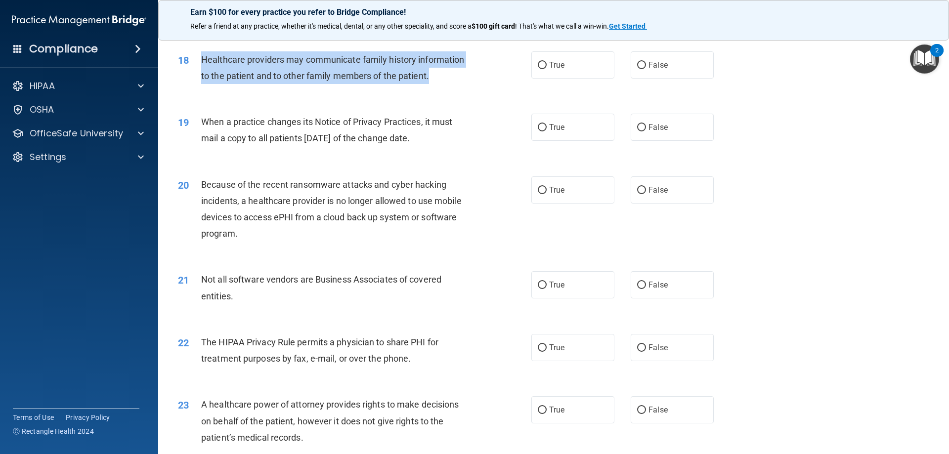
drag, startPoint x: 428, startPoint y: 77, endPoint x: 194, endPoint y: 67, distance: 234.9
click at [194, 67] on div "18 Healthcare providers may communicate family history information to the patie…" at bounding box center [354, 70] width 383 height 38
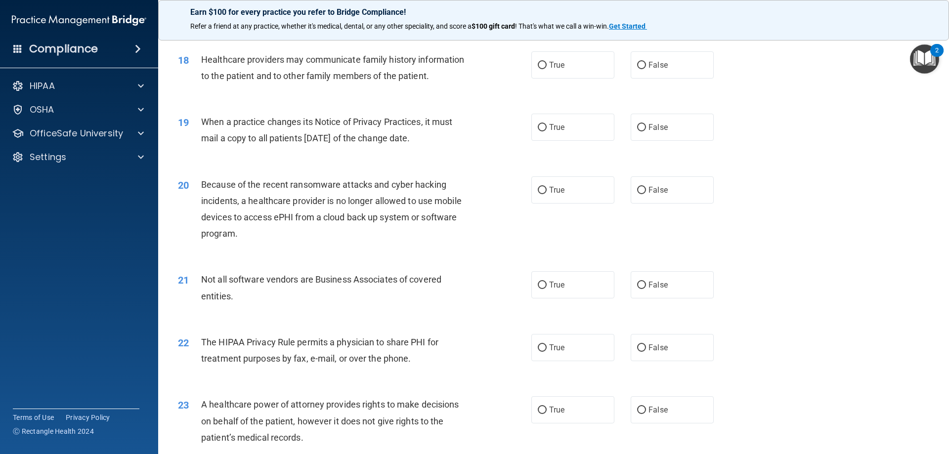
click at [310, 91] on div "18 Healthcare providers may communicate family history information to the patie…" at bounding box center [554, 70] width 766 height 62
click at [702, 66] on label "False" at bounding box center [672, 64] width 83 height 27
click at [646, 66] on input "False" at bounding box center [641, 65] width 9 height 7
radio input "true"
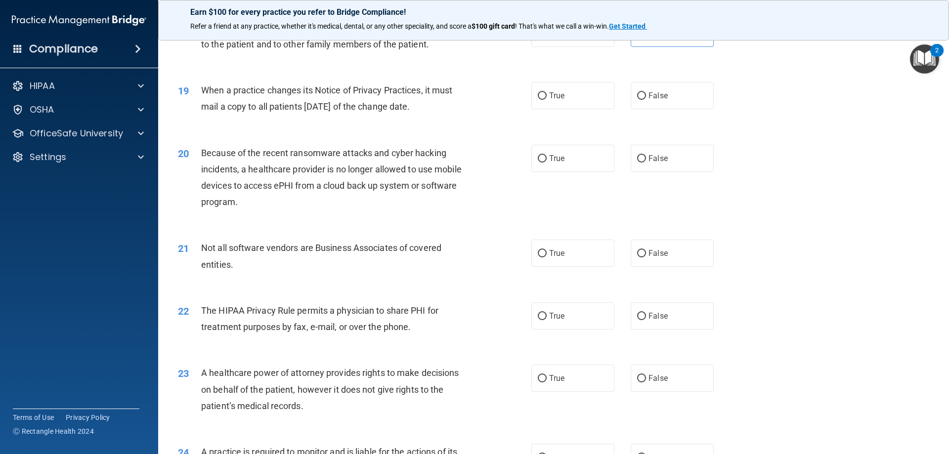
scroll to position [1352, 0]
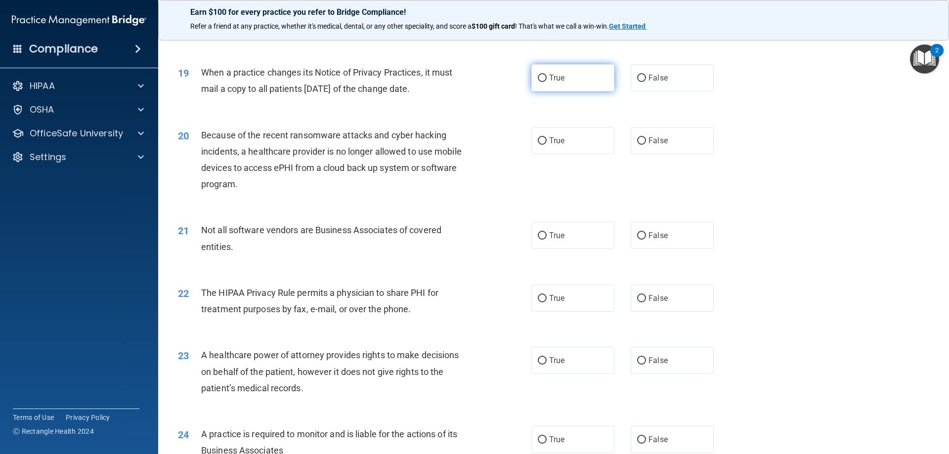
click at [532, 78] on label "True" at bounding box center [572, 77] width 83 height 27
click at [538, 78] on input "True" at bounding box center [542, 78] width 9 height 7
radio input "true"
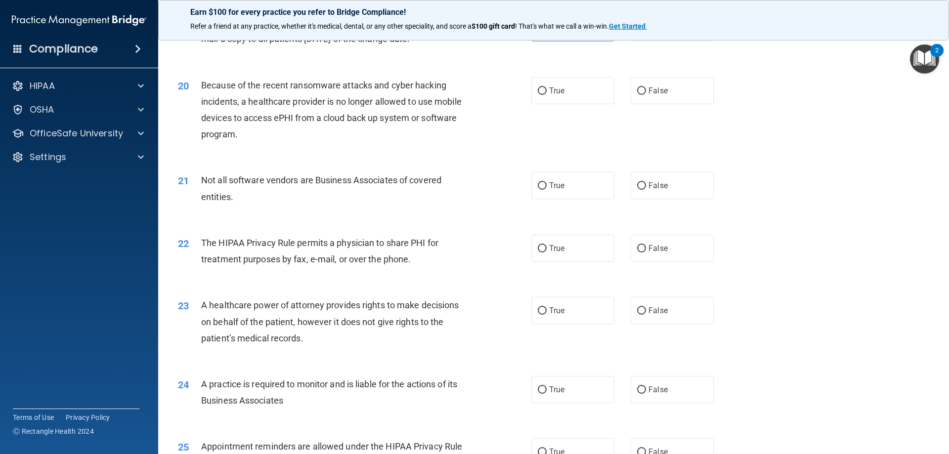
scroll to position [1402, 0]
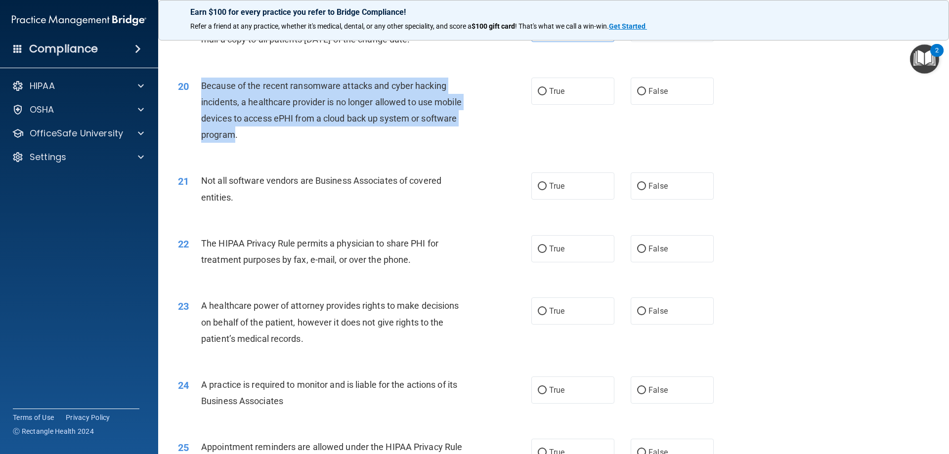
drag, startPoint x: 236, startPoint y: 136, endPoint x: 202, endPoint y: 90, distance: 56.9
click at [202, 90] on span "Because of the recent ransomware attacks and cyber hacking incidents, a healthc…" at bounding box center [331, 111] width 260 height 60
click at [637, 91] on input "False" at bounding box center [641, 91] width 9 height 7
radio input "true"
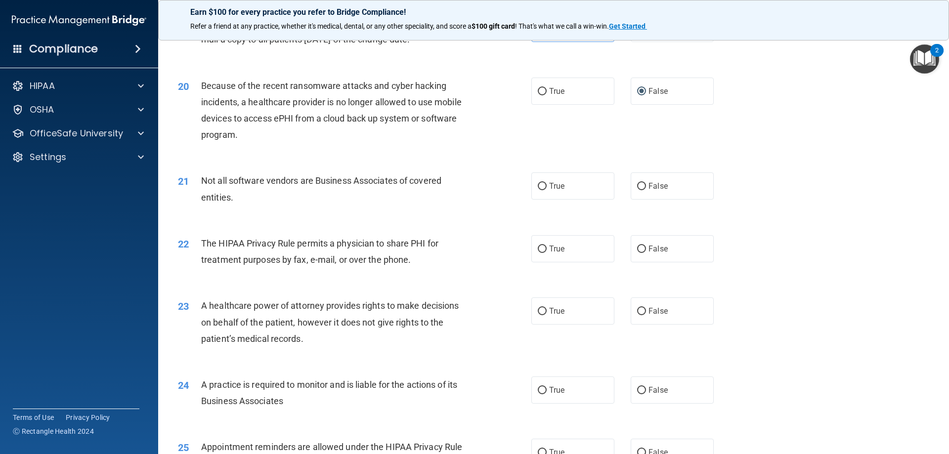
click at [324, 221] on div "21 Not all software vendors are Business Associates of covered entities. True F…" at bounding box center [554, 191] width 766 height 62
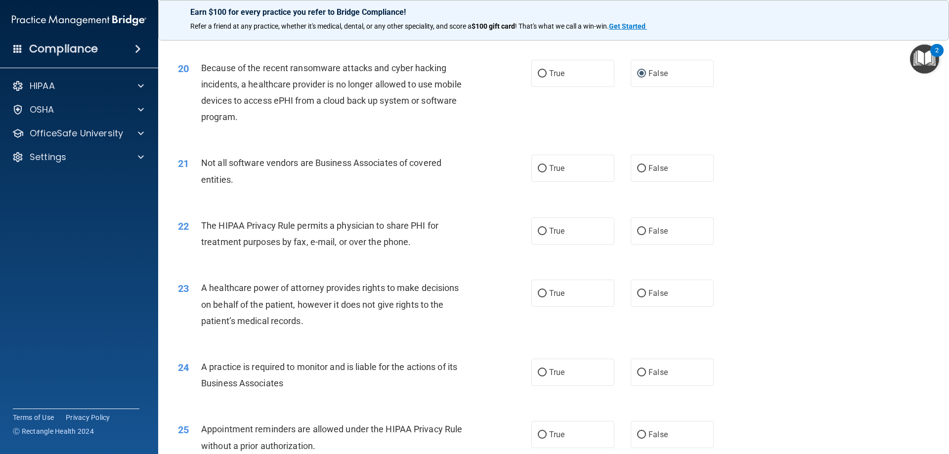
scroll to position [1451, 0]
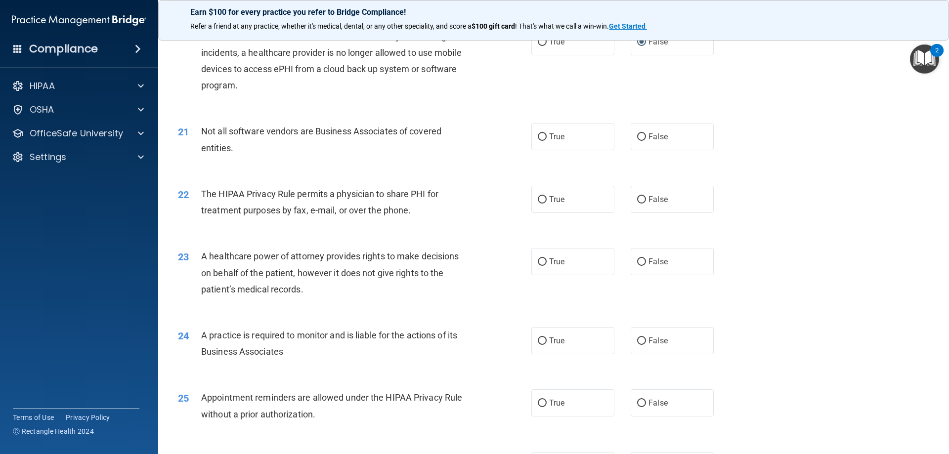
drag, startPoint x: 235, startPoint y: 149, endPoint x: 223, endPoint y: 152, distance: 11.6
click at [225, 151] on div "Not all software vendors are Business Associates of covered entities." at bounding box center [339, 139] width 276 height 33
click at [233, 148] on div "Not all software vendors are Business Associates of covered entities." at bounding box center [339, 139] width 276 height 33
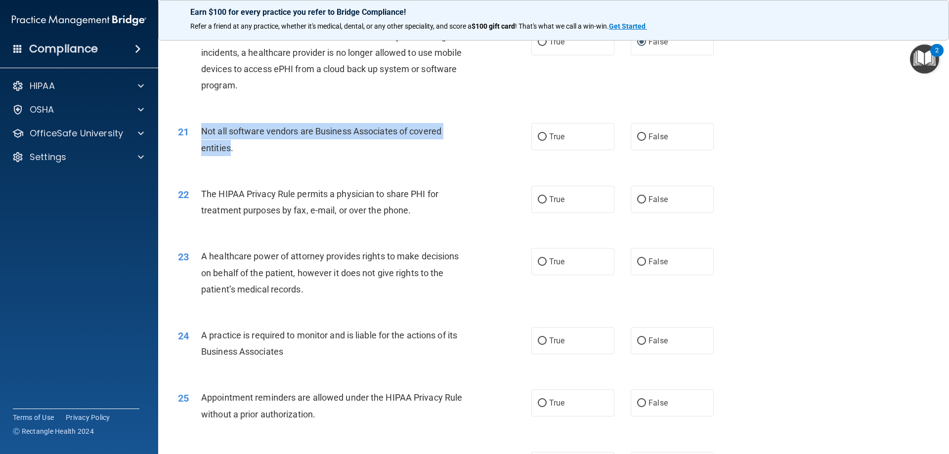
drag, startPoint x: 231, startPoint y: 148, endPoint x: 194, endPoint y: 125, distance: 44.2
click at [194, 125] on div "21 Not all software vendors are Business Associates of covered entities." at bounding box center [354, 142] width 383 height 38
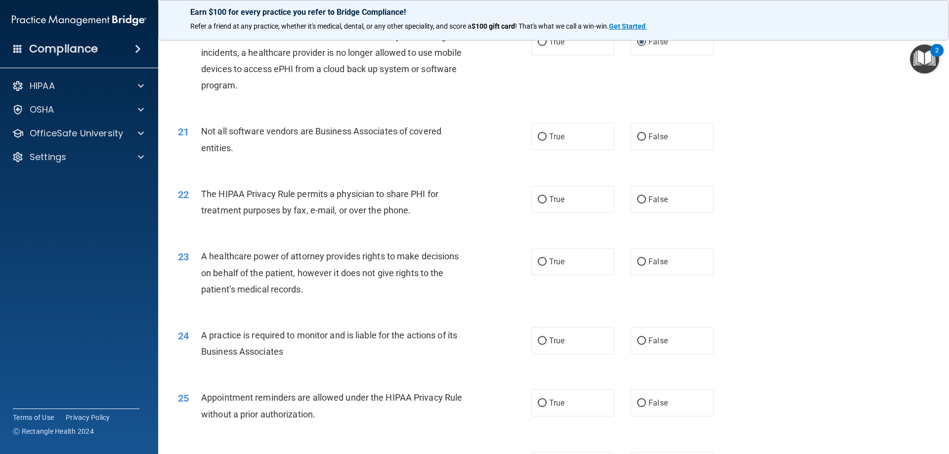
drag, startPoint x: 465, startPoint y: 103, endPoint x: 471, endPoint y: 104, distance: 6.5
click at [468, 103] on div "20 Because of the recent ransomware attacks and cyber hacking incidents, a heal…" at bounding box center [554, 63] width 766 height 95
click at [554, 132] on span "True" at bounding box center [556, 136] width 15 height 9
click at [547, 133] on input "True" at bounding box center [542, 136] width 9 height 7
radio input "true"
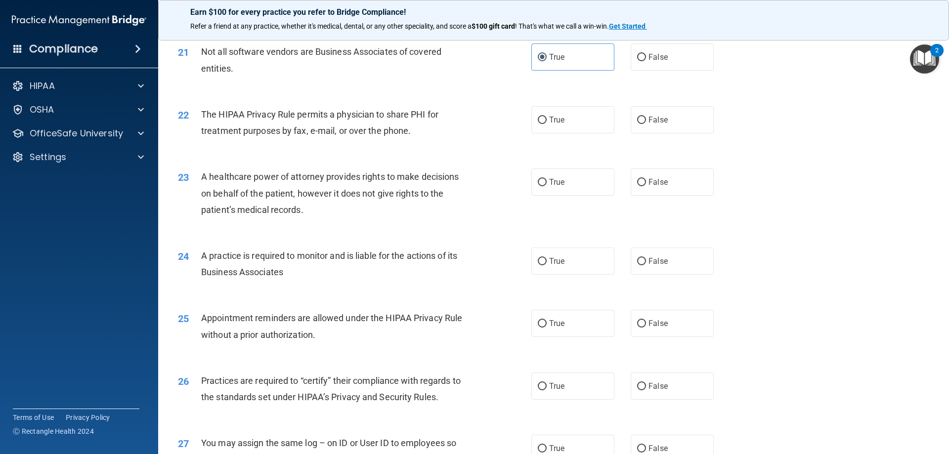
scroll to position [1550, 0]
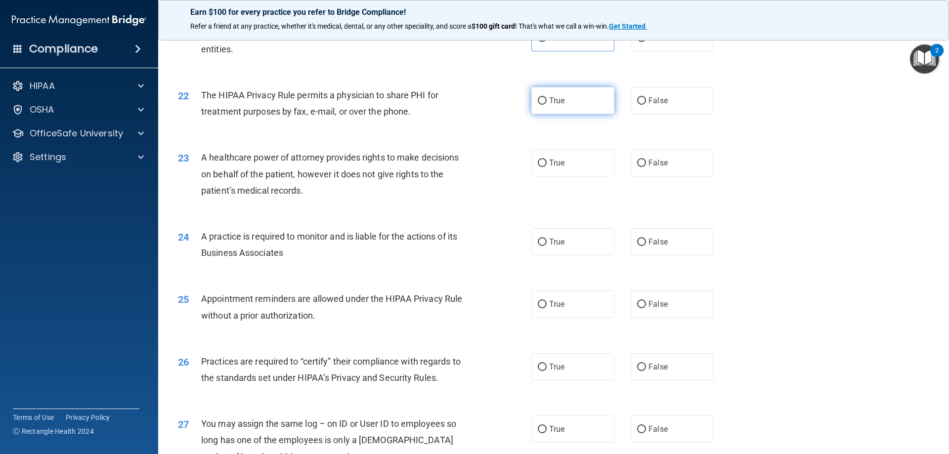
click at [549, 111] on label "True" at bounding box center [572, 100] width 83 height 27
click at [547, 105] on input "True" at bounding box center [542, 100] width 9 height 7
radio input "true"
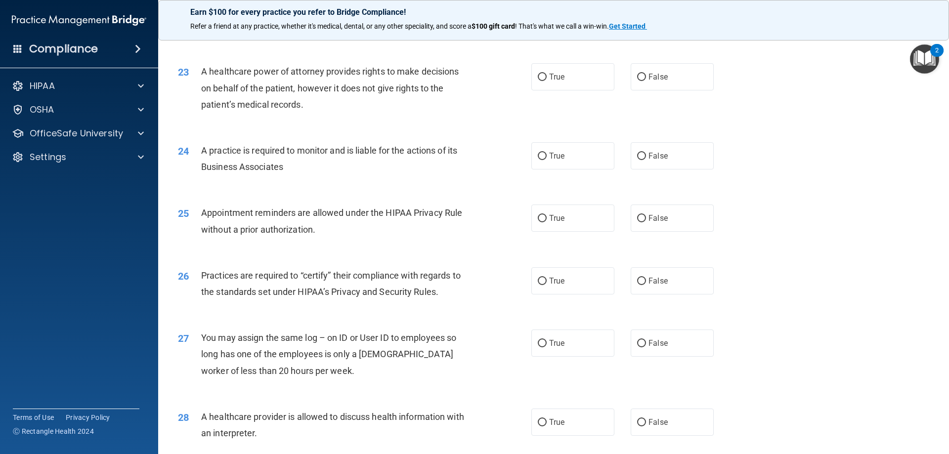
scroll to position [1649, 0]
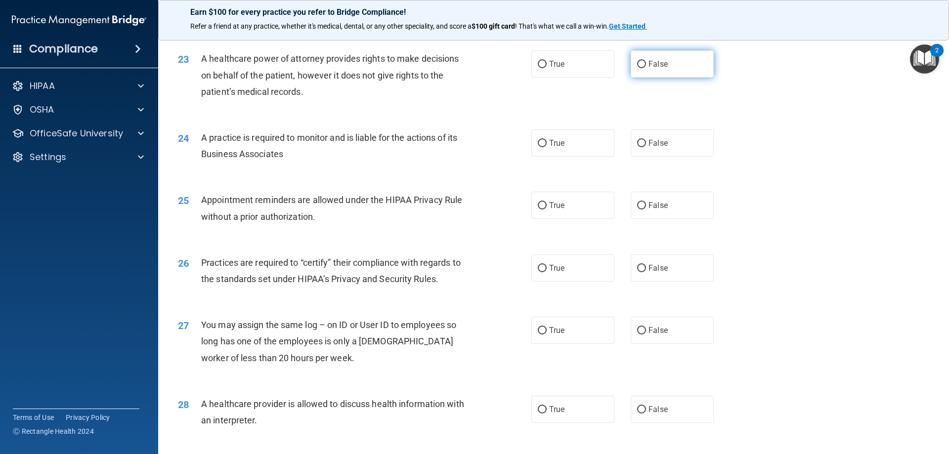
click at [671, 66] on label "False" at bounding box center [672, 63] width 83 height 27
click at [646, 66] on input "False" at bounding box center [641, 64] width 9 height 7
radio input "true"
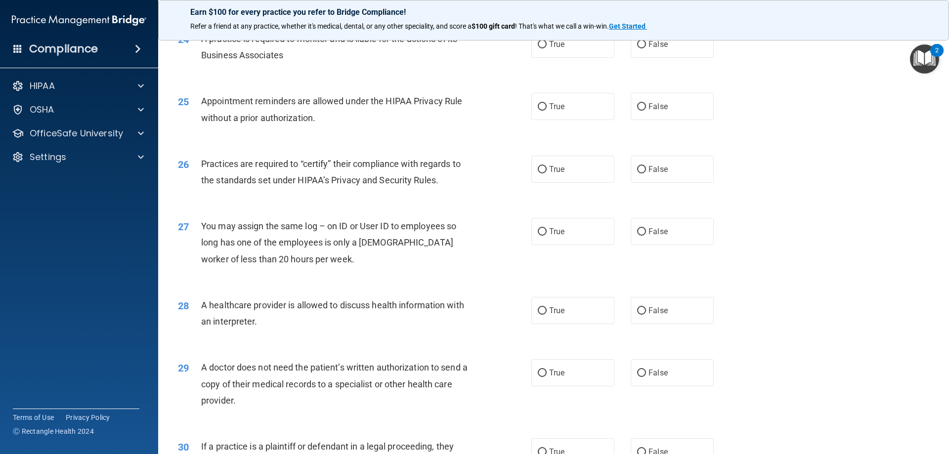
scroll to position [1698, 0]
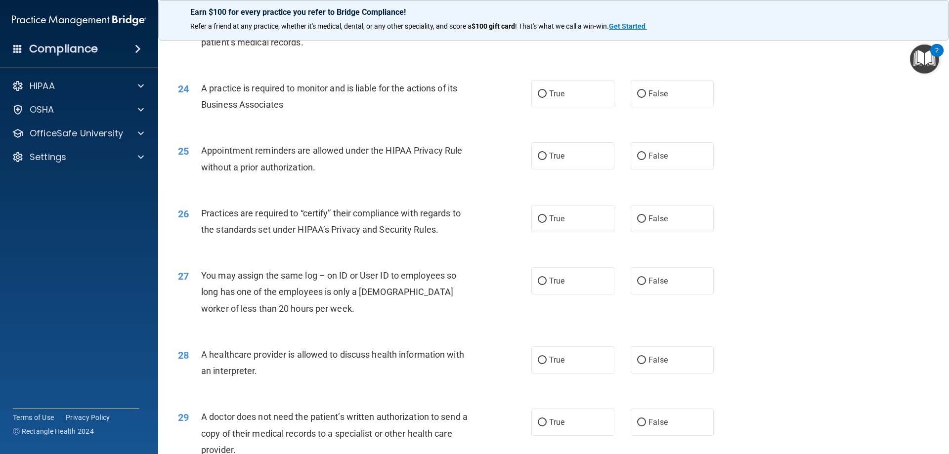
click at [275, 97] on div "A practice is required to monitor and is liable for the actions of its Business…" at bounding box center [339, 96] width 276 height 33
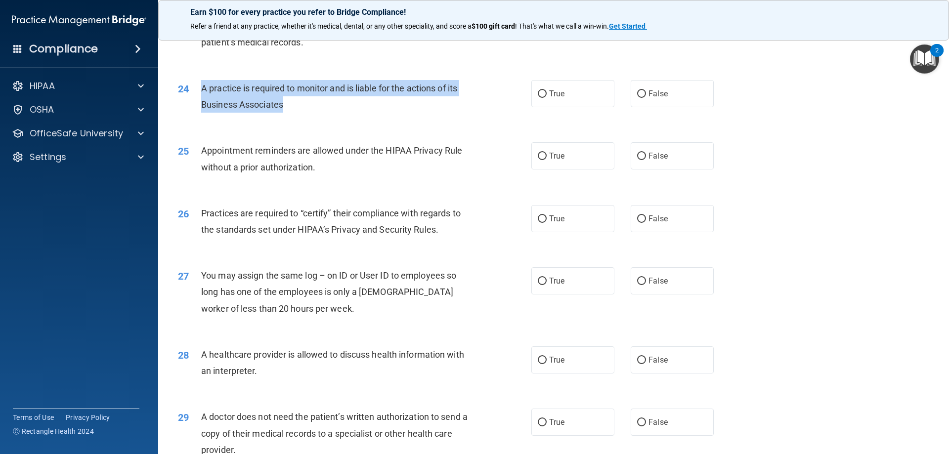
drag, startPoint x: 283, startPoint y: 106, endPoint x: 202, endPoint y: 89, distance: 83.2
click at [202, 89] on span "A practice is required to monitor and is liable for the actions of its Business…" at bounding box center [329, 96] width 256 height 27
click at [639, 90] on input "False" at bounding box center [641, 93] width 9 height 7
radio input "true"
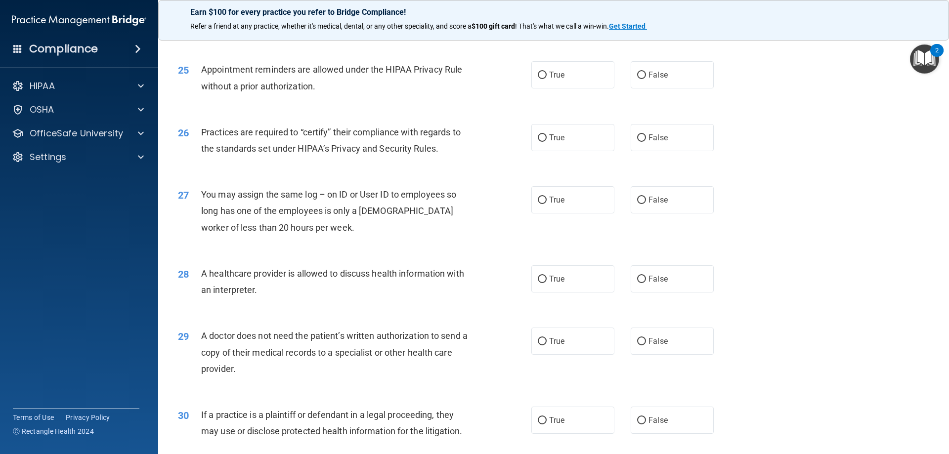
scroll to position [1797, 0]
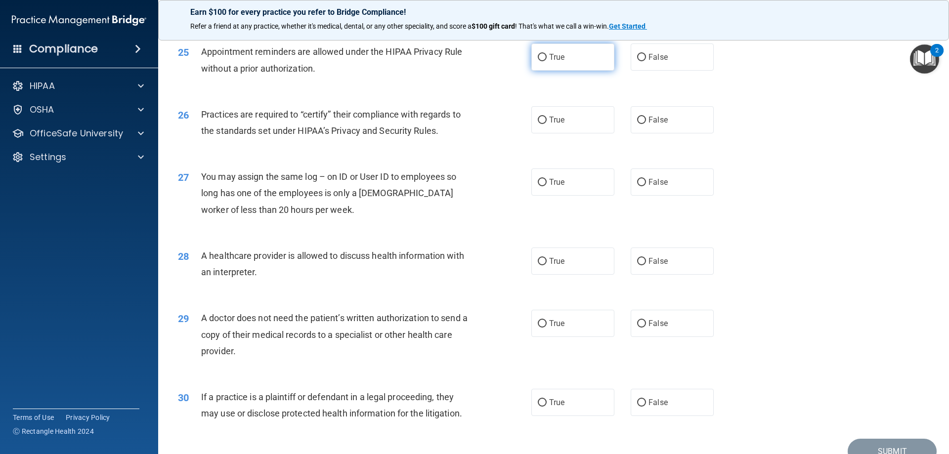
click at [584, 65] on label "True" at bounding box center [572, 56] width 83 height 27
click at [547, 61] on input "True" at bounding box center [542, 57] width 9 height 7
radio input "true"
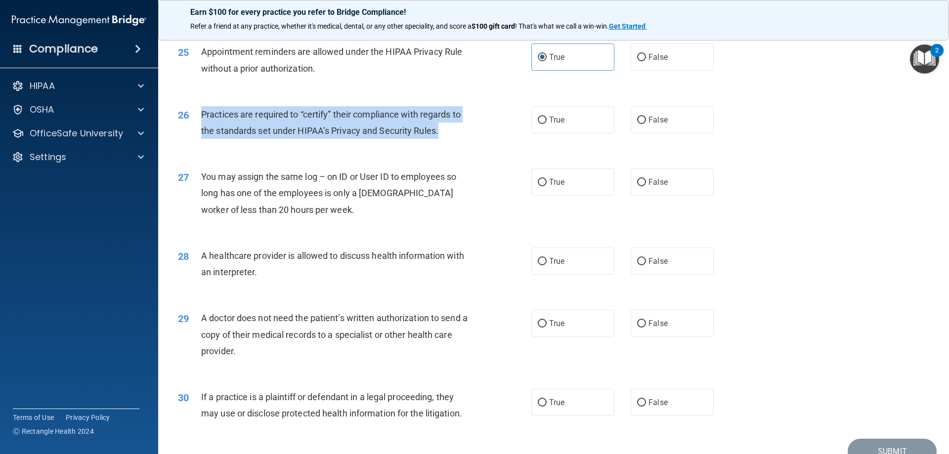
drag, startPoint x: 438, startPoint y: 132, endPoint x: 197, endPoint y: 111, distance: 241.6
click at [197, 111] on div "26 Practices are required to “certify” their compliance with regards to the sta…" at bounding box center [354, 125] width 383 height 38
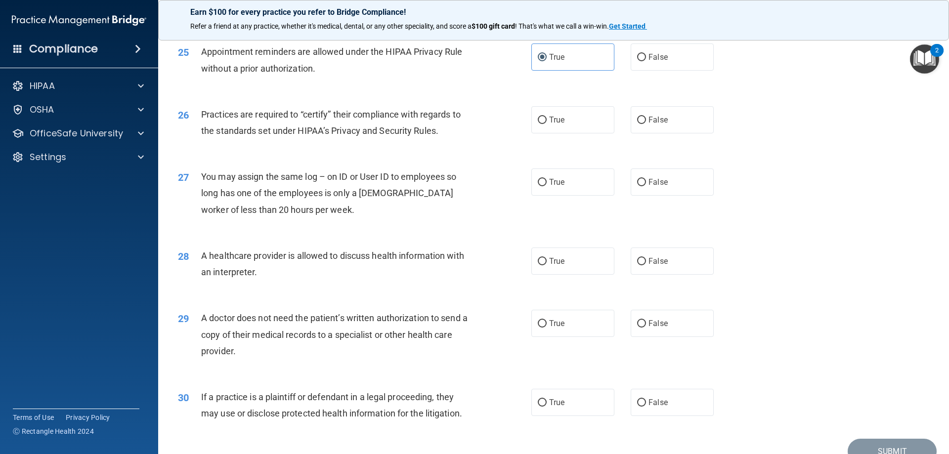
click at [451, 79] on div "25 Appointment reminders are allowed under the HIPAA Privacy Rule without a pri…" at bounding box center [354, 62] width 383 height 38
click at [533, 119] on label "True" at bounding box center [572, 119] width 83 height 27
click at [538, 119] on input "True" at bounding box center [542, 120] width 9 height 7
radio input "true"
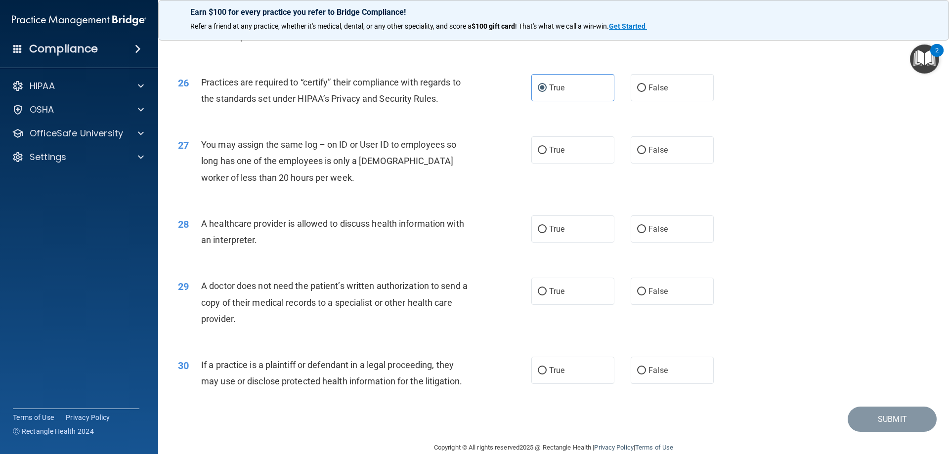
scroll to position [1846, 0]
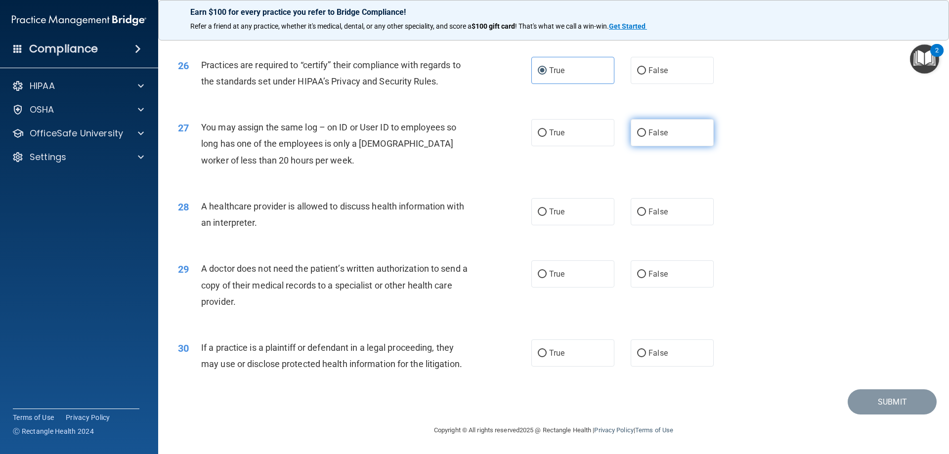
click at [636, 138] on label "False" at bounding box center [672, 132] width 83 height 27
click at [637, 137] on input "False" at bounding box center [641, 132] width 9 height 7
radio input "true"
click at [297, 160] on div "You may assign the same log – on ID or User ID to employees so long has one of …" at bounding box center [339, 143] width 276 height 49
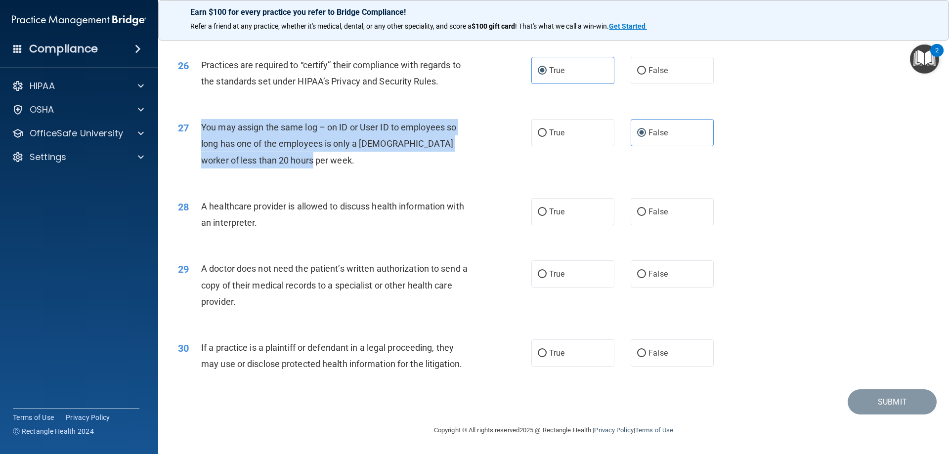
drag, startPoint x: 295, startPoint y: 162, endPoint x: 195, endPoint y: 131, distance: 105.0
click at [195, 131] on div "27 You may assign the same log – on ID or User ID to employees so long has one …" at bounding box center [354, 146] width 383 height 54
drag, startPoint x: 203, startPoint y: 132, endPoint x: 227, endPoint y: 137, distance: 25.3
click at [227, 137] on div "You may assign the same log – on ID or User ID to employees so long has one of …" at bounding box center [339, 143] width 276 height 49
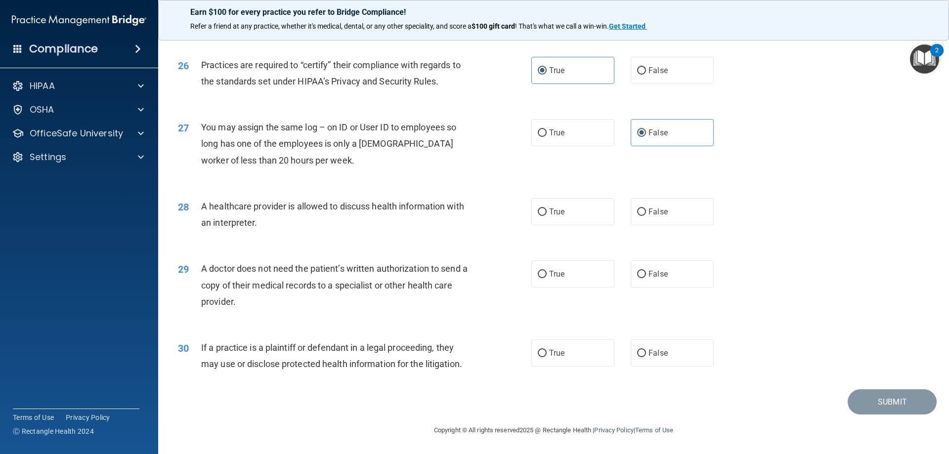
click at [298, 162] on div "You may assign the same log – on ID or User ID to employees so long has one of …" at bounding box center [339, 143] width 276 height 49
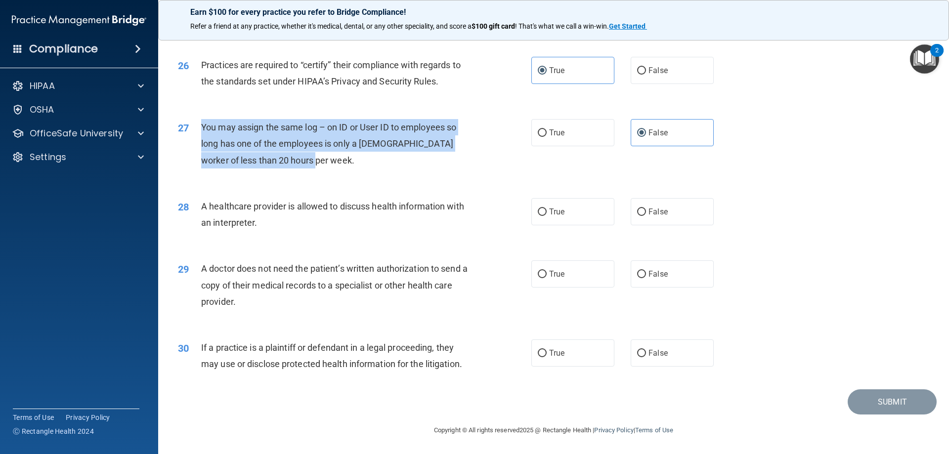
drag, startPoint x: 296, startPoint y: 162, endPoint x: 202, endPoint y: 124, distance: 101.3
click at [198, 121] on div "27 You may assign the same log – on ID or User ID to employees so long has one …" at bounding box center [354, 146] width 383 height 54
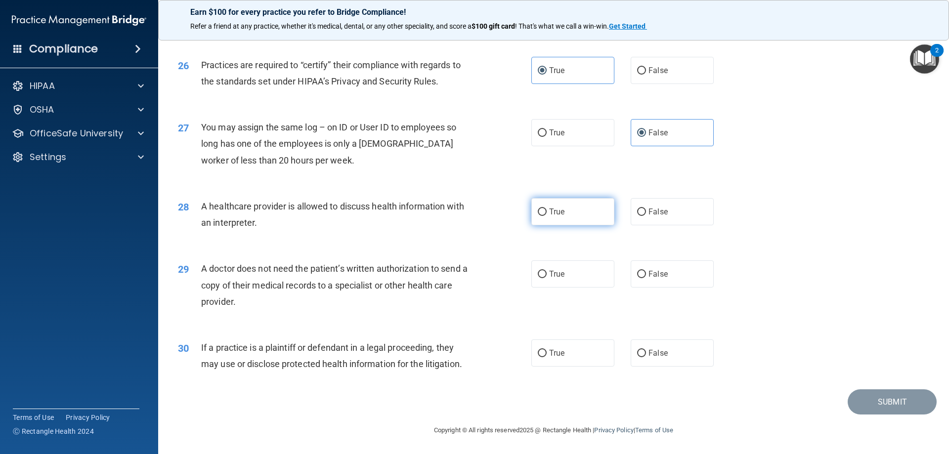
click at [576, 217] on label "True" at bounding box center [572, 211] width 83 height 27
click at [547, 216] on input "True" at bounding box center [542, 212] width 9 height 7
radio input "true"
drag, startPoint x: 235, startPoint y: 301, endPoint x: 194, endPoint y: 268, distance: 52.3
click at [194, 268] on div "29 A doctor does not need the patient’s written authorization to send a copy of…" at bounding box center [354, 287] width 383 height 54
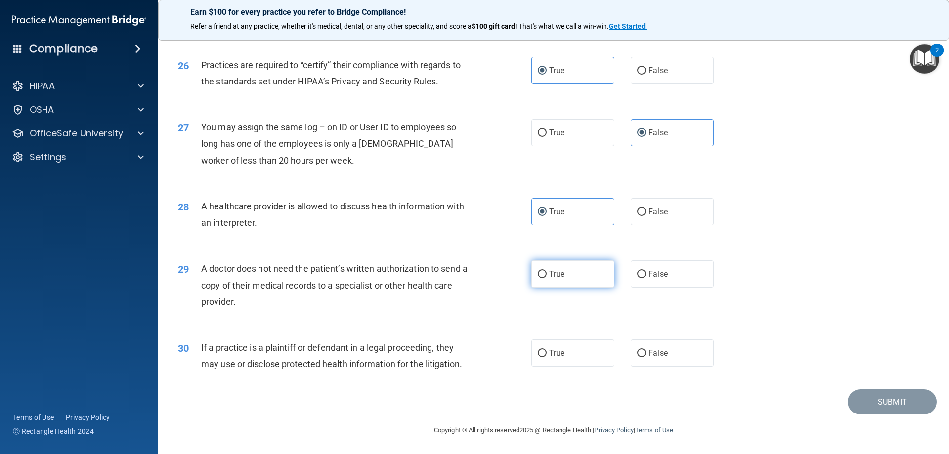
click at [580, 268] on label "True" at bounding box center [572, 273] width 83 height 27
click at [547, 271] on input "True" at bounding box center [542, 274] width 9 height 7
radio input "true"
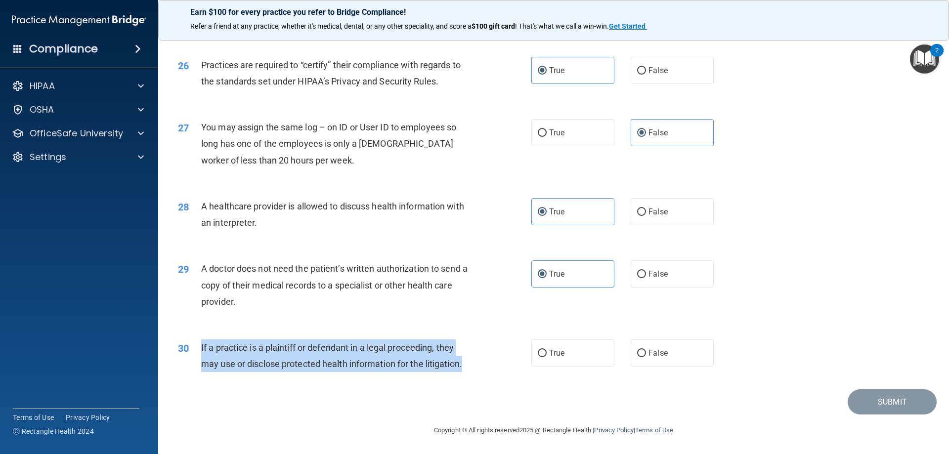
drag, startPoint x: 464, startPoint y: 365, endPoint x: 198, endPoint y: 350, distance: 266.3
click at [198, 350] on div "30 If a practice is a plaintiff or defendant in a legal proceeding, they may us…" at bounding box center [354, 359] width 383 height 38
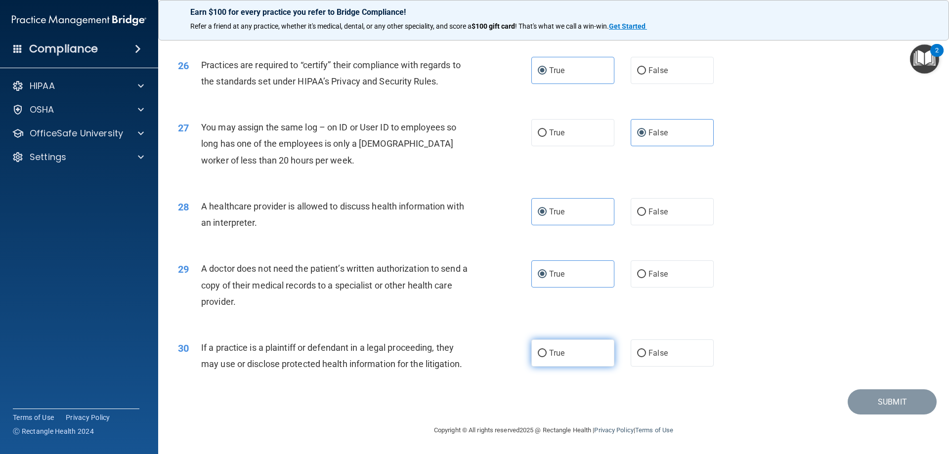
click at [554, 356] on span "True" at bounding box center [556, 352] width 15 height 9
click at [547, 356] on input "True" at bounding box center [542, 353] width 9 height 7
radio input "true"
click at [919, 404] on button "Submit" at bounding box center [892, 401] width 89 height 25
